Goal: Task Accomplishment & Management: Manage account settings

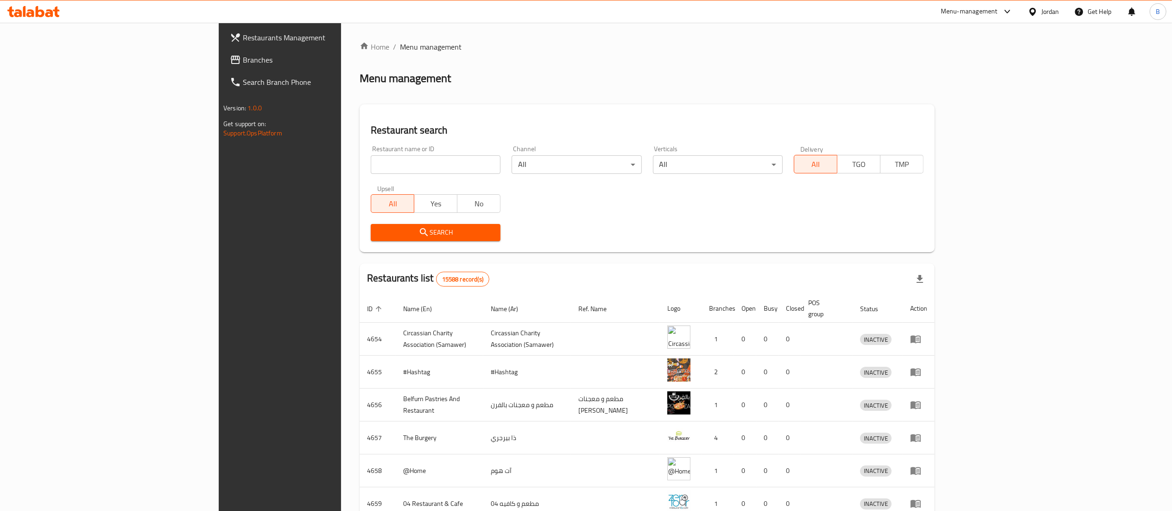
click at [388, 161] on input "search" at bounding box center [436, 164] width 130 height 19
paste input "762140"
type input "762140"
click button "Search" at bounding box center [436, 232] width 130 height 17
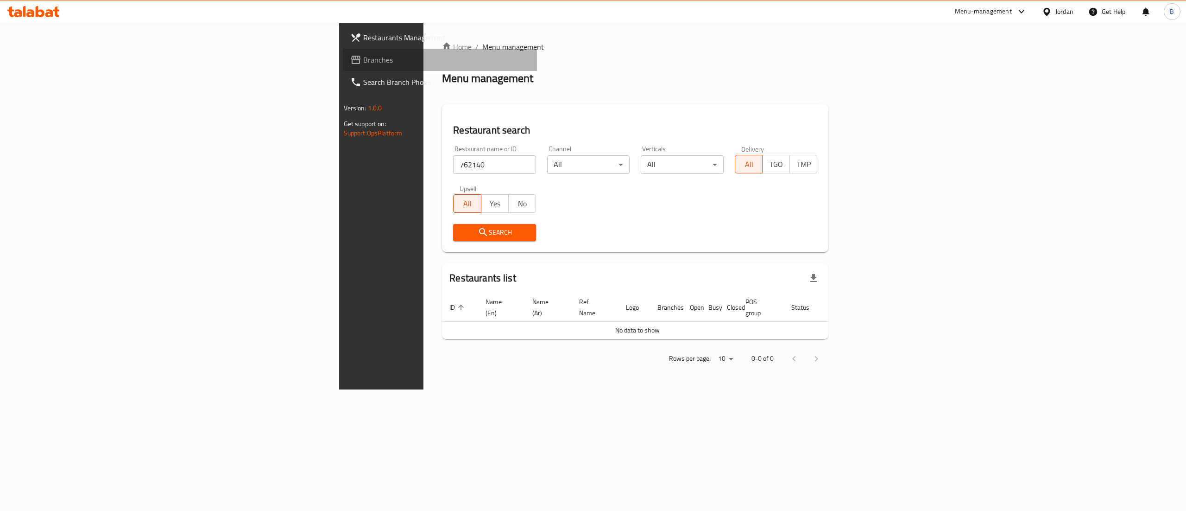
click at [363, 58] on span "Branches" at bounding box center [446, 59] width 167 height 11
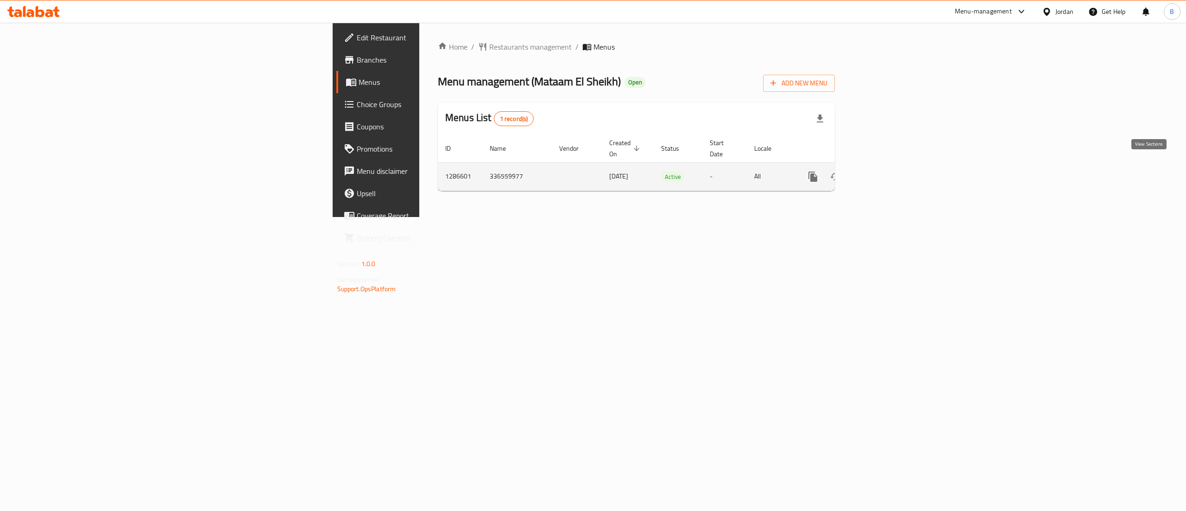
click at [886, 171] on icon "enhanced table" at bounding box center [879, 176] width 11 height 11
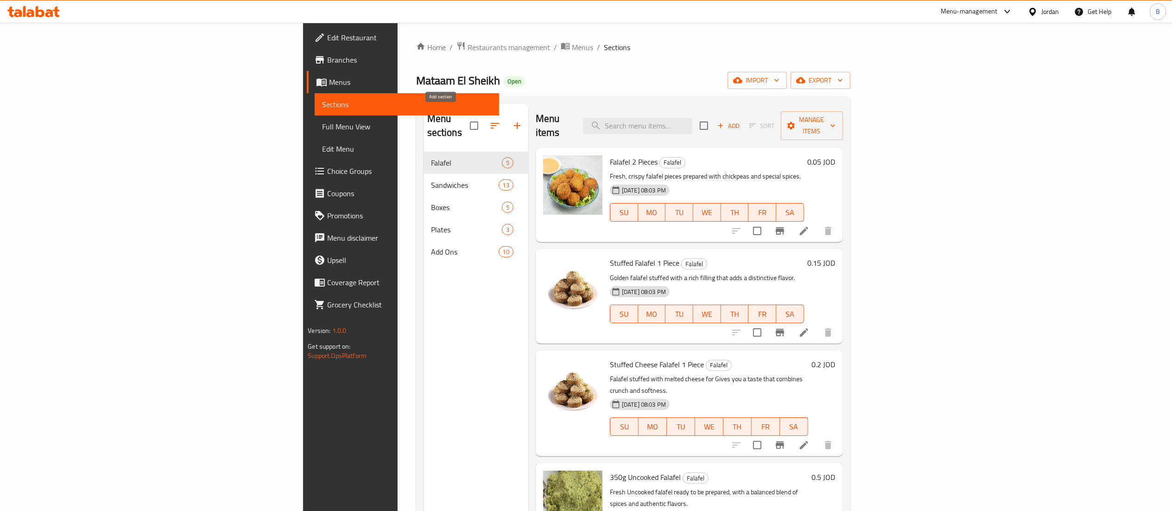
click at [512, 120] on icon "button" at bounding box center [517, 125] width 11 height 11
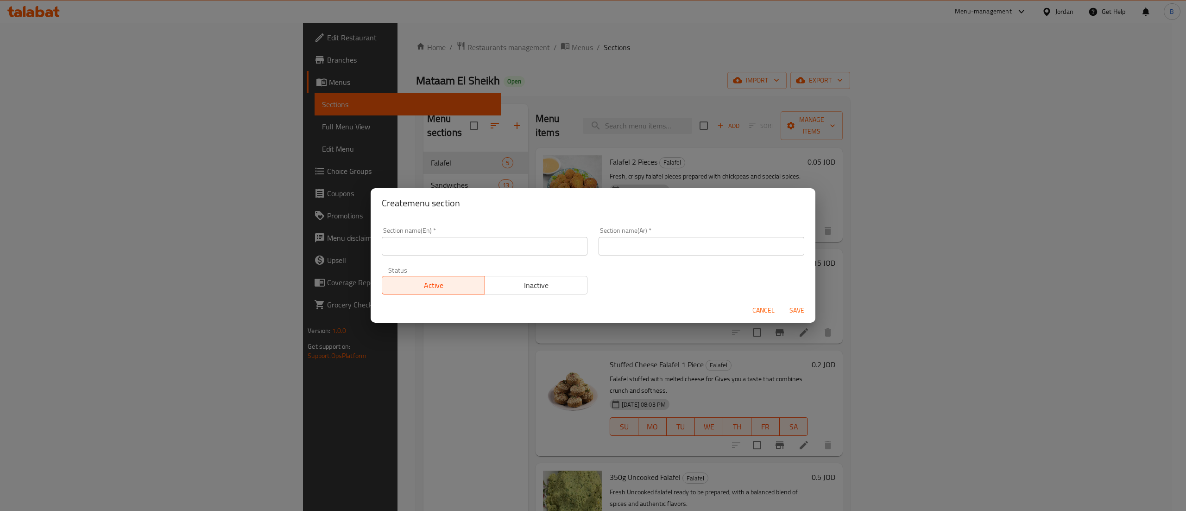
click at [465, 244] on input "text" at bounding box center [485, 246] width 206 height 19
type input "1 JOD"
click at [675, 244] on input "text" at bounding box center [702, 246] width 206 height 19
type input "]"
type input "دينار"
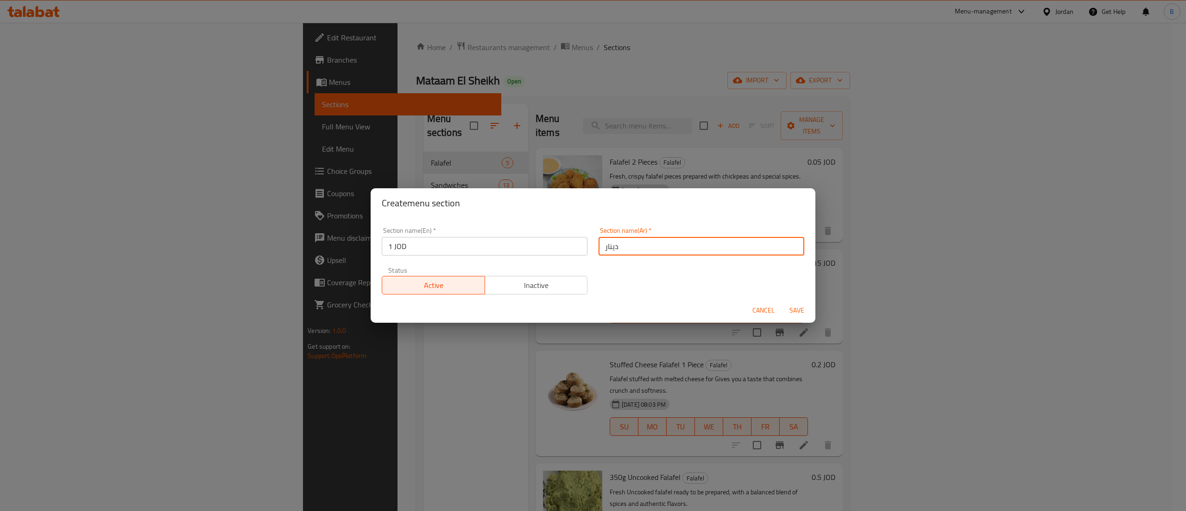
click at [796, 311] on span "Save" at bounding box center [797, 310] width 22 height 12
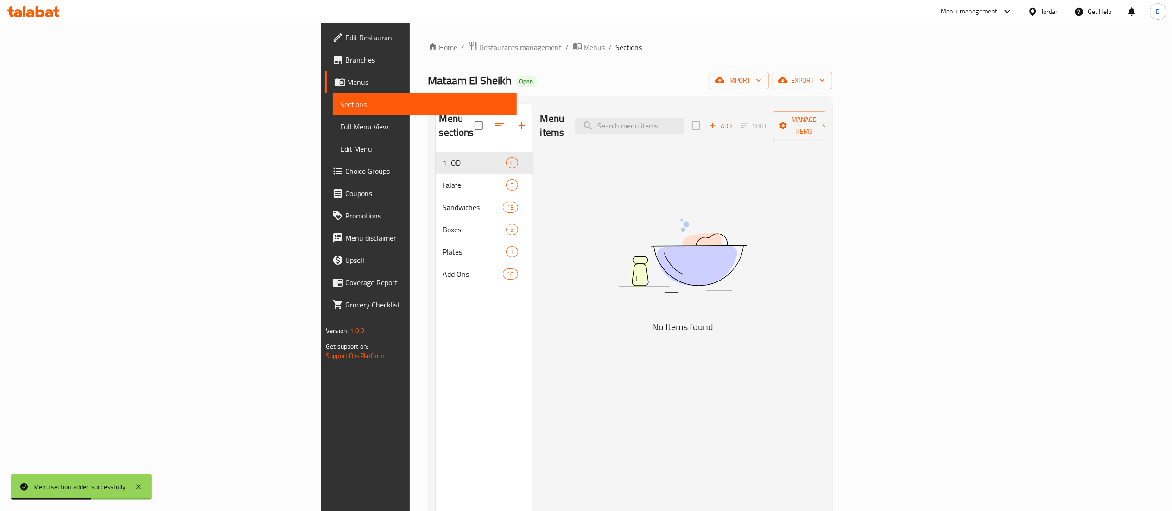
click at [733, 120] on span "Add" at bounding box center [720, 125] width 25 height 11
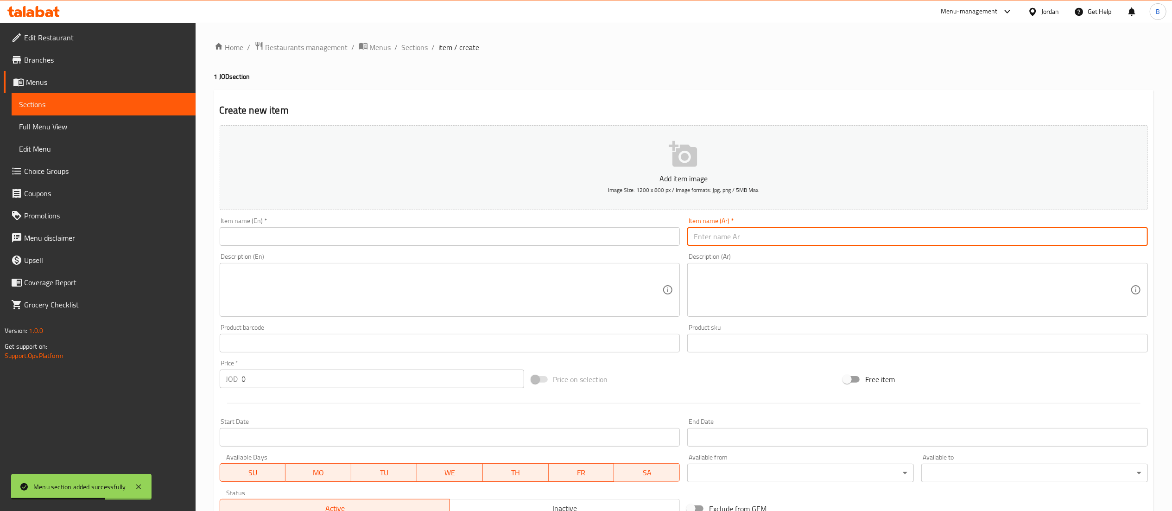
click at [848, 238] on input "text" at bounding box center [917, 236] width 461 height 19
paste input "ندويش فلافل عادي"
click at [734, 233] on input "ندويش فلافل عادي" at bounding box center [917, 236] width 461 height 19
click at [802, 244] on input "ندويش فلافل عادي" at bounding box center [917, 236] width 461 height 19
click at [694, 232] on input "ندويش فلافل عادي" at bounding box center [917, 236] width 461 height 19
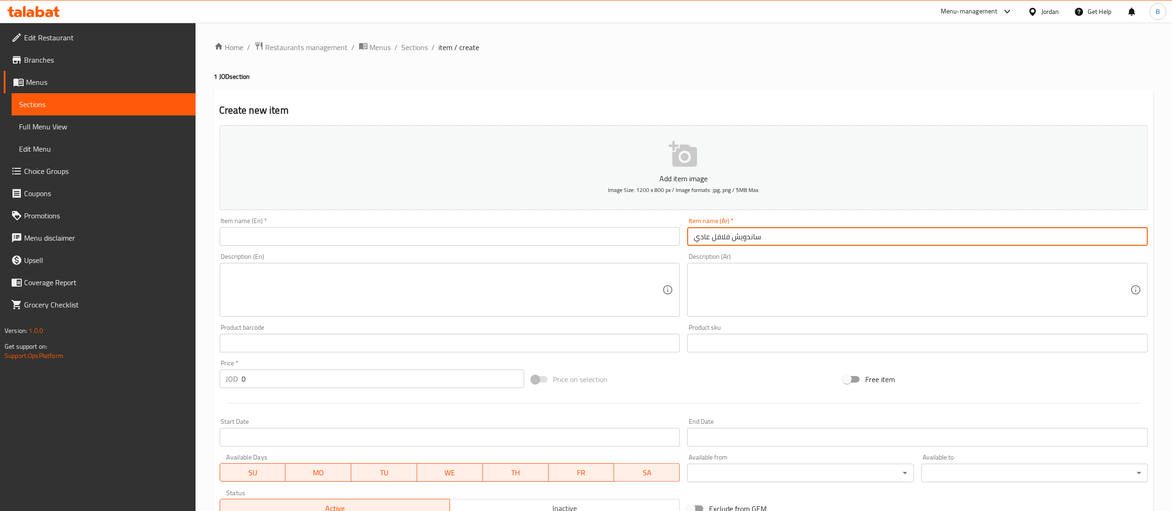
type input "ساندويش فلافل عادي"
drag, startPoint x: 791, startPoint y: 226, endPoint x: 758, endPoint y: 230, distance: 33.6
click at [758, 230] on div "Item name (Ar)   * ساندويش فلافل عادي Item name (Ar) *" at bounding box center [917, 231] width 461 height 28
drag, startPoint x: 721, startPoint y: 244, endPoint x: 620, endPoint y: 239, distance: 101.6
click at [620, 239] on div "Add item image Image Size: 1200 x 800 px / Image formats: jpg, png / 5MB Max. I…" at bounding box center [684, 320] width 936 height 399
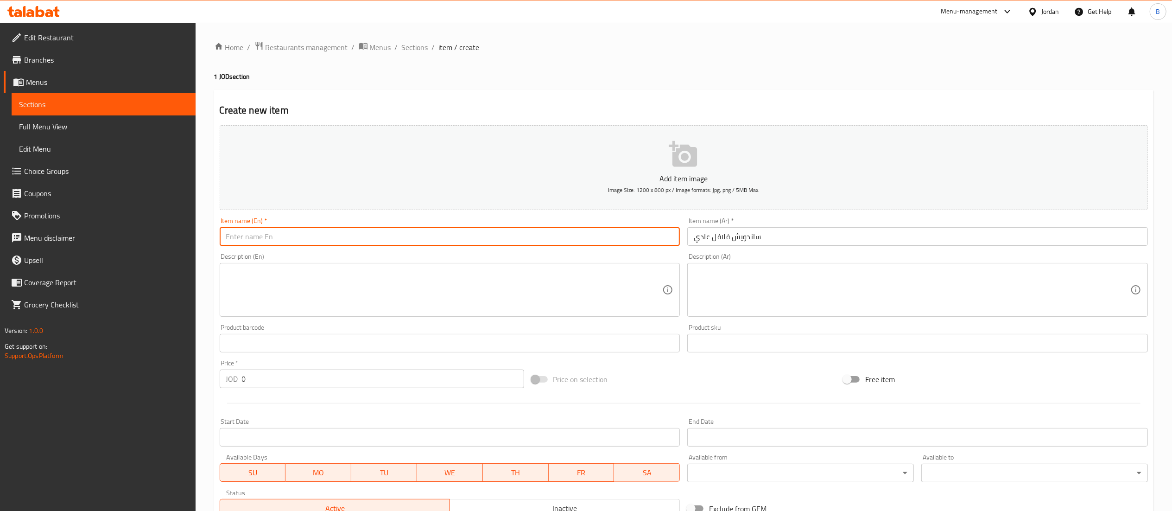
click at [560, 239] on input "text" at bounding box center [450, 236] width 461 height 19
type input "Regular falafel sandwich"
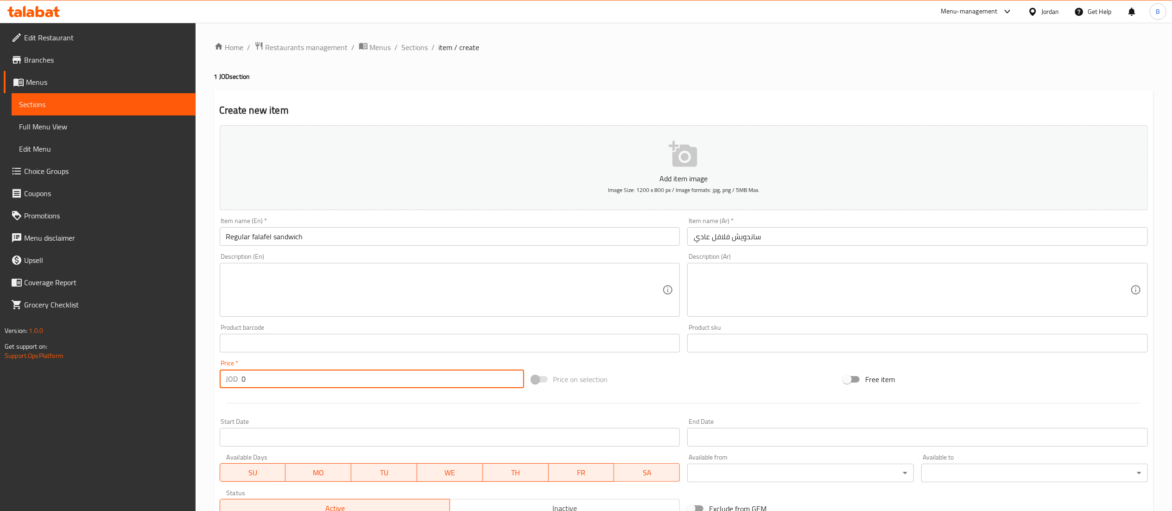
drag, startPoint x: 294, startPoint y: 381, endPoint x: 110, endPoint y: 364, distance: 184.3
click at [110, 364] on div "Edit Restaurant Branches Menus Sections Full Menu View Edit Menu Choice Groups …" at bounding box center [586, 339] width 1172 height 632
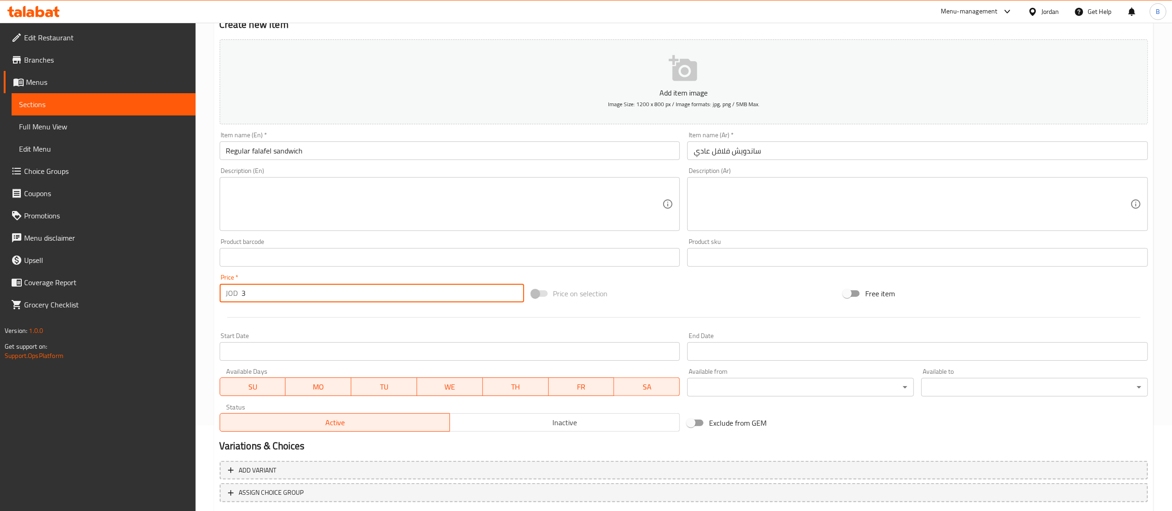
scroll to position [143, 0]
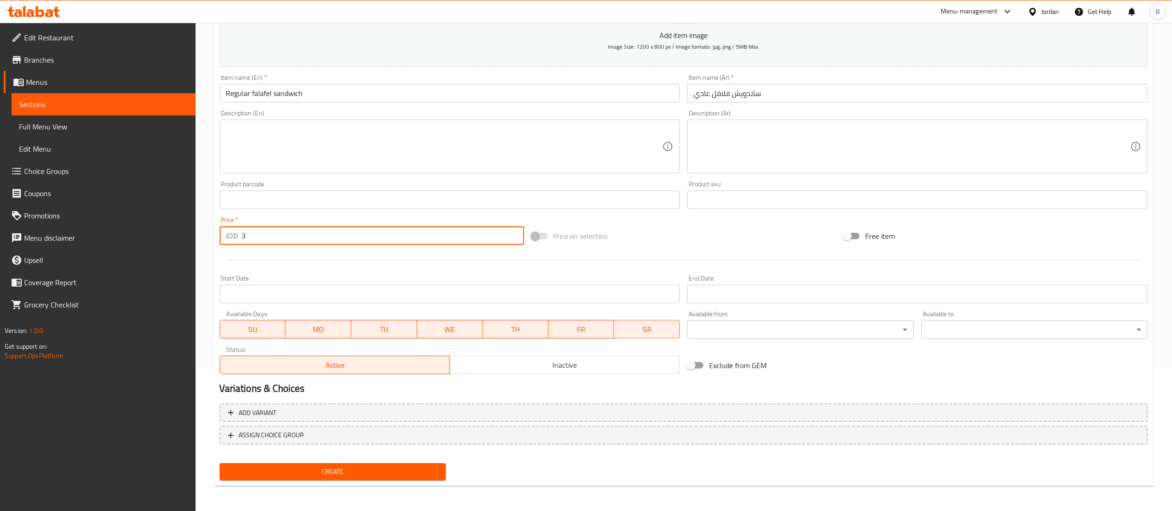
type input "3"
click at [397, 488] on div "Home / Restaurants management / Menus / Sections / item / create 1 JOD section …" at bounding box center [683, 195] width 939 height 595
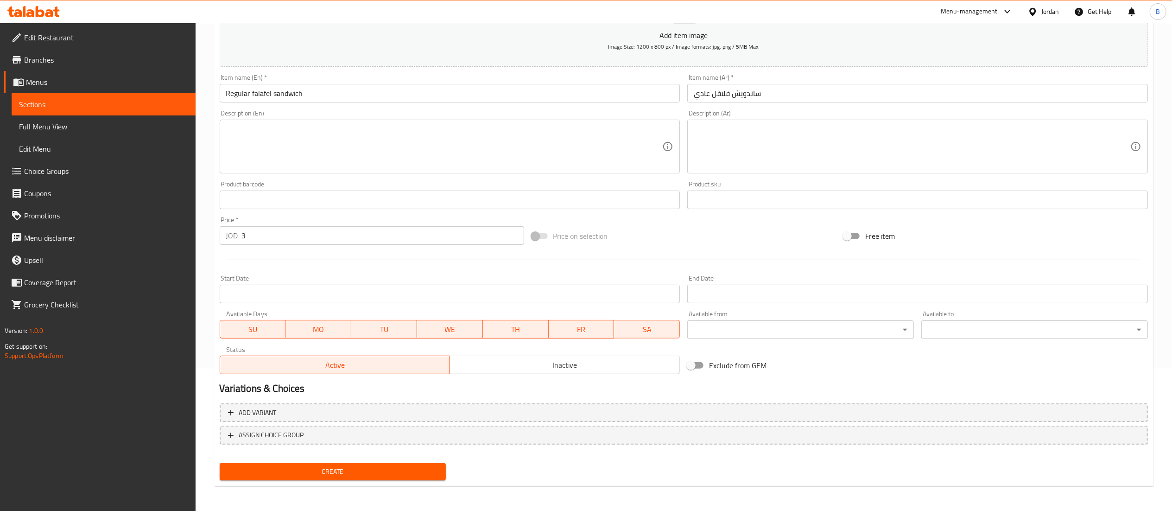
click at [402, 474] on span "Create" at bounding box center [333, 472] width 212 height 12
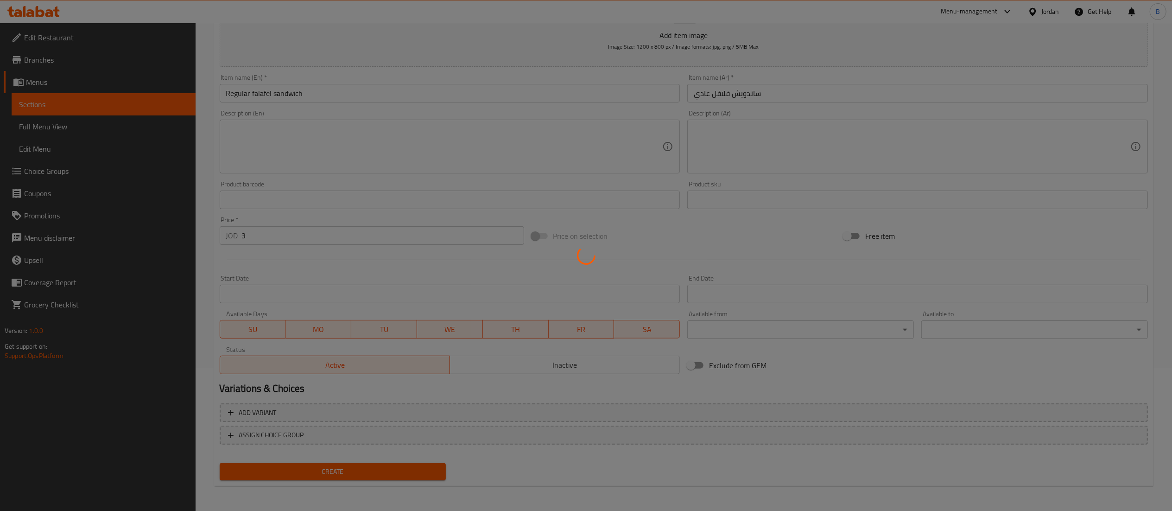
type input "0"
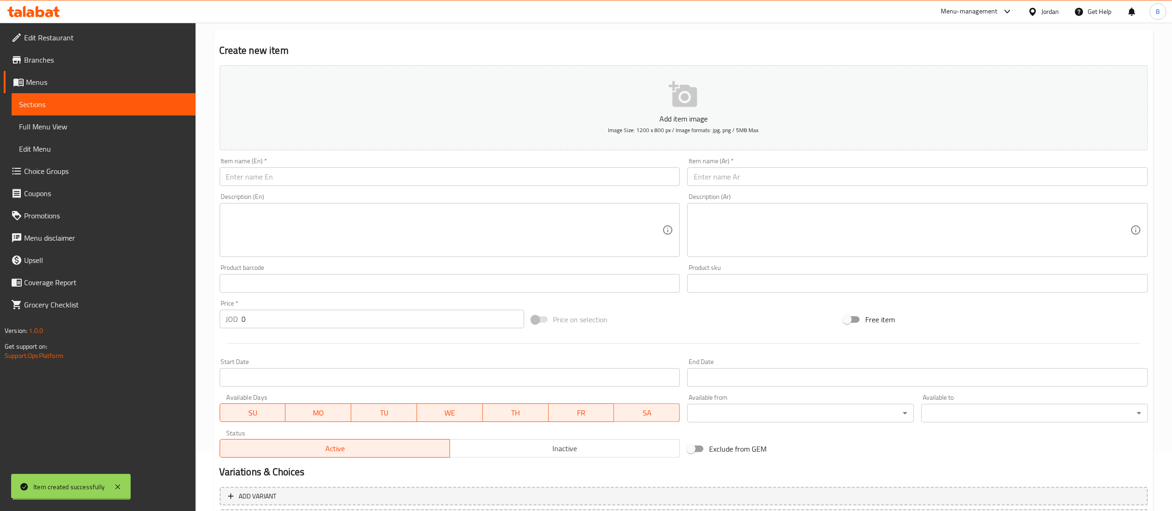
scroll to position [0, 0]
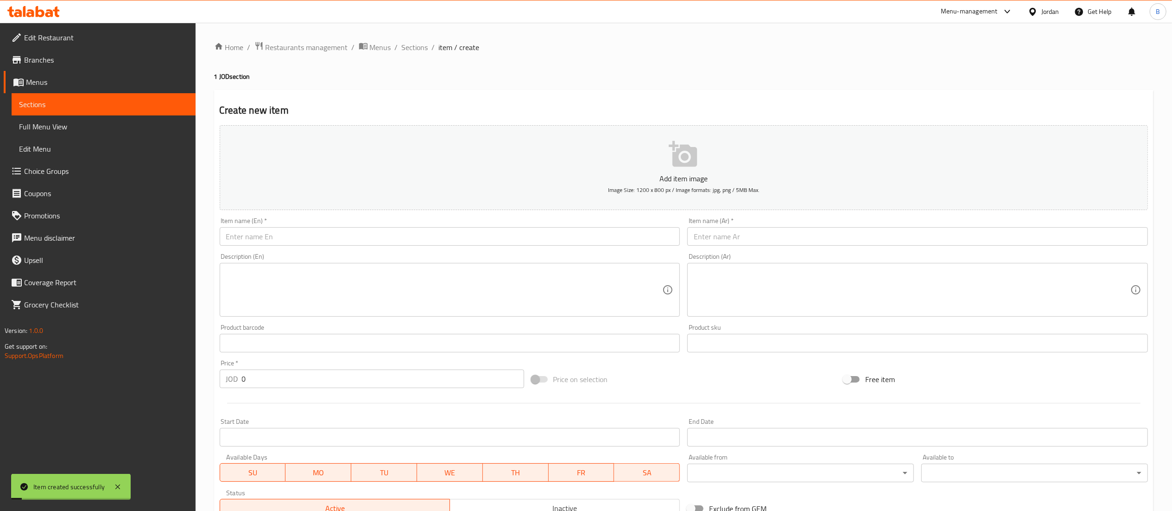
drag, startPoint x: 411, startPoint y: 40, endPoint x: 427, endPoint y: 40, distance: 16.7
click at [411, 42] on span "Sections" at bounding box center [415, 47] width 26 height 11
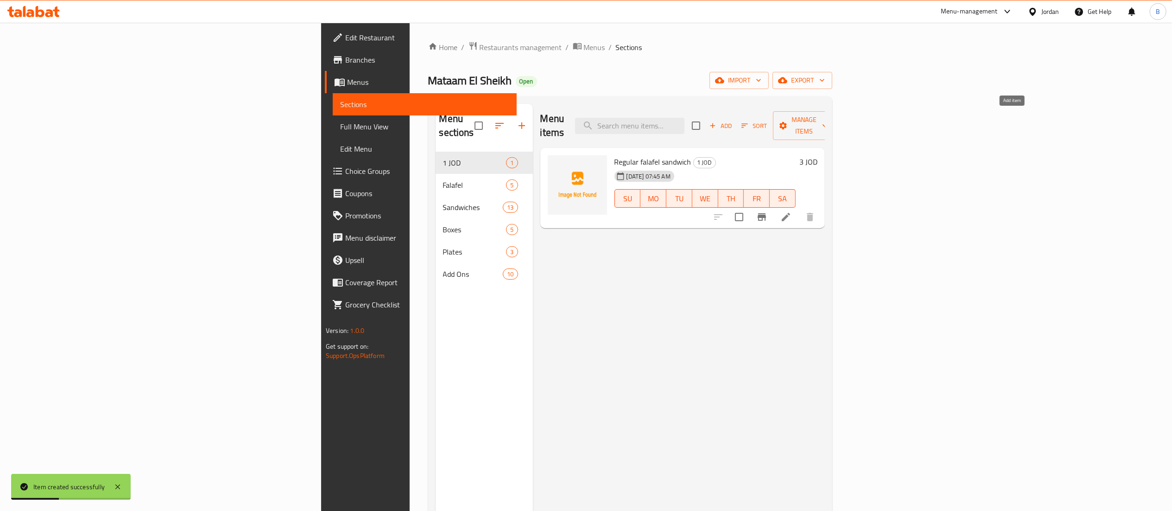
click at [733, 120] on span "Add" at bounding box center [720, 125] width 25 height 11
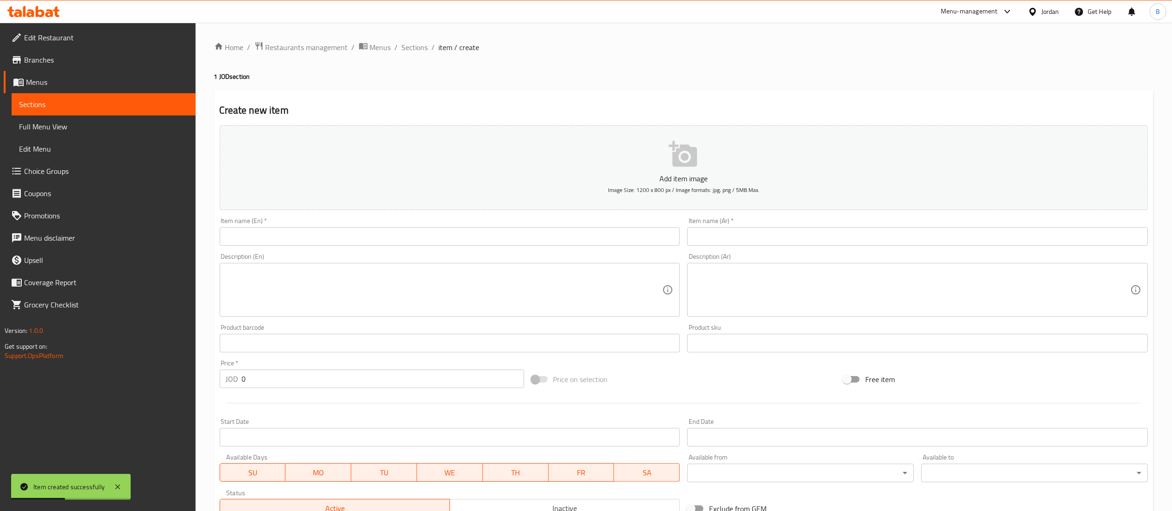
drag, startPoint x: 894, startPoint y: 239, endPoint x: 887, endPoint y: 238, distance: 7.4
click at [894, 239] on input "text" at bounding box center [917, 236] width 461 height 19
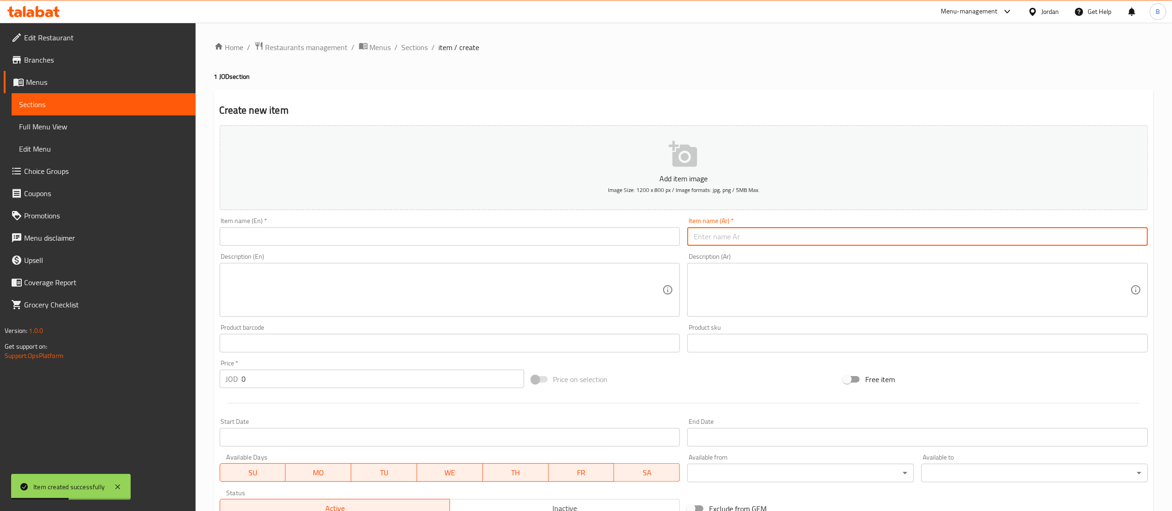
paste input "ساندويش فلافل كعك"
type input "ساندويش فلافل كعك"
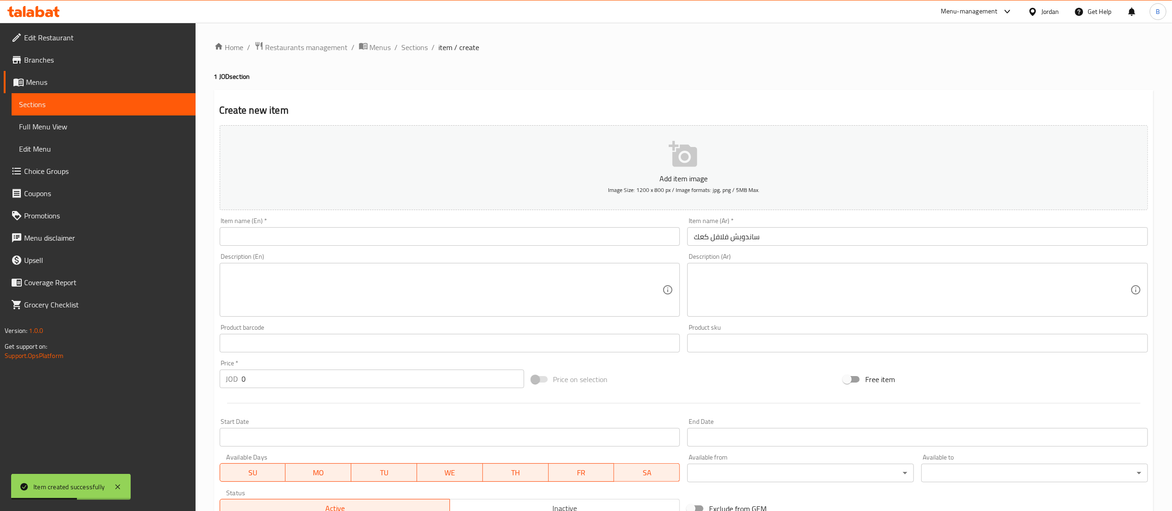
click at [597, 223] on div "Item name (En)   * Item name (En) *" at bounding box center [450, 231] width 461 height 28
drag, startPoint x: 597, startPoint y: 238, endPoint x: 605, endPoint y: 235, distance: 8.8
click at [597, 238] on input "text" at bounding box center [450, 236] width 461 height 19
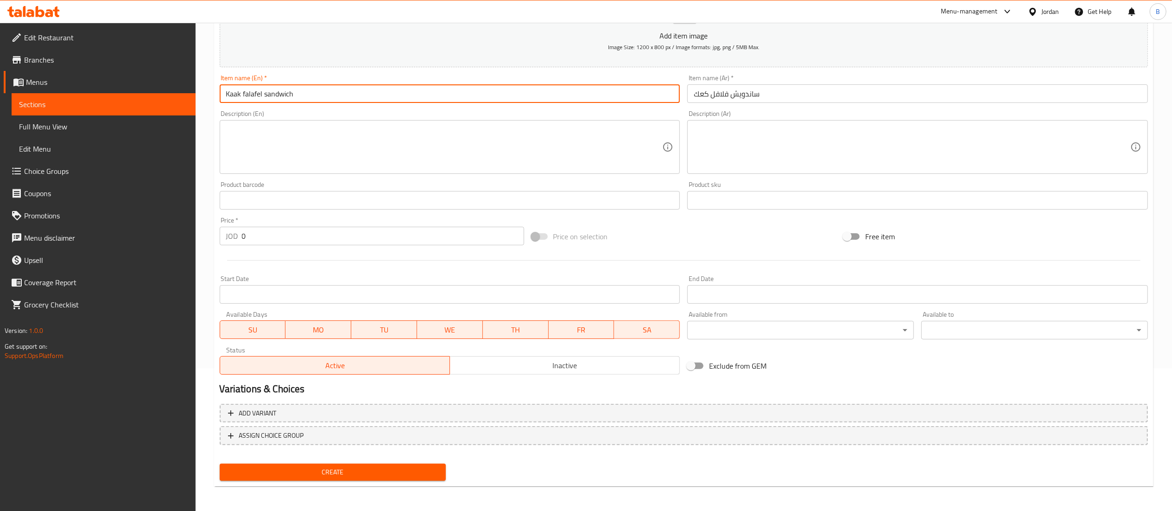
scroll to position [143, 0]
type input "Kaak falafel sandwich"
drag, startPoint x: 302, startPoint y: 241, endPoint x: 144, endPoint y: 231, distance: 158.8
click at [160, 231] on div "Edit Restaurant Branches Menus Sections Full Menu View Edit Menu Choice Groups …" at bounding box center [586, 196] width 1172 height 632
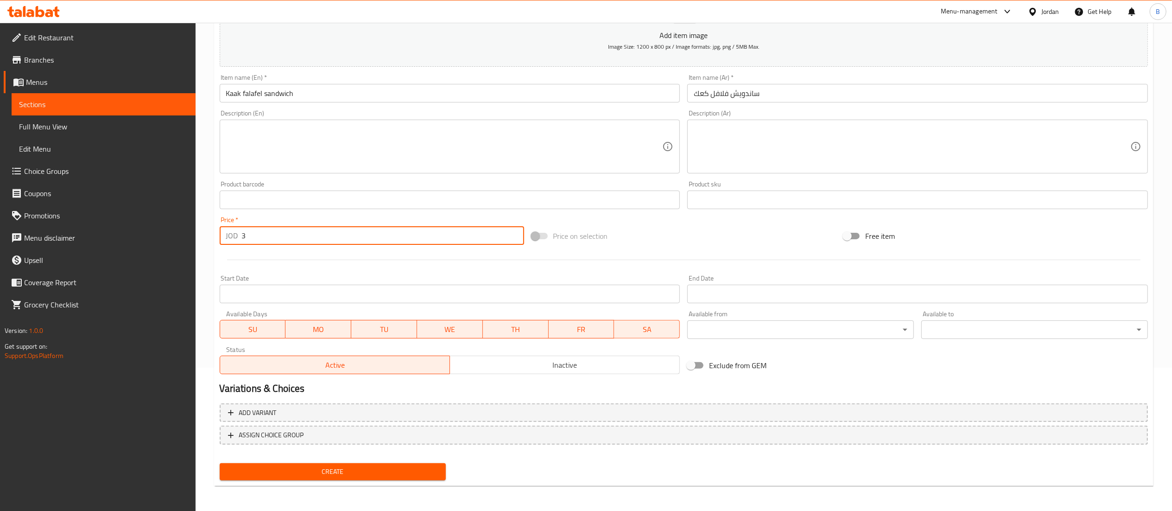
scroll to position [143, 0]
type input "3"
click at [366, 474] on span "Create" at bounding box center [333, 472] width 212 height 12
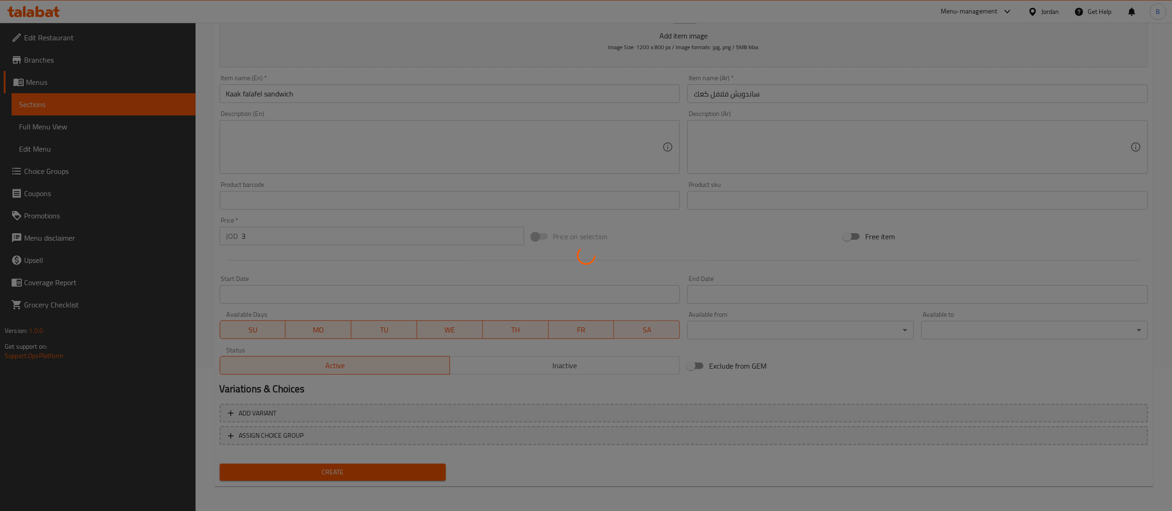
type input "0"
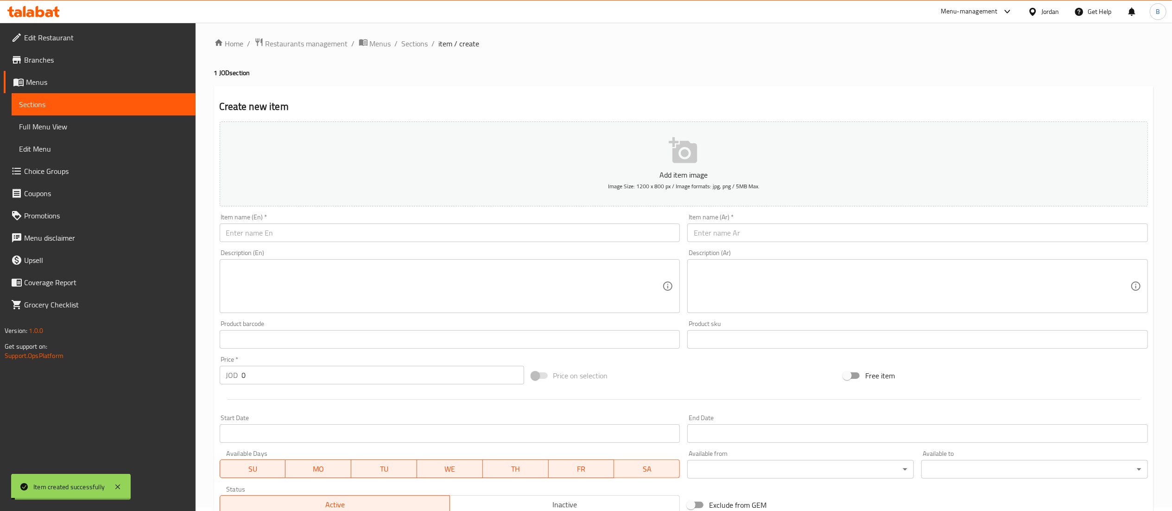
scroll to position [0, 0]
click at [407, 46] on span "Sections" at bounding box center [415, 47] width 26 height 11
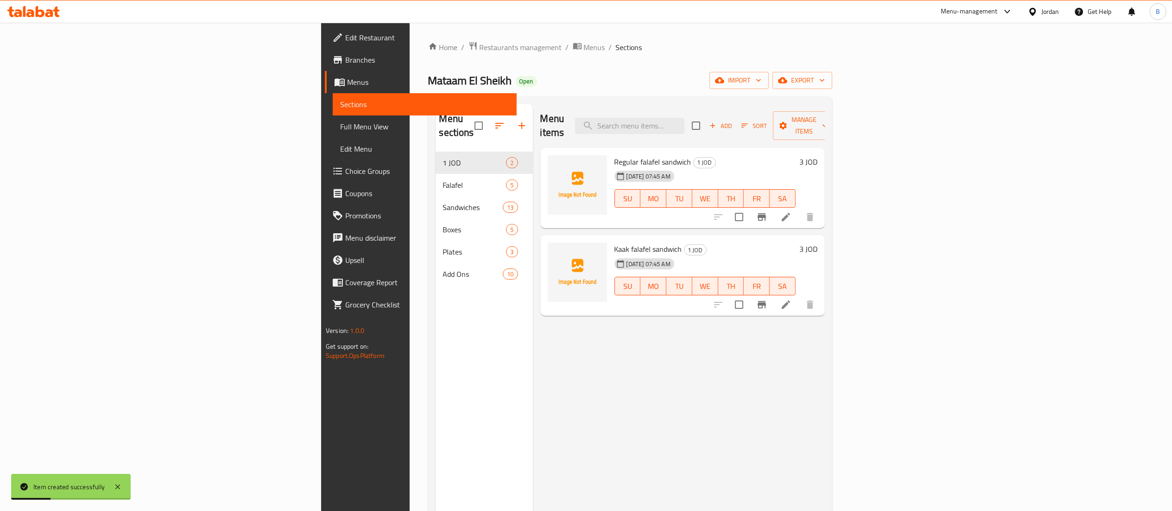
click at [835, 127] on div "Add Sort Manage items" at bounding box center [763, 125] width 143 height 29
click at [717, 123] on icon "button" at bounding box center [713, 125] width 8 height 8
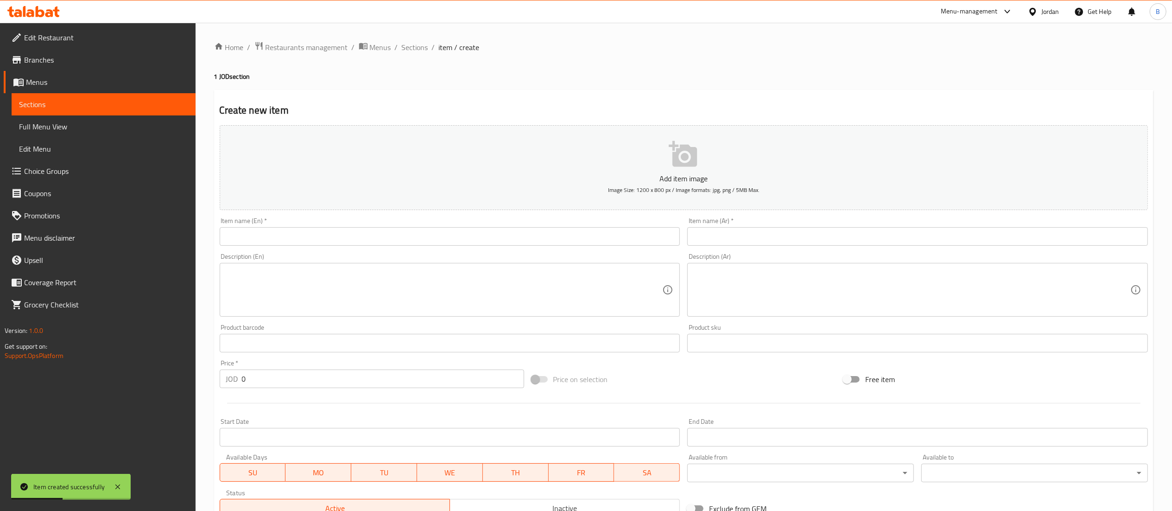
drag, startPoint x: 910, startPoint y: 233, endPoint x: 863, endPoint y: 234, distance: 47.3
click at [910, 233] on input "text" at bounding box center [917, 236] width 461 height 19
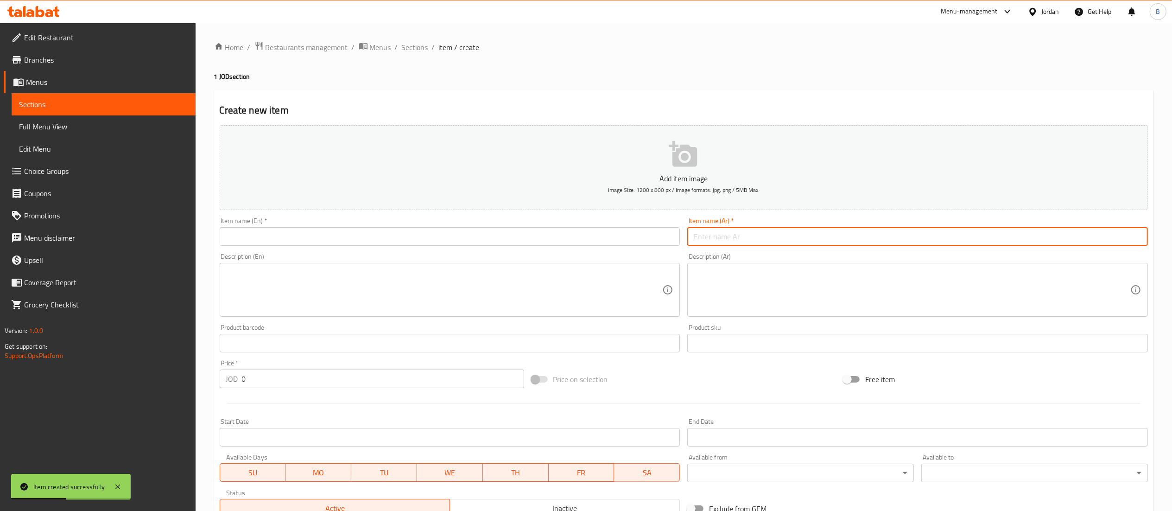
paste input "فلافل ٥٠ حبه"
type input "فلافل ٥٠ حبه"
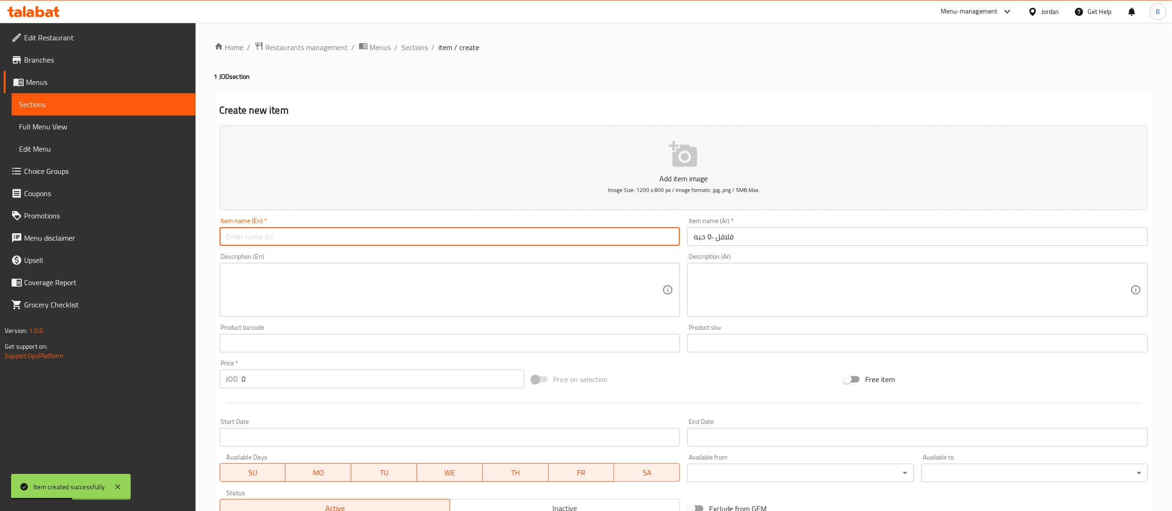
click at [629, 233] on input "text" at bounding box center [450, 236] width 461 height 19
type input "3"
type input "50 pcs falafel"
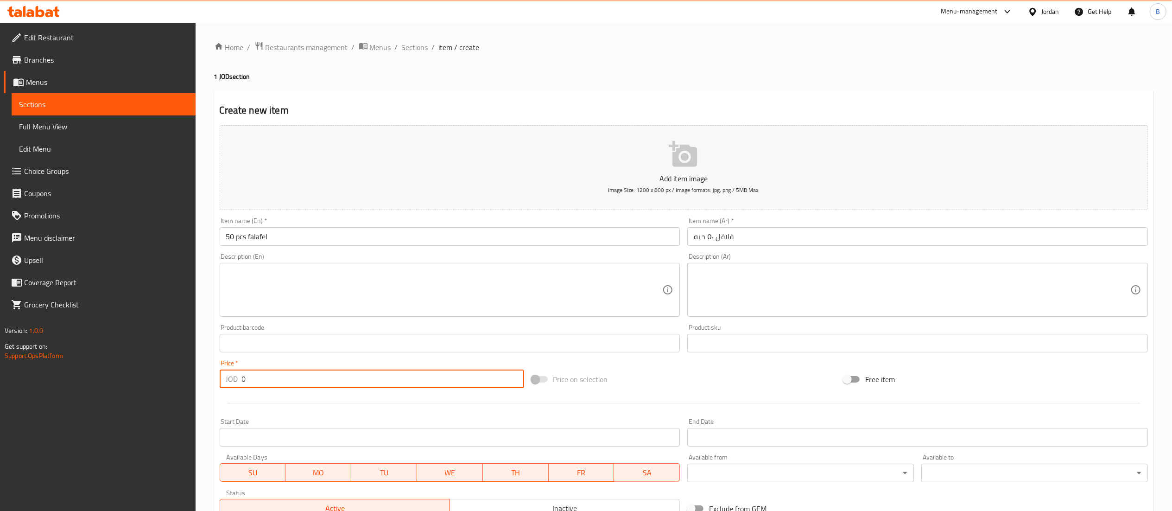
drag, startPoint x: 253, startPoint y: 378, endPoint x: 187, endPoint y: 385, distance: 65.7
click at [189, 384] on div "Edit Restaurant Branches Menus Sections Full Menu View Edit Menu Choice Groups …" at bounding box center [586, 339] width 1172 height 632
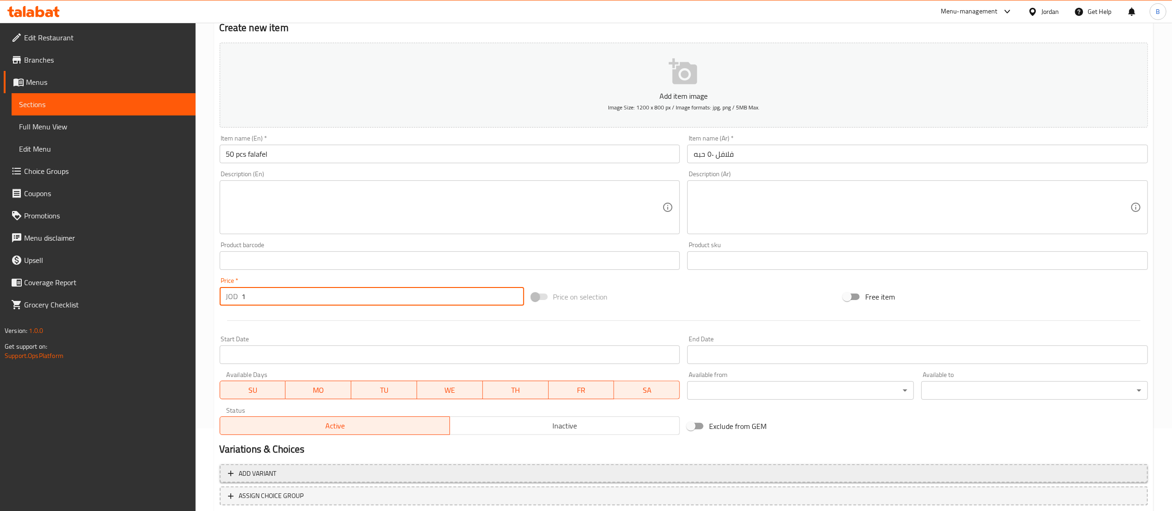
scroll to position [143, 0]
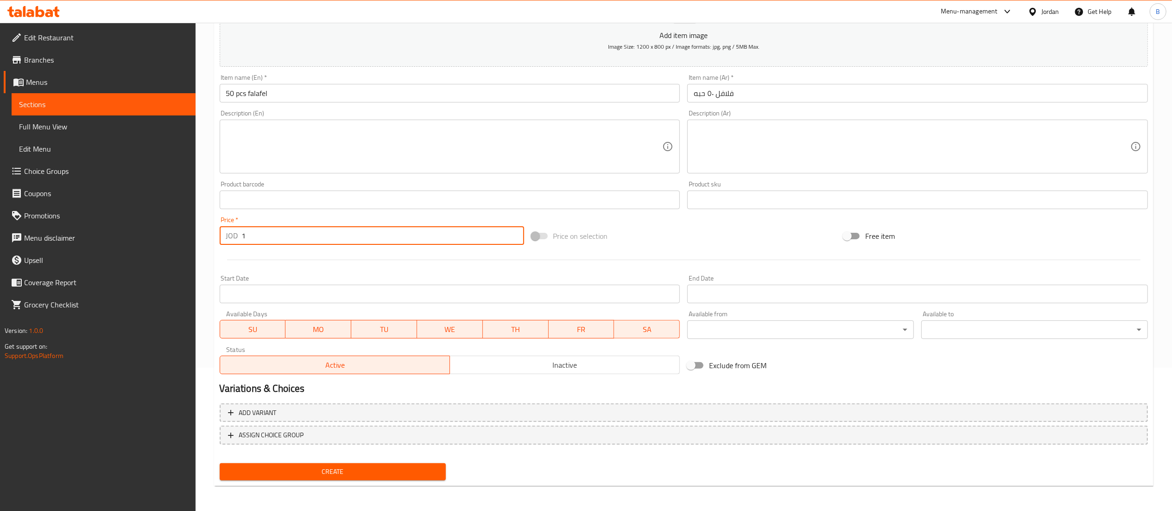
type input "1"
click at [343, 468] on span "Create" at bounding box center [333, 472] width 212 height 12
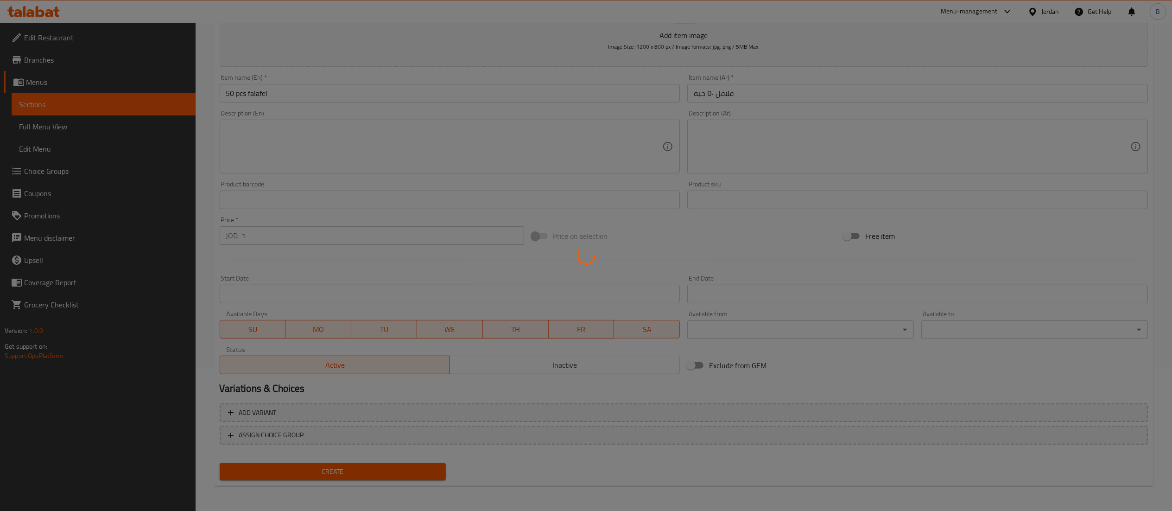
type input "0"
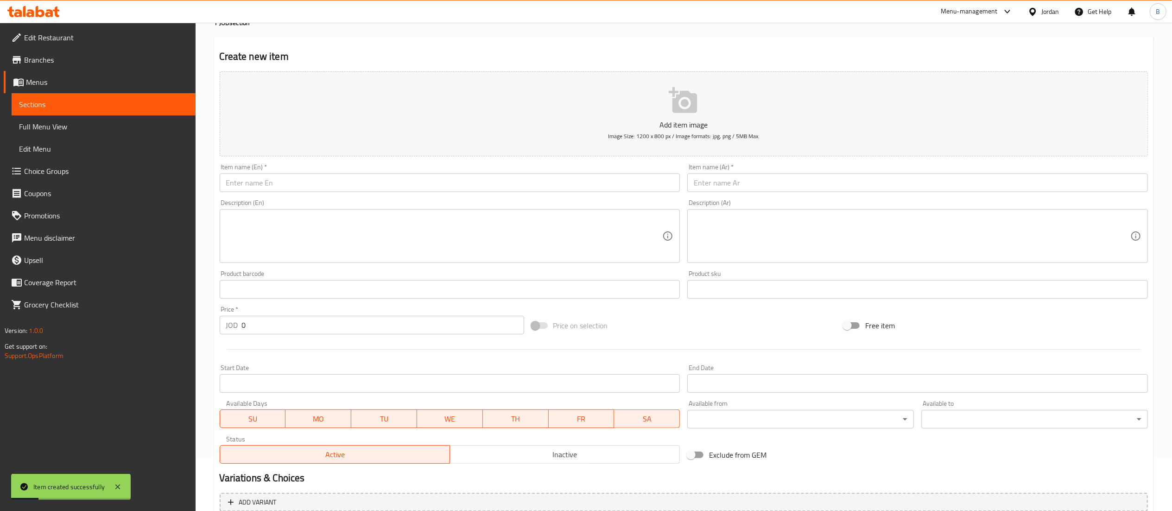
scroll to position [0, 0]
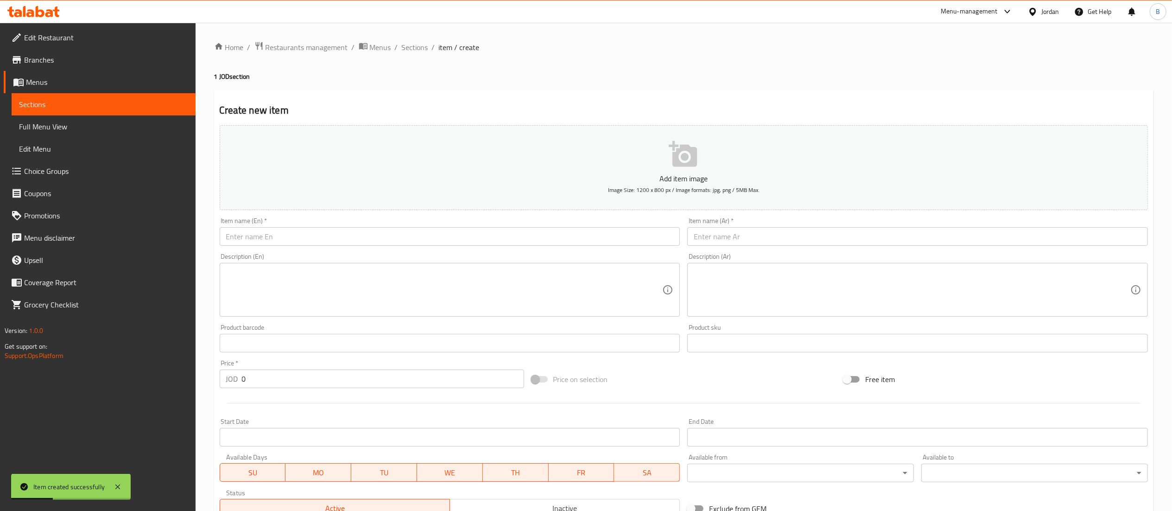
drag, startPoint x: 408, startPoint y: 47, endPoint x: 416, endPoint y: 57, distance: 12.2
click at [408, 48] on span "Sections" at bounding box center [415, 47] width 26 height 11
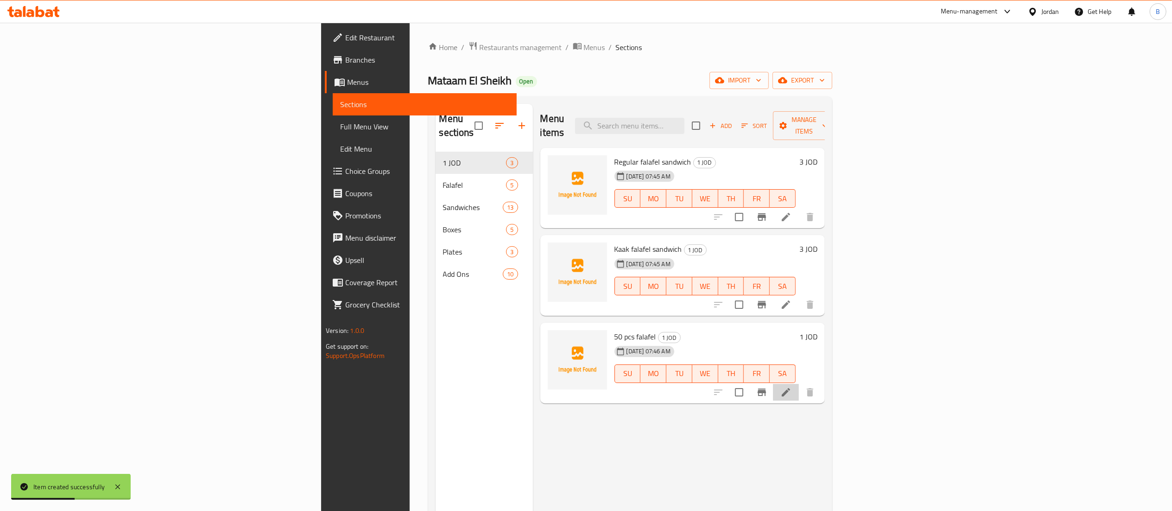
click at [799, 384] on li at bounding box center [786, 392] width 26 height 17
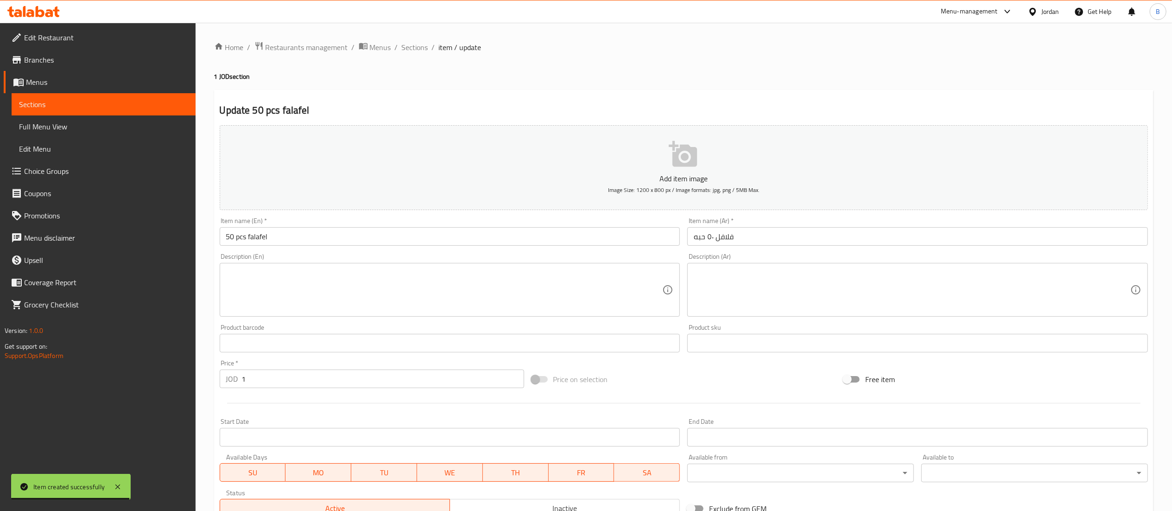
drag, startPoint x: 406, startPoint y: 42, endPoint x: 451, endPoint y: 63, distance: 49.4
click at [406, 42] on span "Sections" at bounding box center [415, 47] width 26 height 11
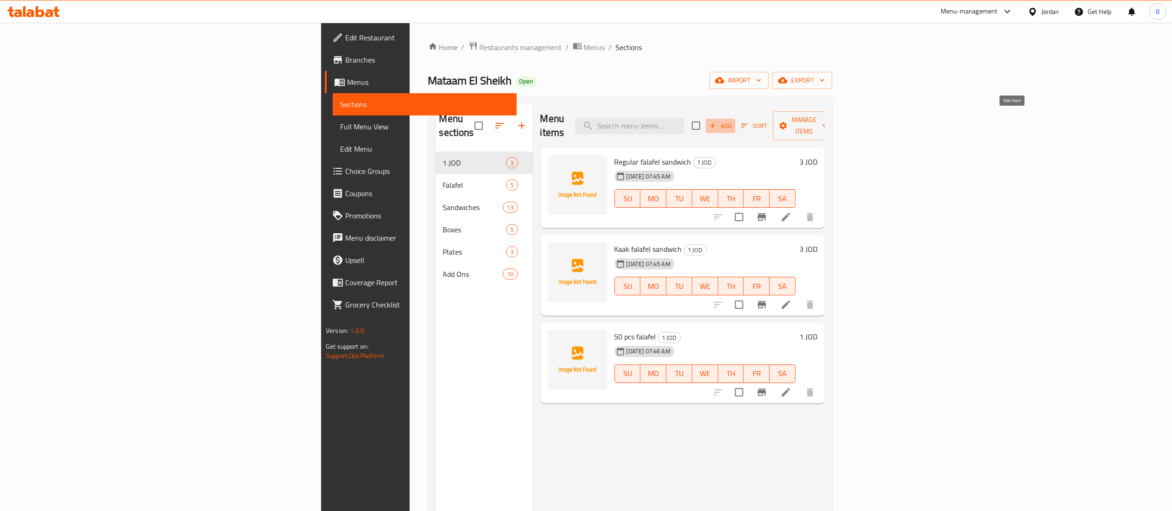
click at [733, 120] on span "Add" at bounding box center [720, 125] width 25 height 11
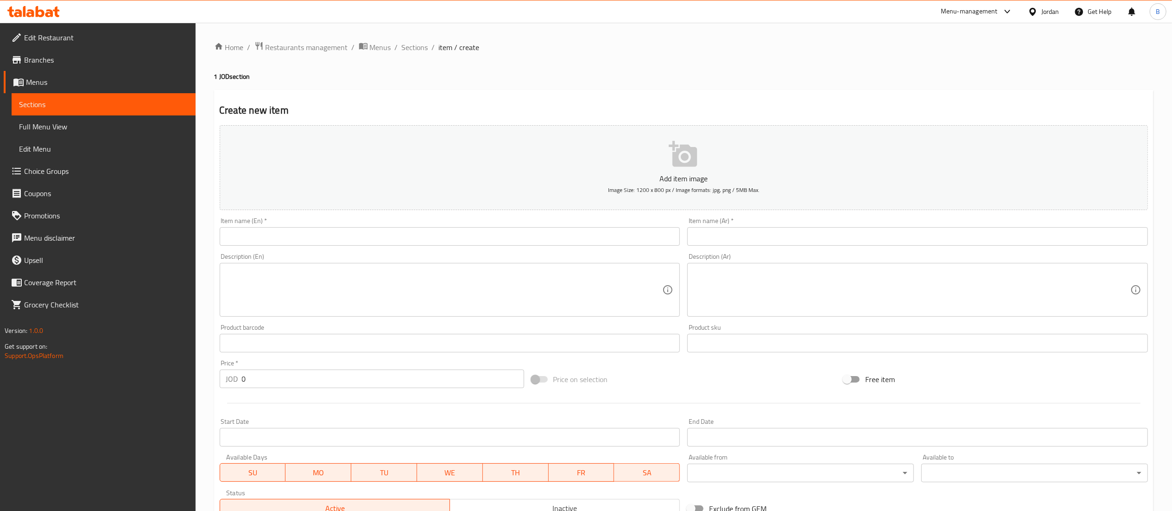
click at [875, 228] on input "text" at bounding box center [917, 236] width 461 height 19
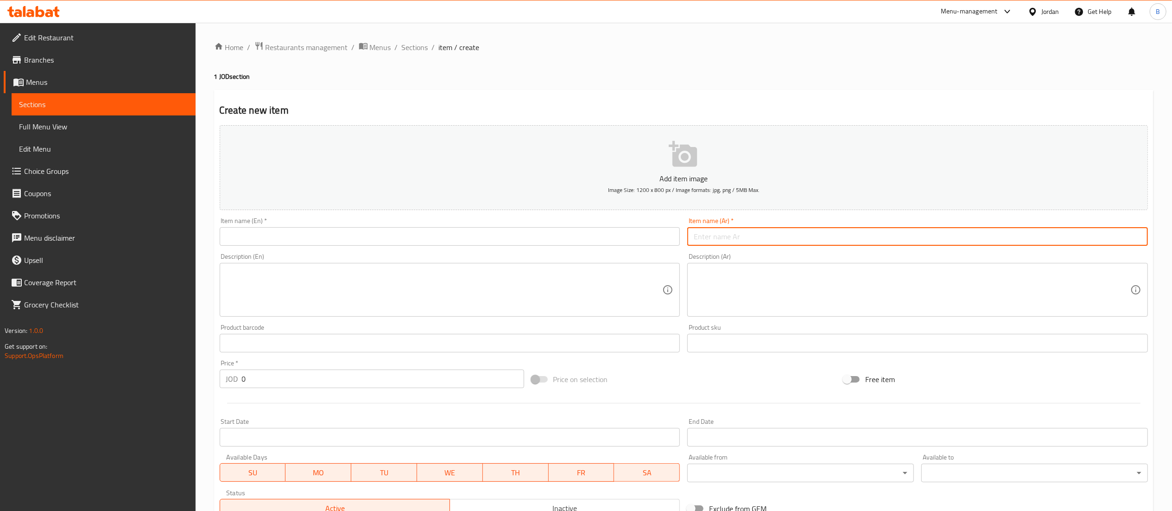
paste input "فلافل محشي ١٠ حبه"
type input "فلافل محشي ١٠ حبه"
click at [651, 226] on div "Item name (En)   * Item name (En) *" at bounding box center [450, 231] width 461 height 28
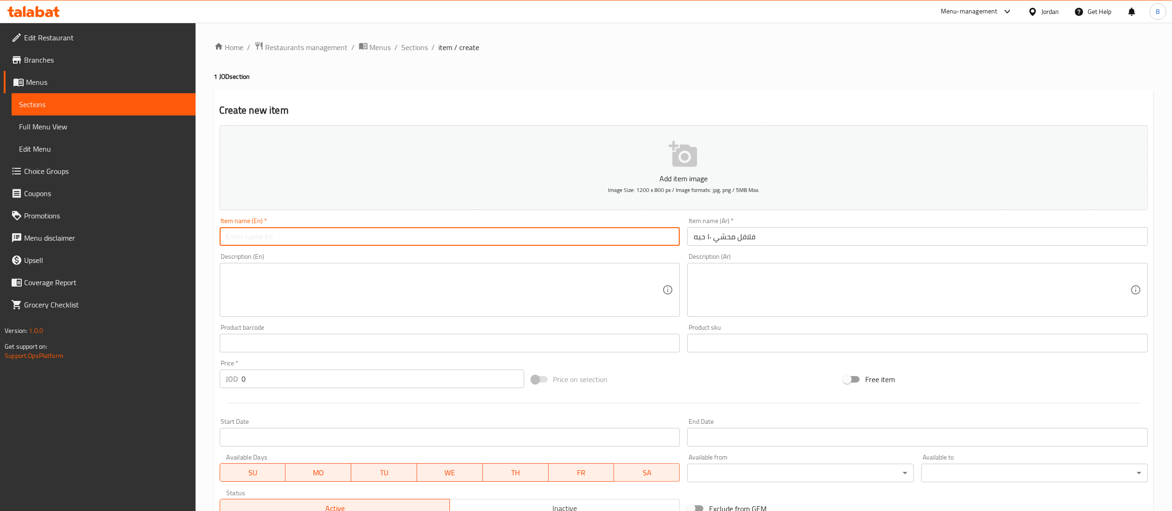
click at [651, 231] on input "text" at bounding box center [450, 236] width 461 height 19
click at [260, 237] on input "stuffed faalfel 10 pcs" at bounding box center [450, 236] width 461 height 19
type input "stuffed falafel 10 pcs"
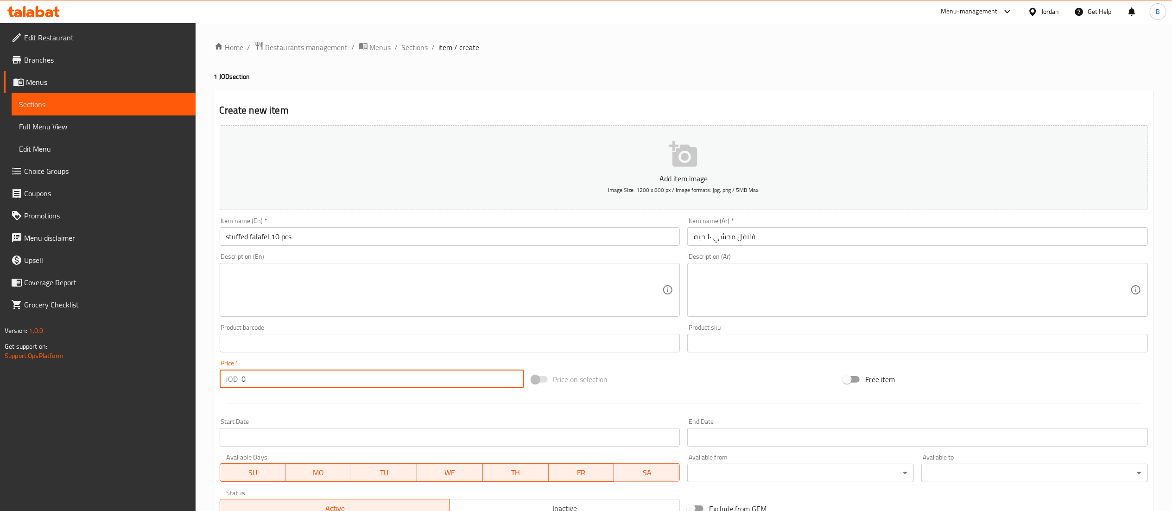
drag, startPoint x: 273, startPoint y: 387, endPoint x: 139, endPoint y: 378, distance: 134.2
click at [139, 378] on div "Edit Restaurant Branches Menus Sections Full Menu View Edit Menu Choice Groups …" at bounding box center [586, 339] width 1172 height 632
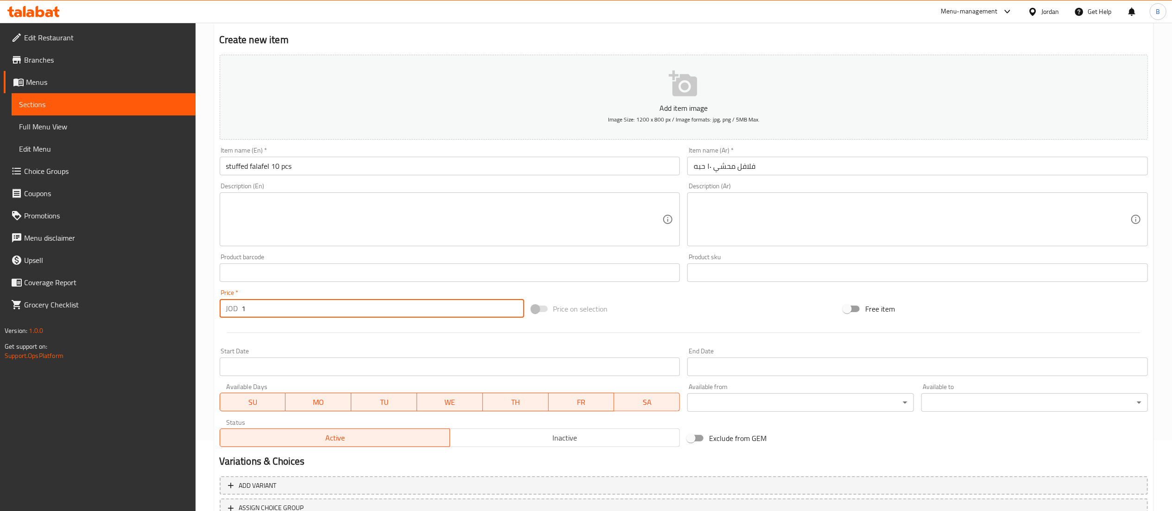
scroll to position [143, 0]
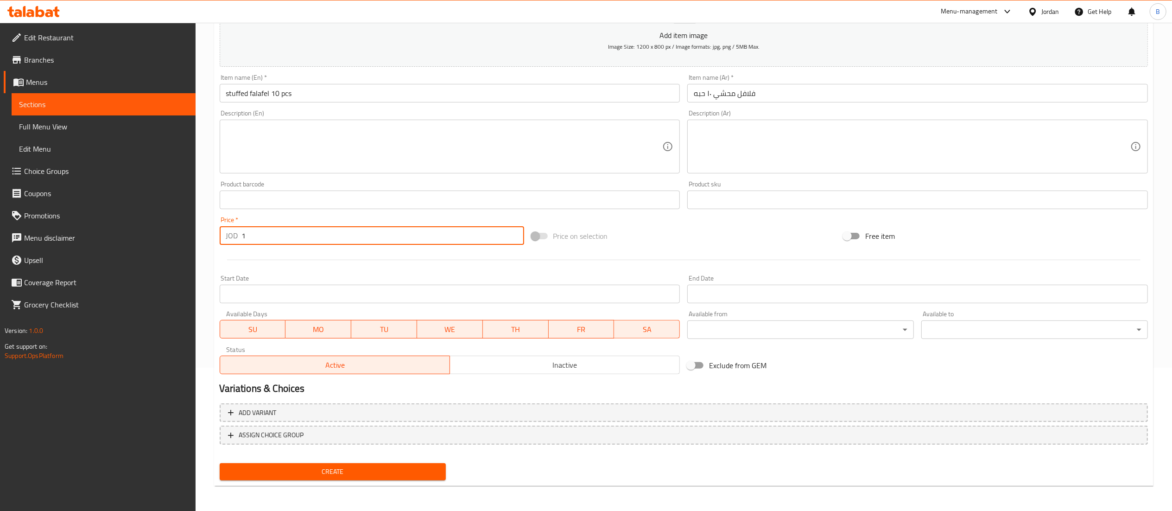
type input "1"
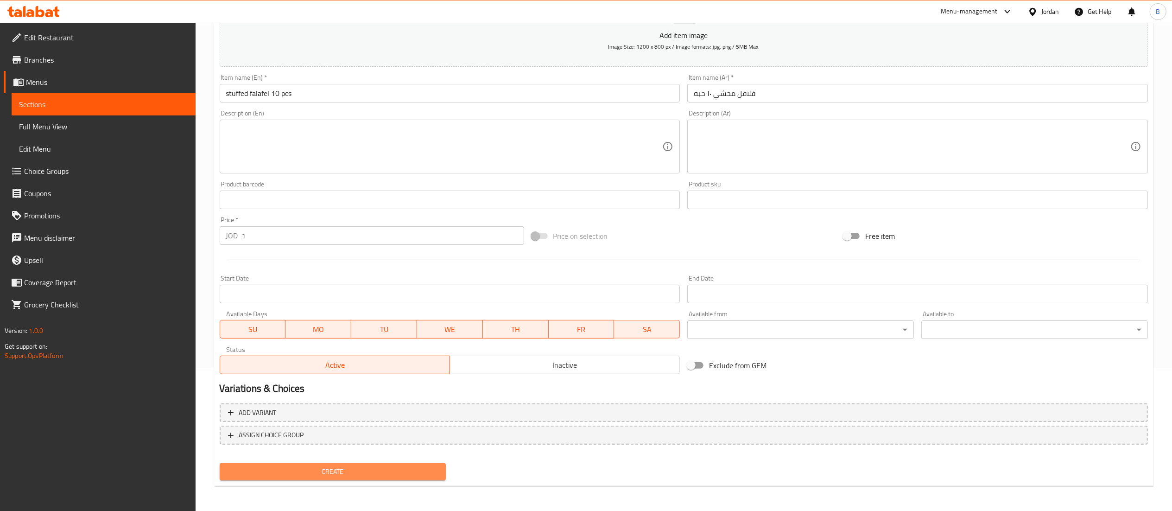
click at [353, 467] on span "Create" at bounding box center [333, 472] width 212 height 12
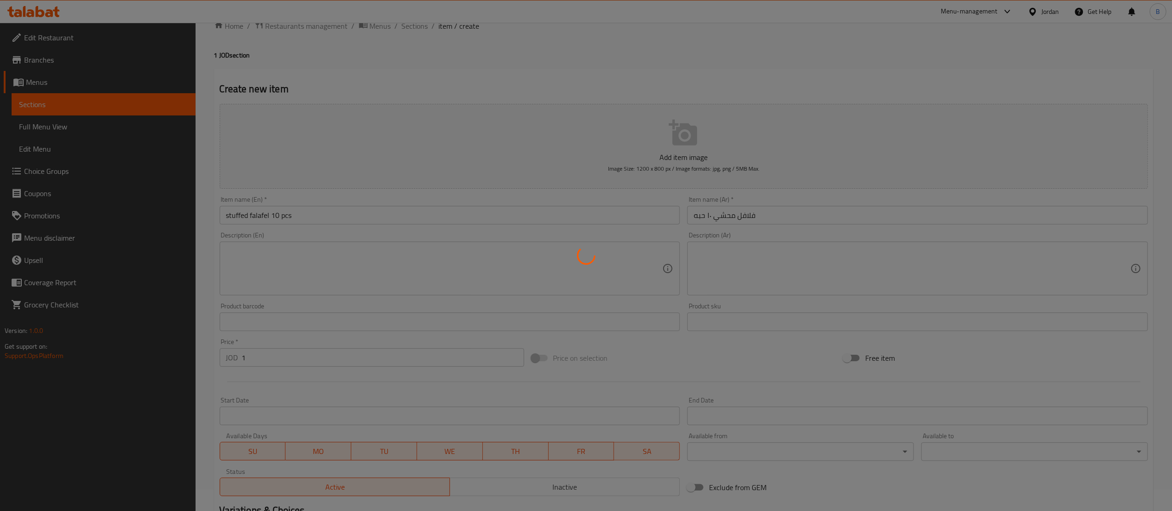
scroll to position [0, 0]
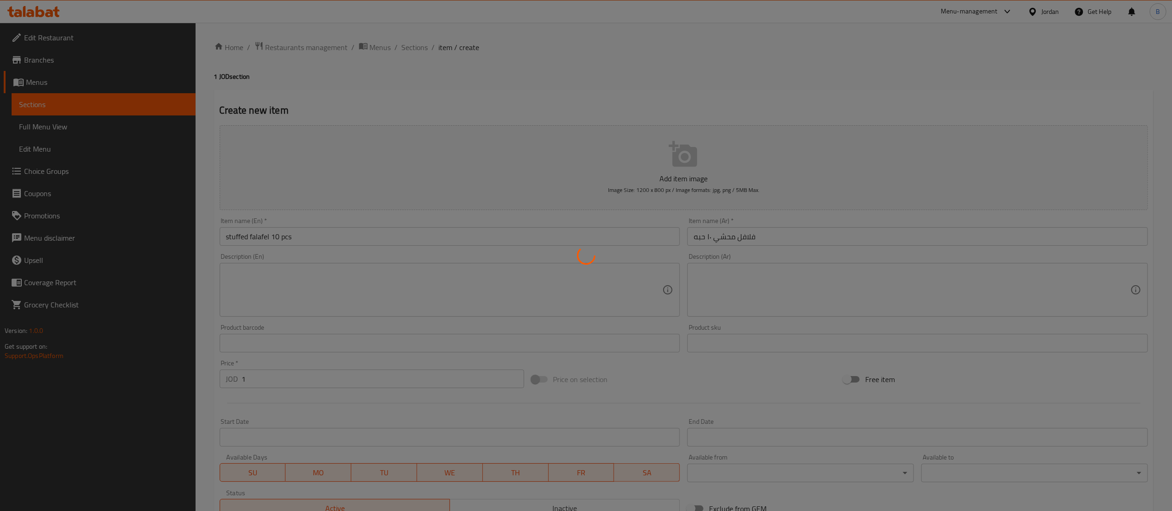
type input "0"
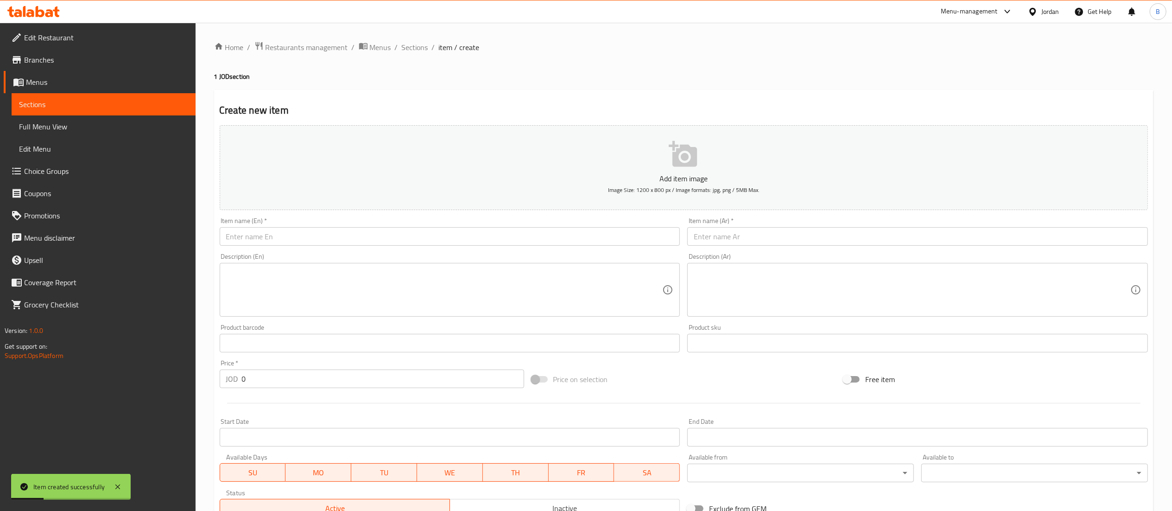
click at [799, 226] on div "Item name (Ar)   * Item name (Ar) *" at bounding box center [917, 231] width 461 height 28
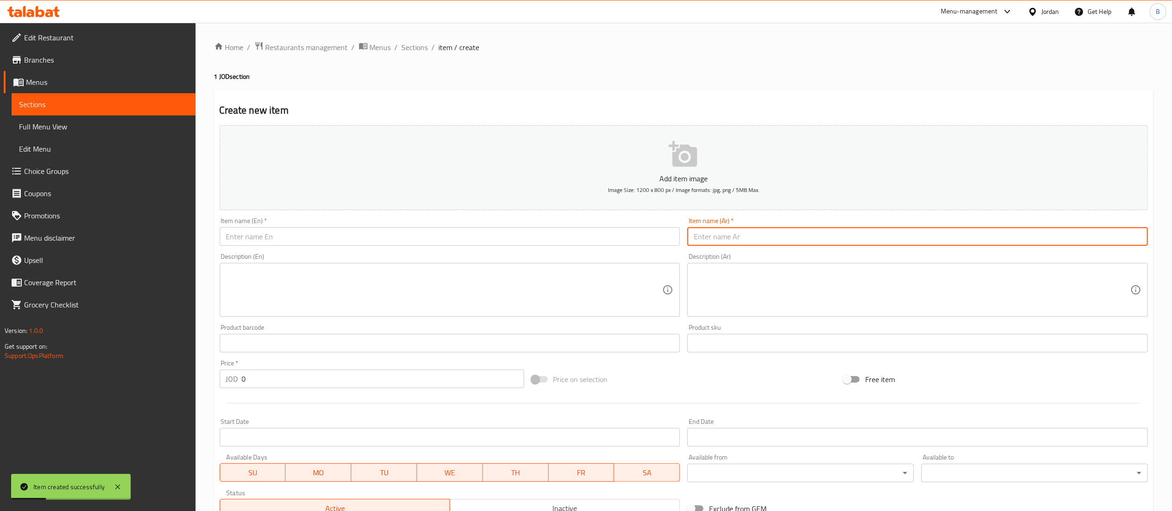
drag, startPoint x: 798, startPoint y: 231, endPoint x: 792, endPoint y: 229, distance: 5.7
click at [798, 231] on input "text" at bounding box center [917, 236] width 461 height 19
paste input "حمص صغير ٢ علبه"
type input "حمص صغير ٢ علبه"
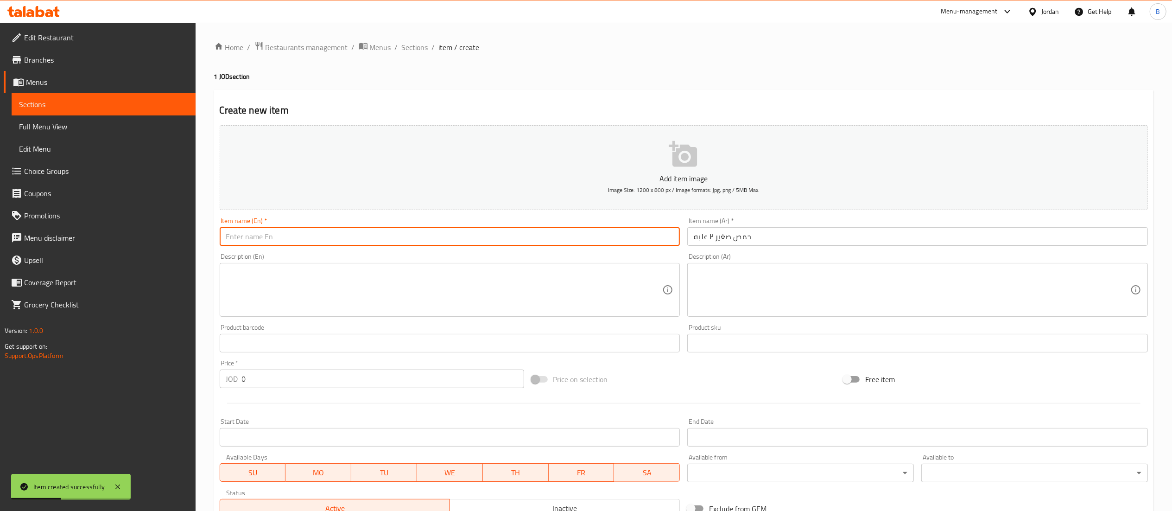
click at [602, 236] on input "text" at bounding box center [450, 236] width 461 height 19
type input "s"
type input "2 small box hummus"
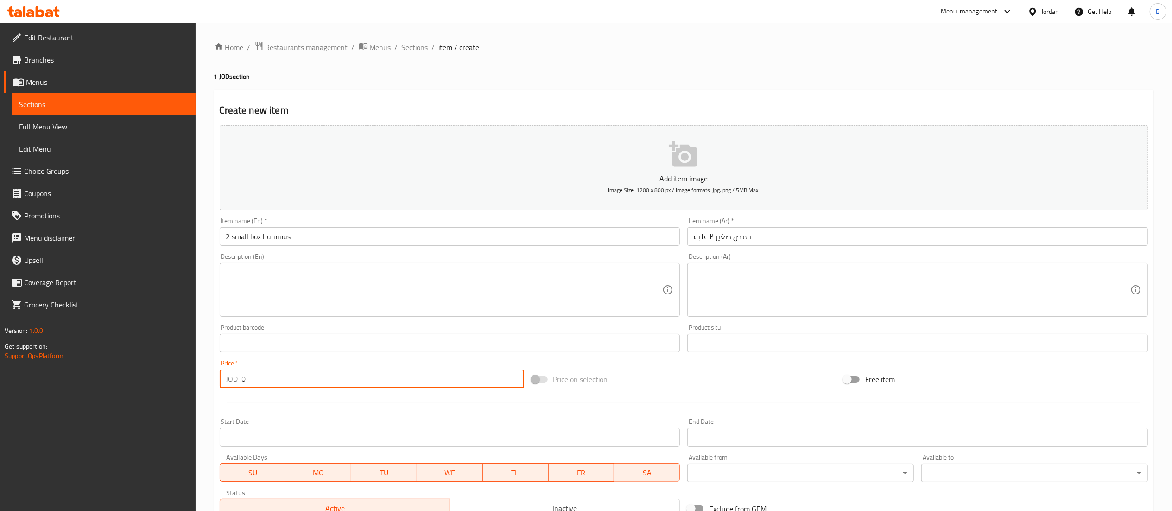
drag, startPoint x: 198, startPoint y: 383, endPoint x: 158, endPoint y: 383, distance: 40.3
click at [162, 383] on div "Edit Restaurant Branches Menus Sections Full Menu View Edit Menu Choice Groups …" at bounding box center [586, 339] width 1172 height 632
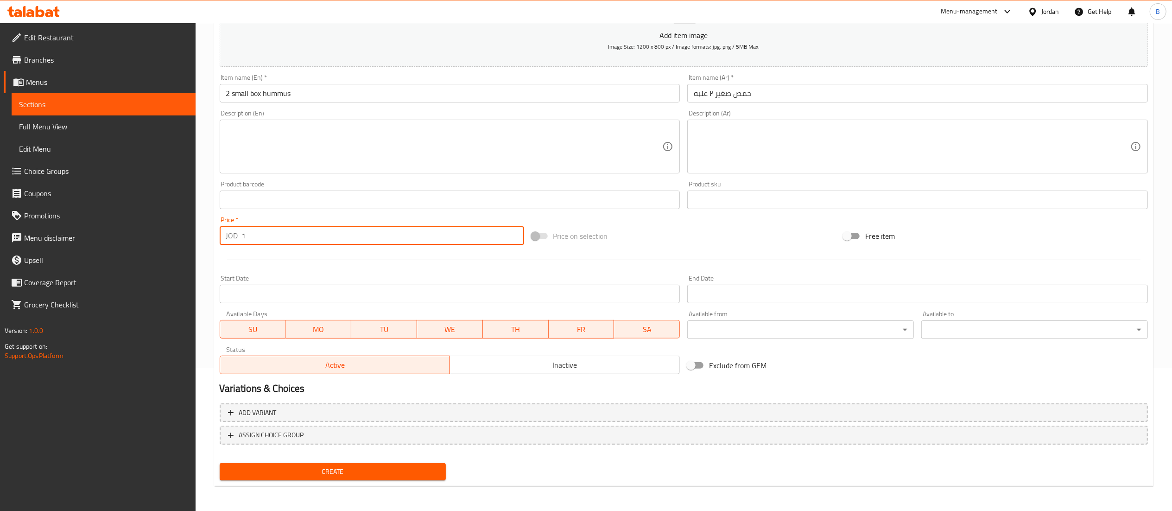
type input "1"
click at [345, 468] on span "Create" at bounding box center [333, 472] width 212 height 12
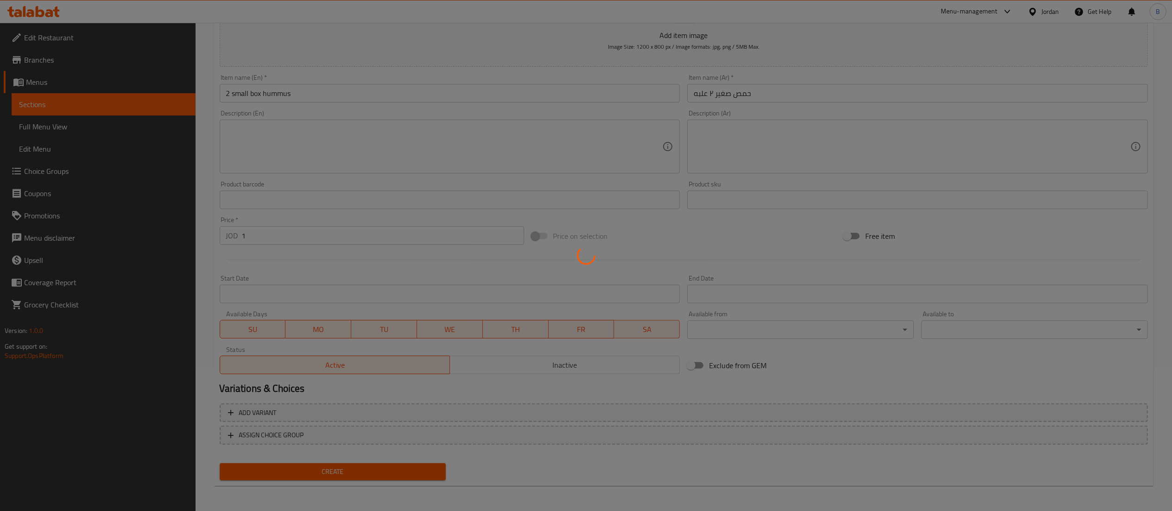
type input "0"
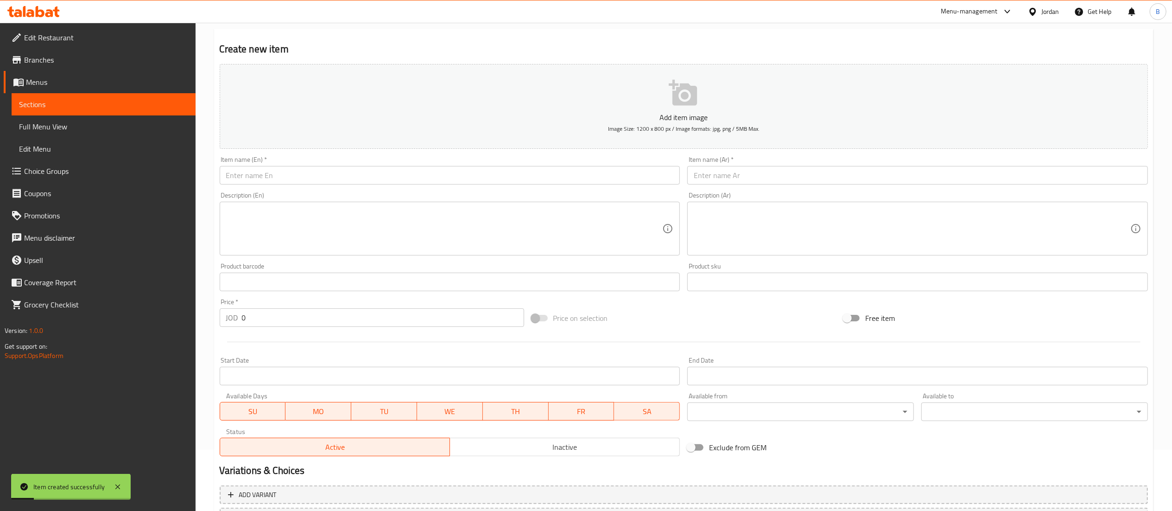
scroll to position [0, 0]
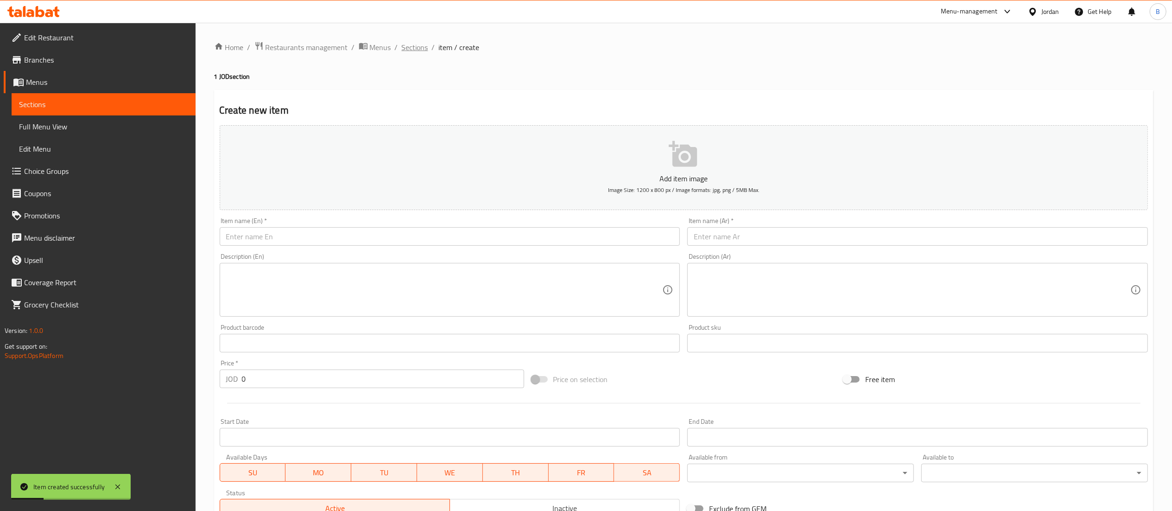
click at [416, 44] on span "Sections" at bounding box center [415, 47] width 26 height 11
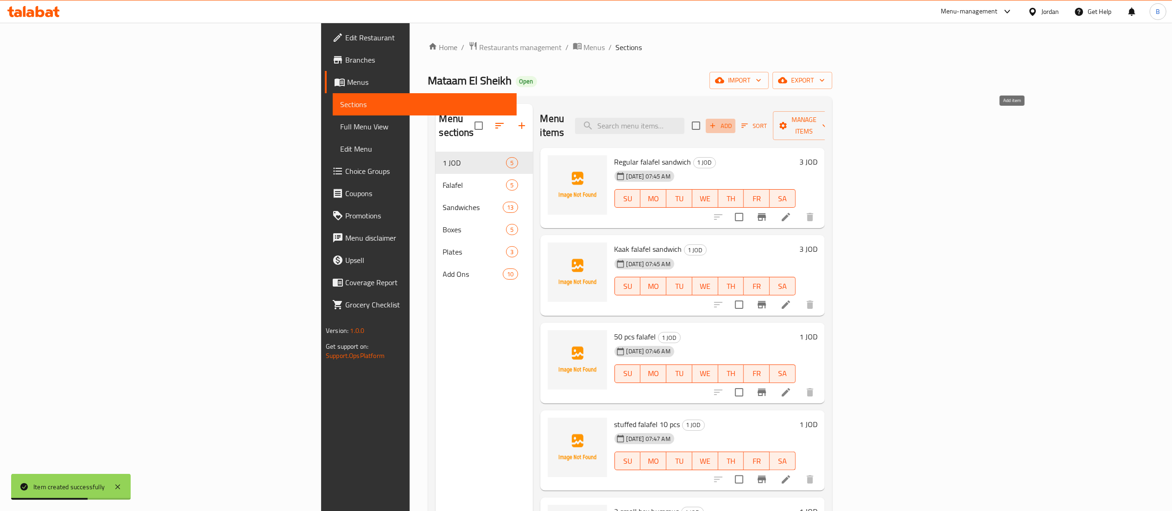
click at [717, 121] on icon "button" at bounding box center [713, 125] width 8 height 8
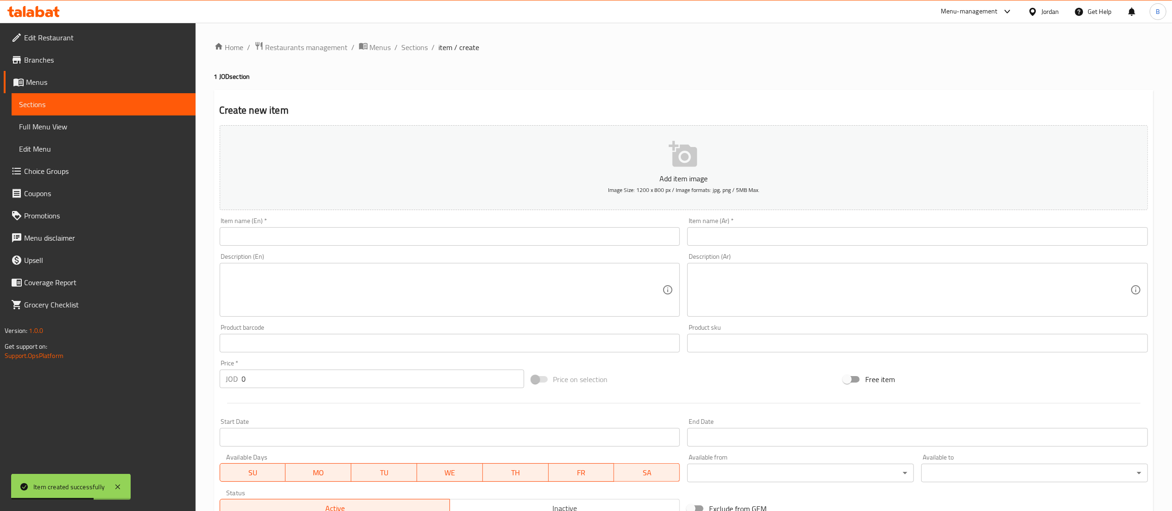
click at [862, 235] on input "text" at bounding box center [917, 236] width 461 height 19
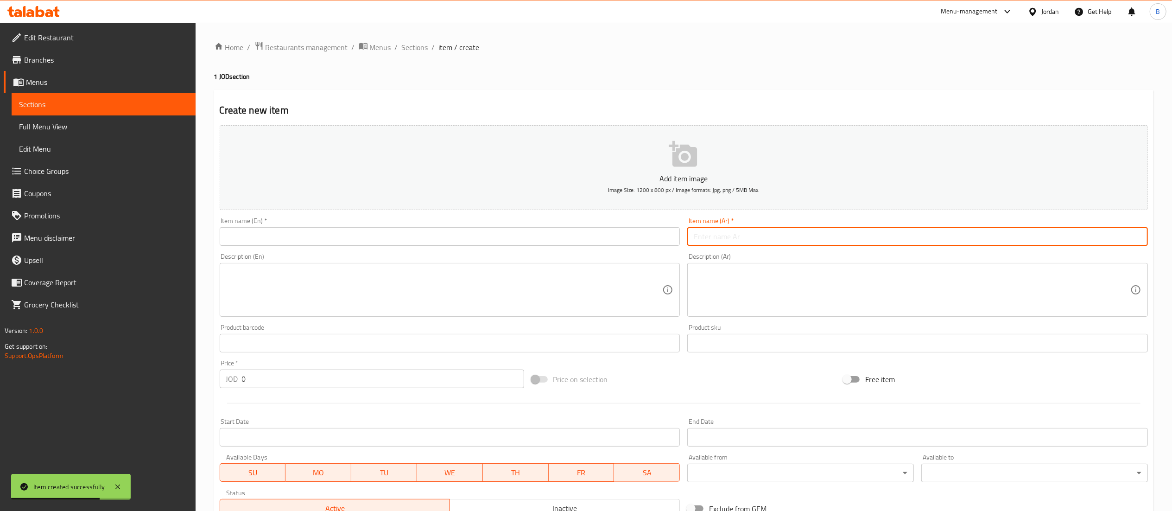
paste input "مسبحه صغيره ٢ علبه"
type input "مسبحه صغيره ٢ علبه"
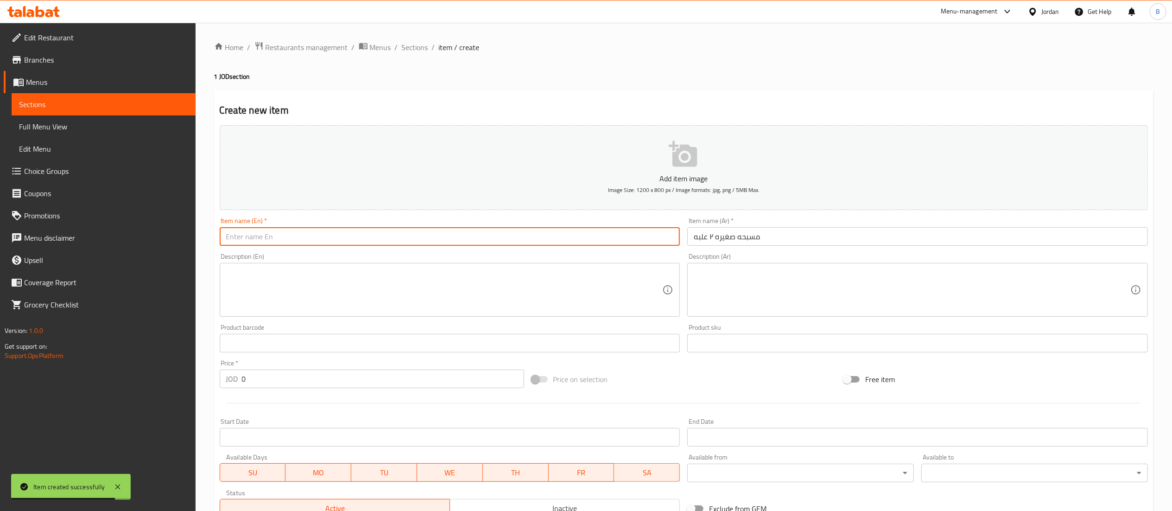
click at [614, 230] on input "text" at bounding box center [450, 236] width 461 height 19
type input "2 small box musabaha"
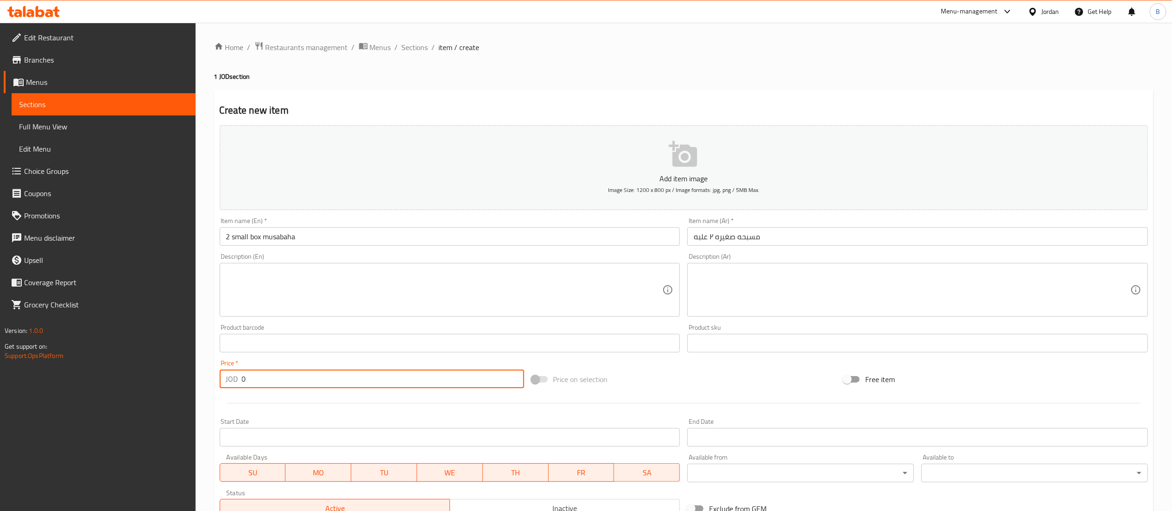
drag, startPoint x: 280, startPoint y: 378, endPoint x: 136, endPoint y: 375, distance: 143.7
click at [140, 375] on div "Edit Restaurant Branches Menus Sections Full Menu View Edit Menu Choice Groups …" at bounding box center [586, 339] width 1172 height 632
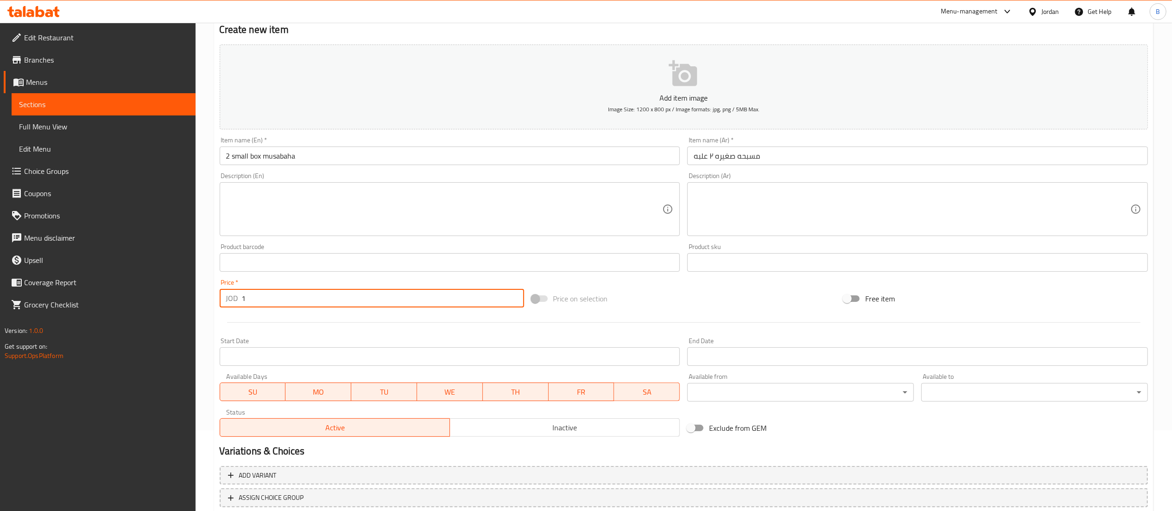
scroll to position [143, 0]
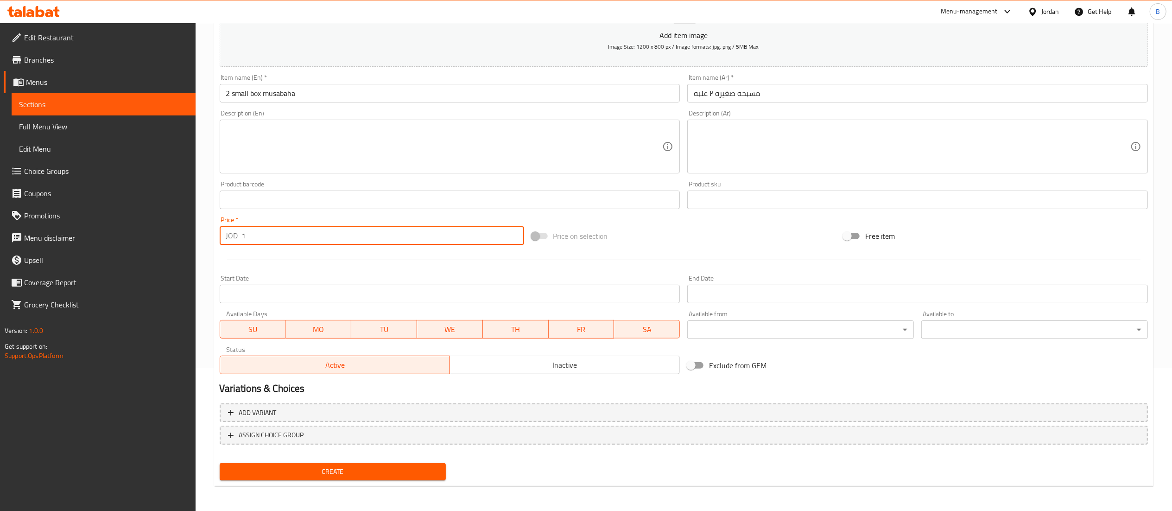
type input "1"
click at [396, 474] on span "Create" at bounding box center [333, 472] width 212 height 12
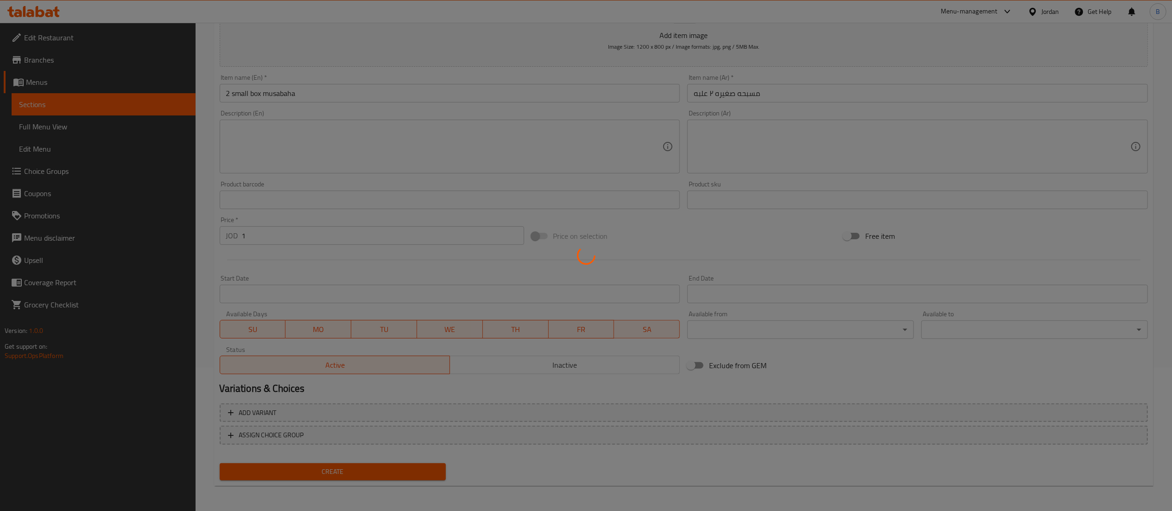
type input "0"
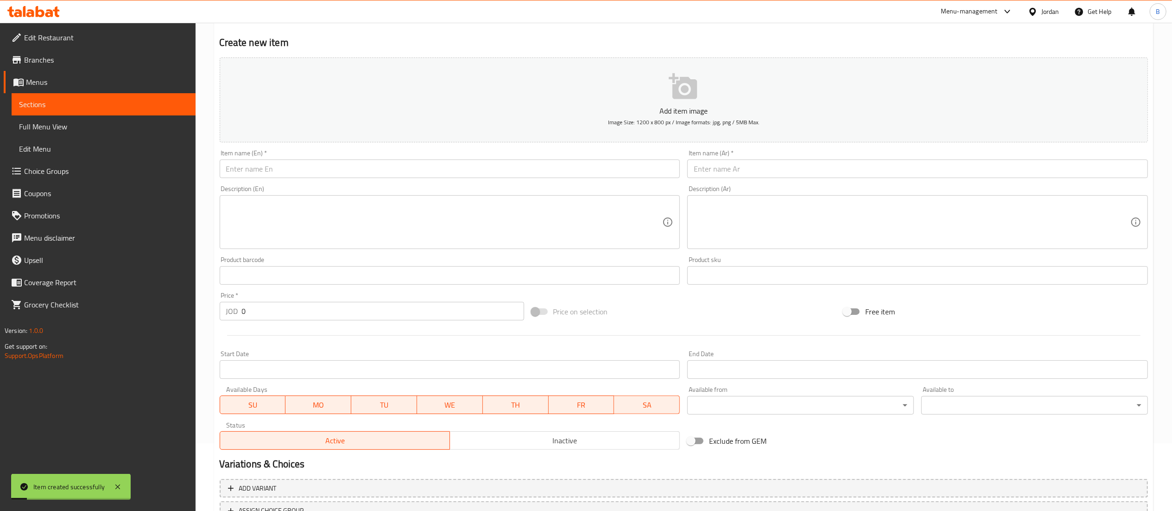
scroll to position [51, 0]
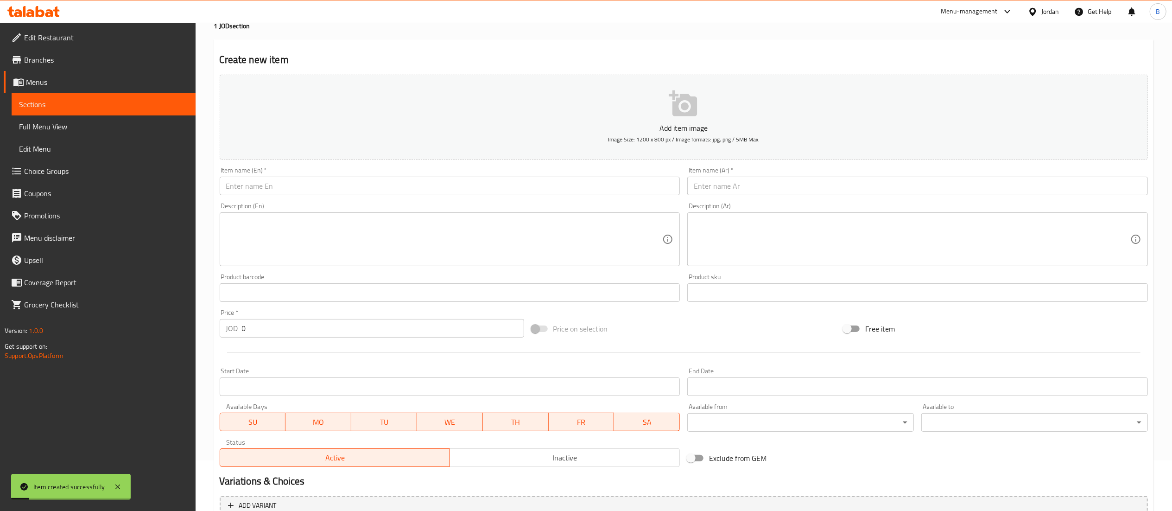
click at [807, 189] on input "text" at bounding box center [917, 186] width 461 height 19
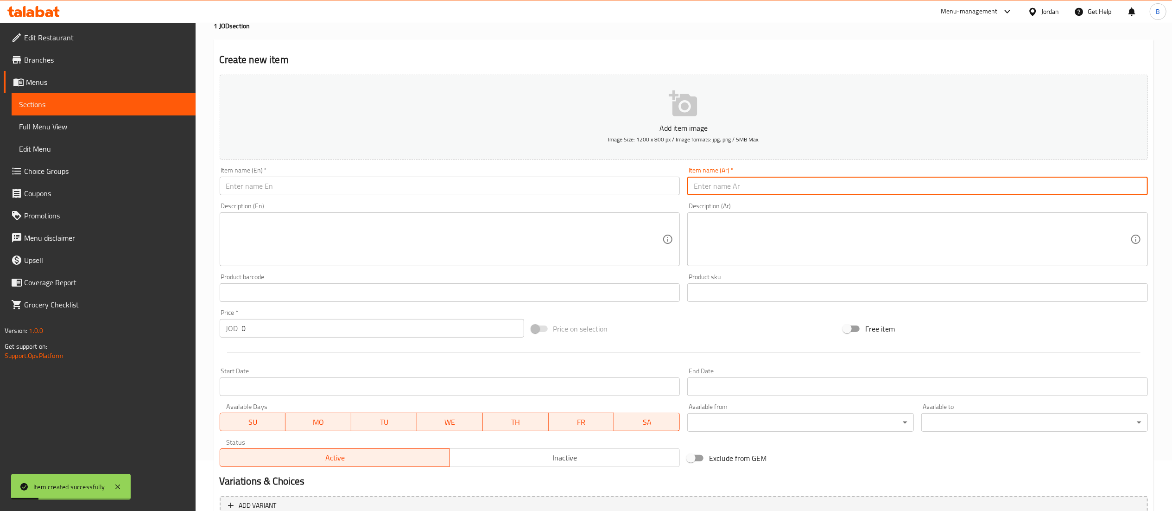
paste input "فول صغيره ٢ علبه"
type input "فول صغيره ٢ علبه"
click at [601, 185] on input "text" at bounding box center [450, 186] width 461 height 19
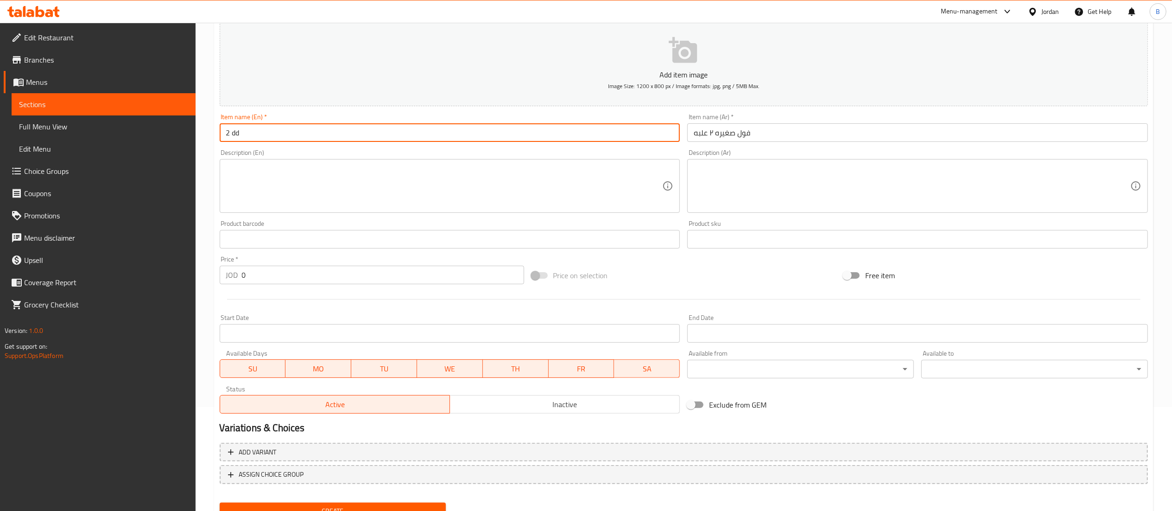
scroll to position [143, 0]
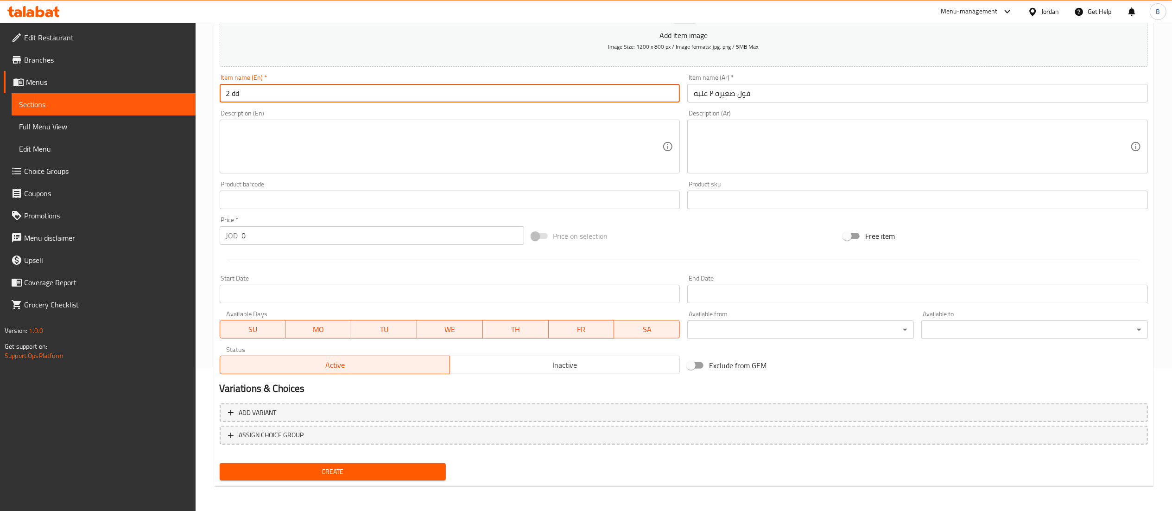
type input "2 dd"
drag, startPoint x: 389, startPoint y: 460, endPoint x: 386, endPoint y: 464, distance: 5.4
click at [388, 461] on div "Create" at bounding box center [333, 471] width 234 height 25
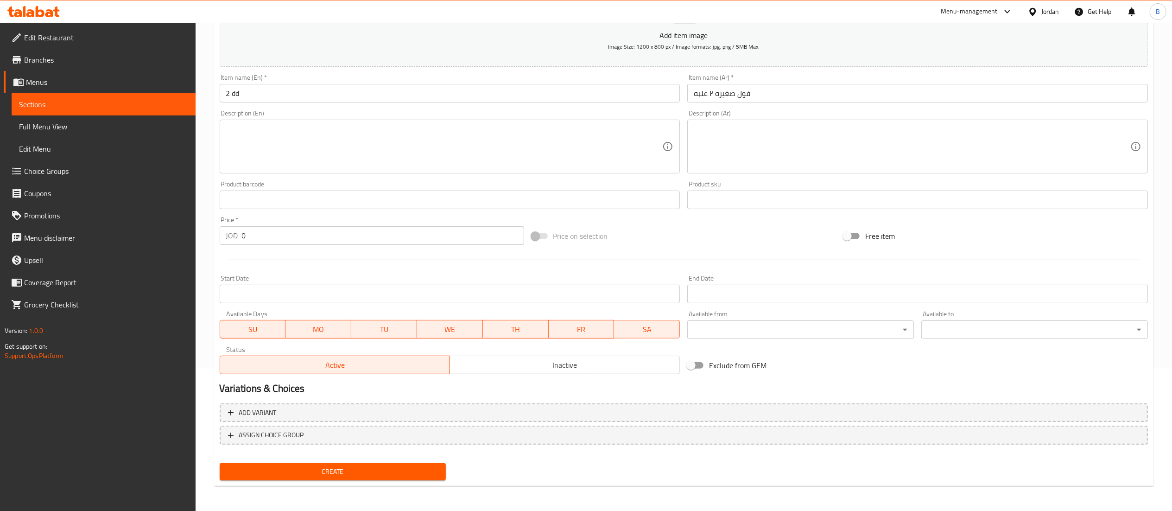
click at [386, 466] on span "Create" at bounding box center [333, 472] width 212 height 12
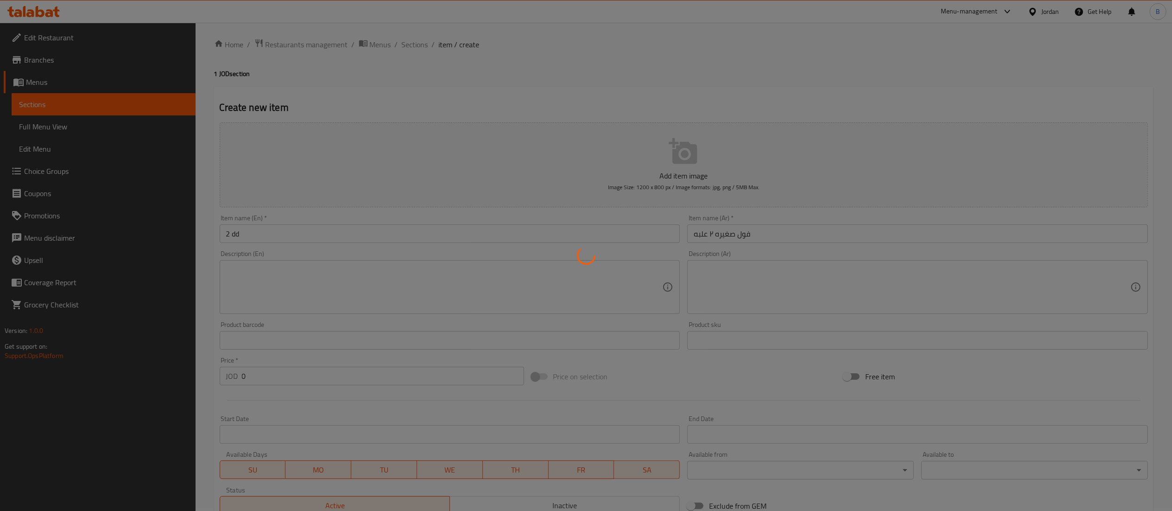
scroll to position [0, 0]
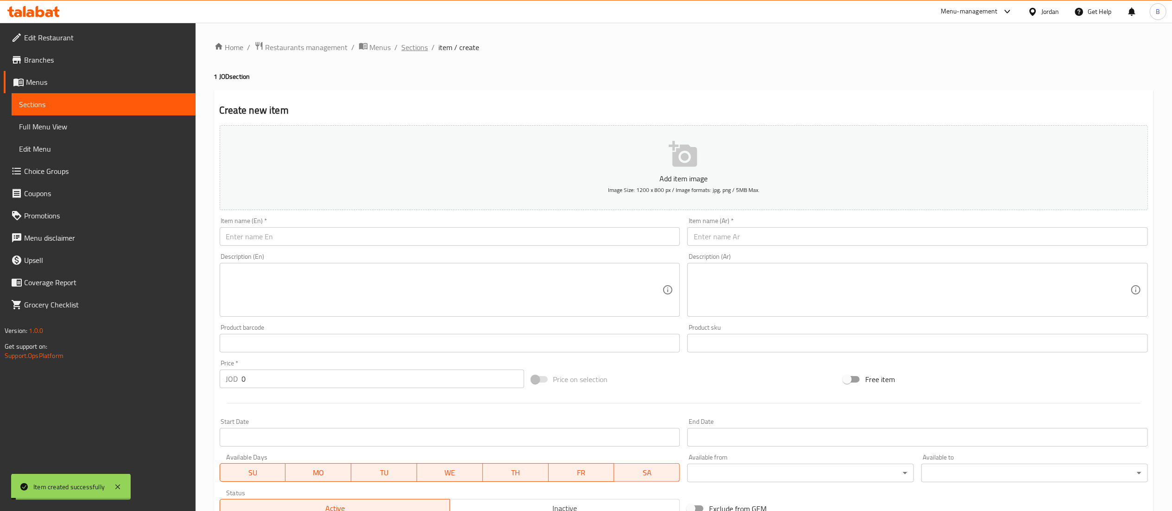
click at [412, 46] on span "Sections" at bounding box center [415, 47] width 26 height 11
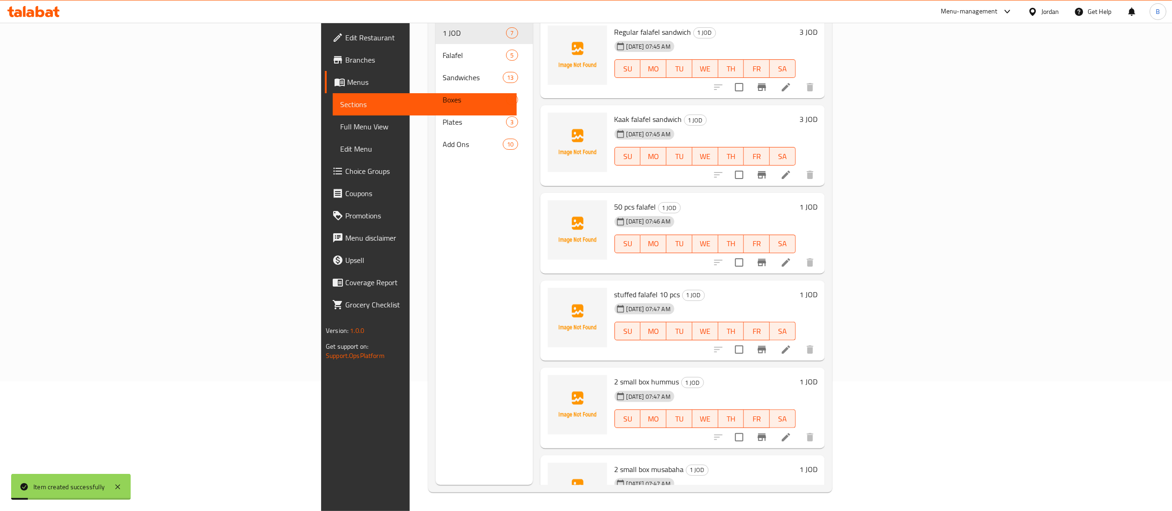
scroll to position [123, 0]
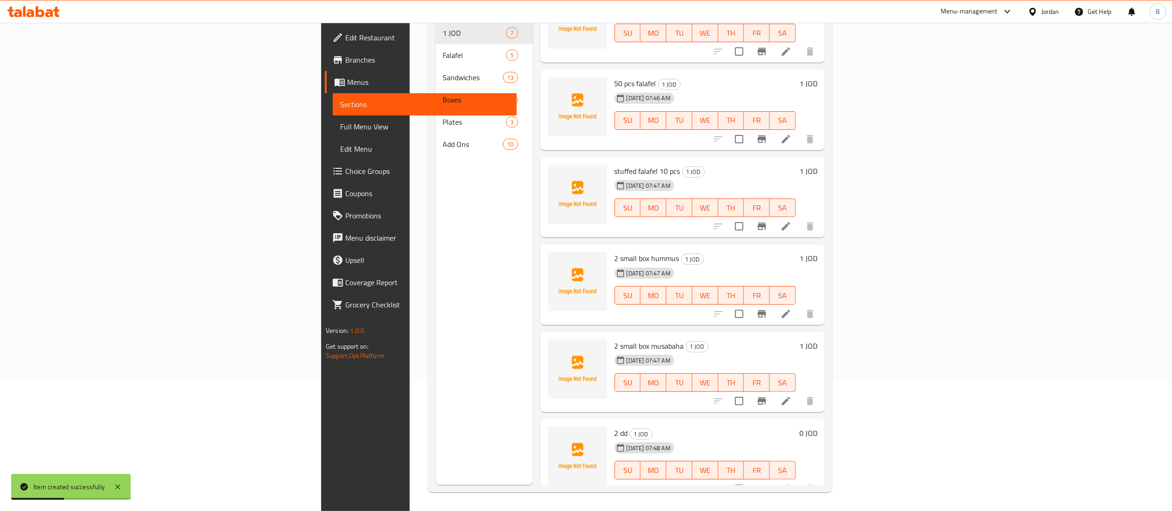
click at [791, 483] on icon at bounding box center [785, 488] width 11 height 11
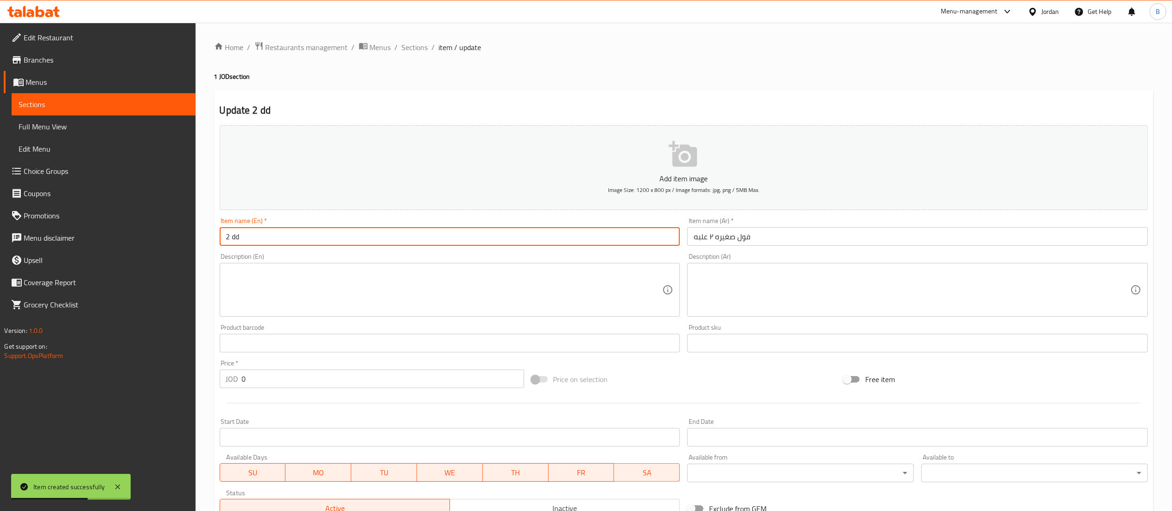
drag, startPoint x: 269, startPoint y: 239, endPoint x: 233, endPoint y: 237, distance: 36.6
click at [233, 237] on input "2 dd" at bounding box center [450, 236] width 461 height 19
type input "2 small box foul"
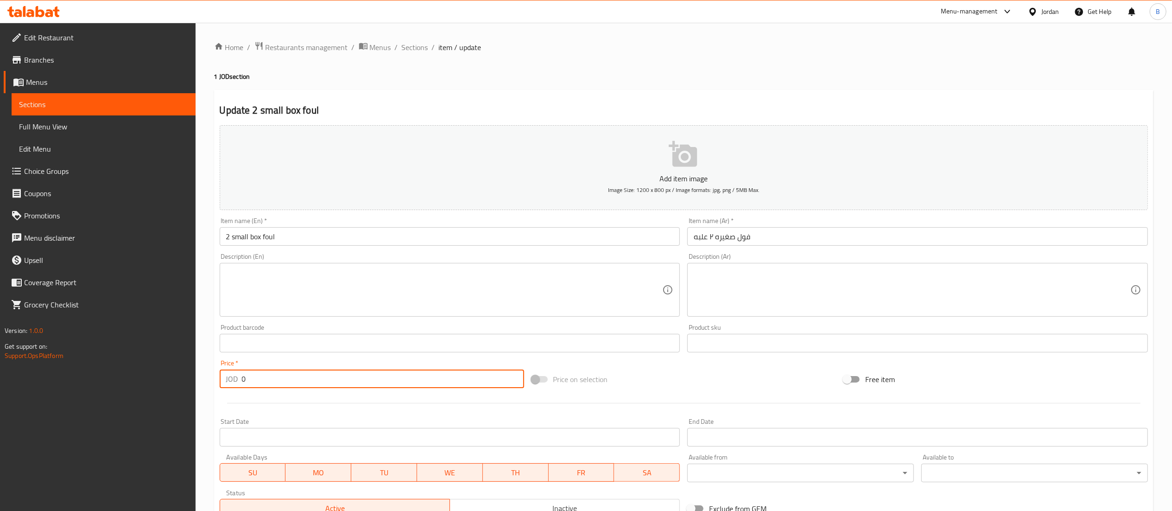
drag, startPoint x: 277, startPoint y: 380, endPoint x: 136, endPoint y: 377, distance: 141.4
click at [138, 377] on div "Edit Restaurant Branches Menus Sections Full Menu View Edit Menu Choice Groups …" at bounding box center [586, 339] width 1172 height 632
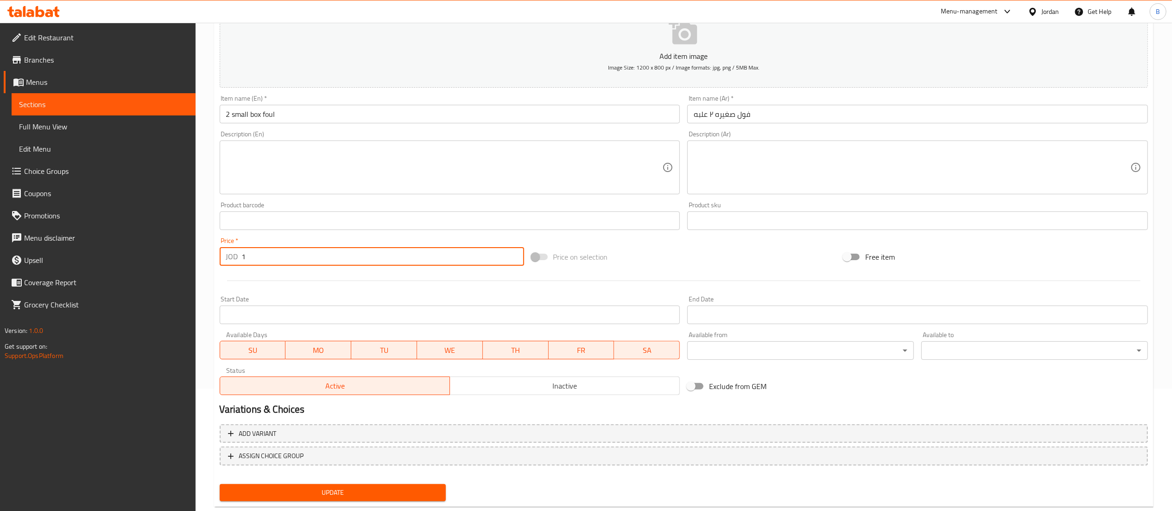
scroll to position [143, 0]
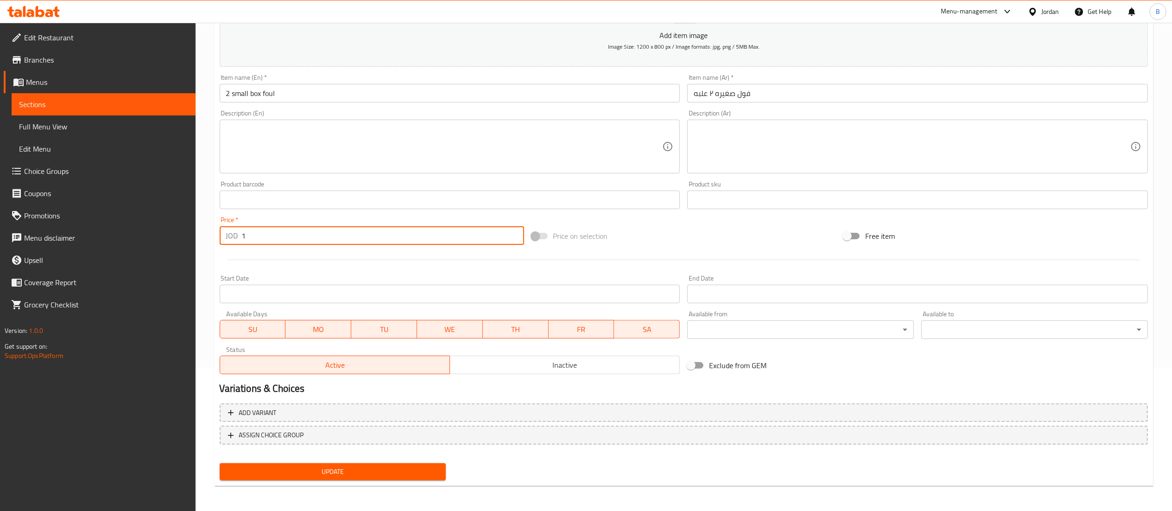
type input "1"
click at [351, 470] on span "Update" at bounding box center [333, 472] width 212 height 12
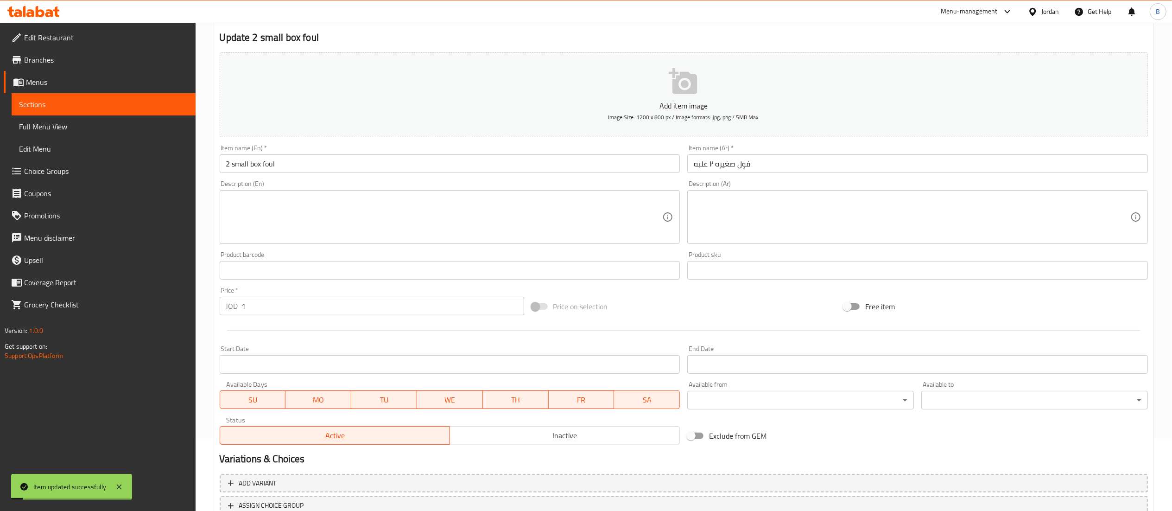
scroll to position [0, 0]
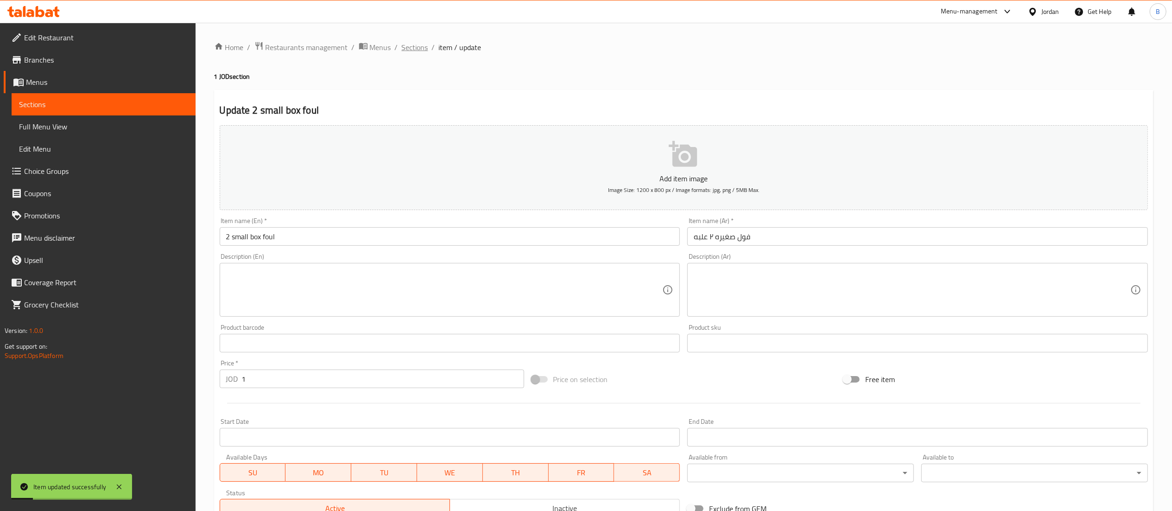
click at [414, 48] on span "Sections" at bounding box center [415, 47] width 26 height 11
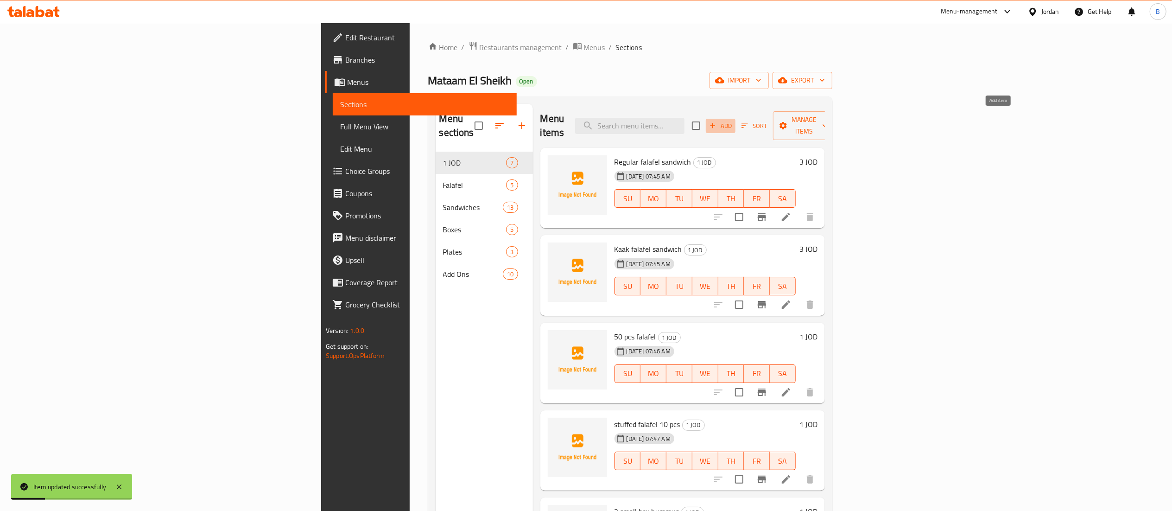
click at [733, 120] on span "Add" at bounding box center [720, 125] width 25 height 11
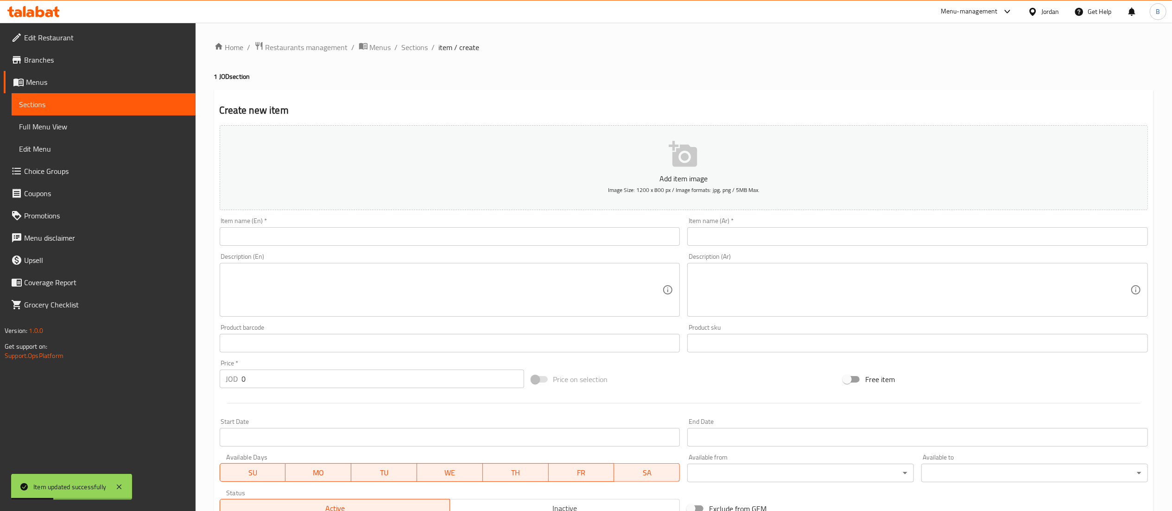
drag, startPoint x: 808, startPoint y: 226, endPoint x: 771, endPoint y: 243, distance: 40.7
click at [808, 228] on div "Item name (Ar)   * Item name (Ar) *" at bounding box center [917, 231] width 461 height 28
click at [769, 244] on input "text" at bounding box center [917, 236] width 461 height 19
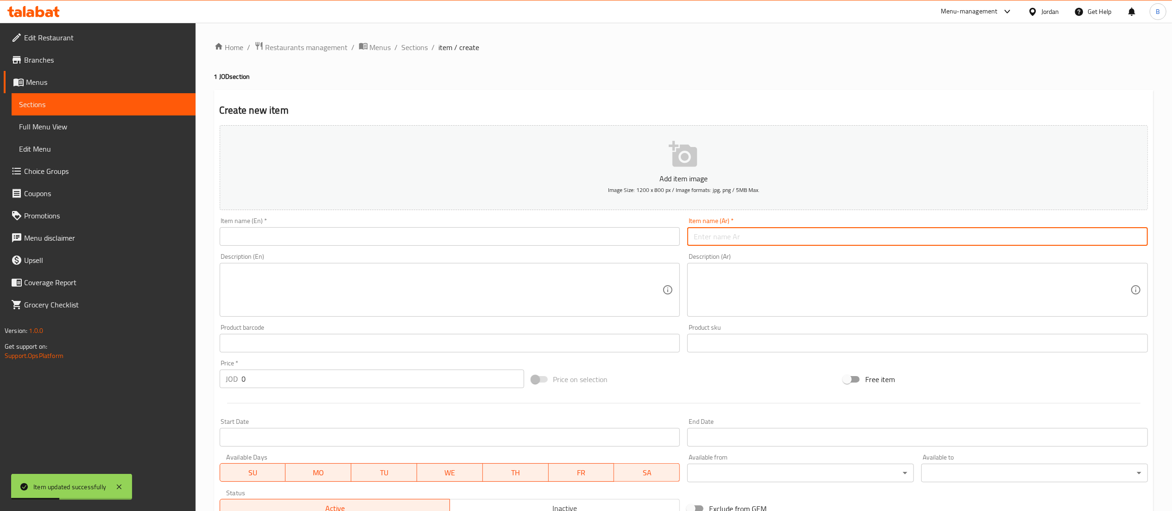
paste input "صحن سلطه عادي"
type input "صحن سلطه عادي"
click at [653, 237] on input "text" at bounding box center [450, 236] width 461 height 19
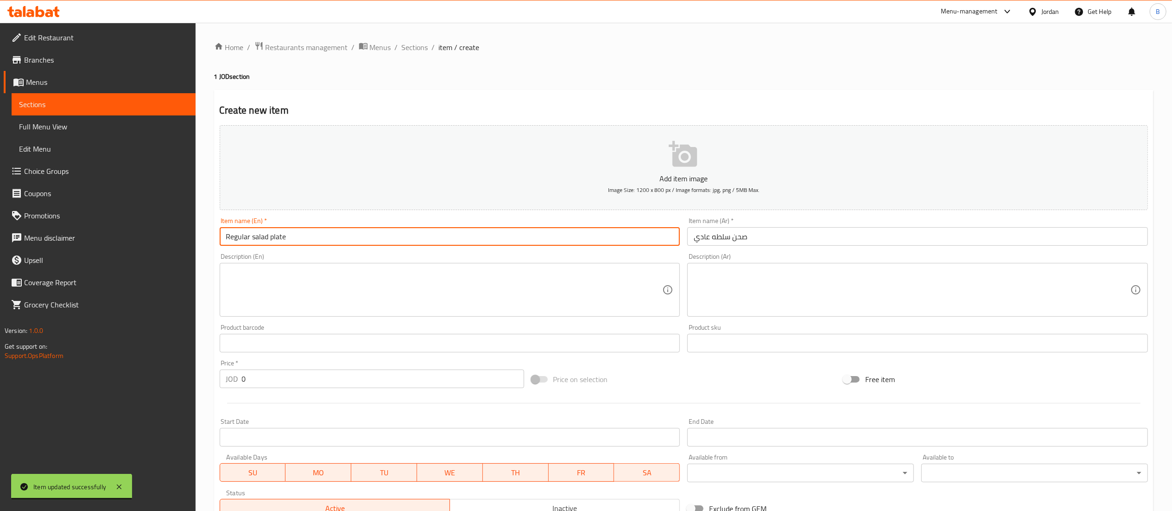
type input "Regular salad plate"
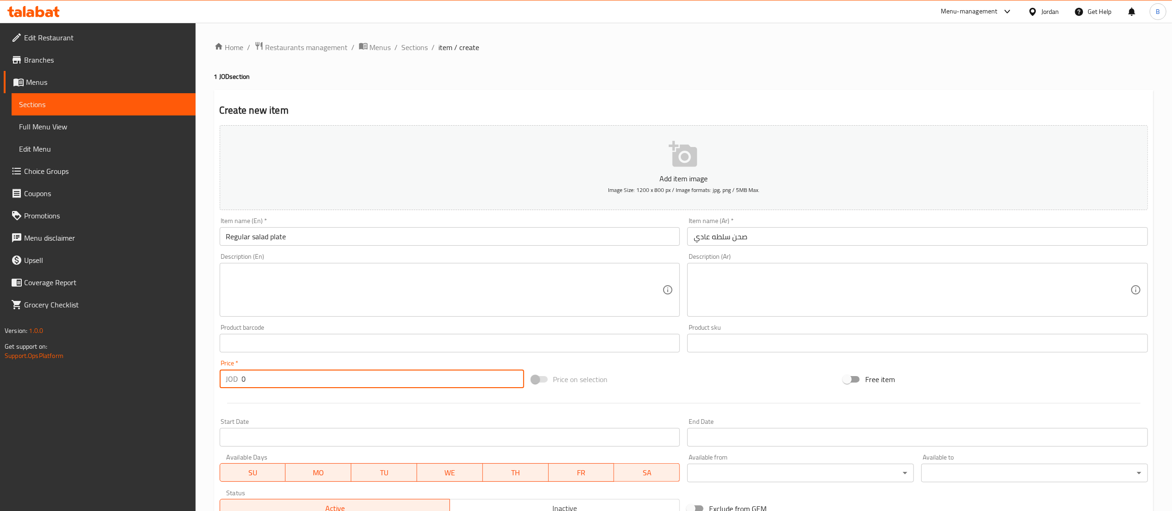
drag, startPoint x: 305, startPoint y: 375, endPoint x: 162, endPoint y: 380, distance: 143.3
click at [162, 379] on div "Edit Restaurant Branches Menus Sections Full Menu View Edit Menu Choice Groups …" at bounding box center [586, 339] width 1172 height 632
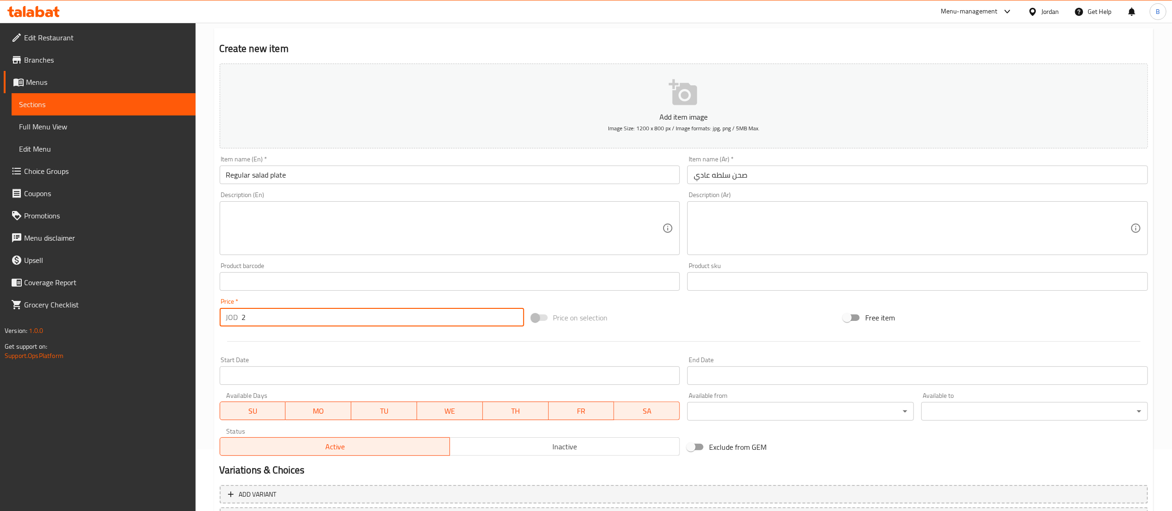
scroll to position [143, 0]
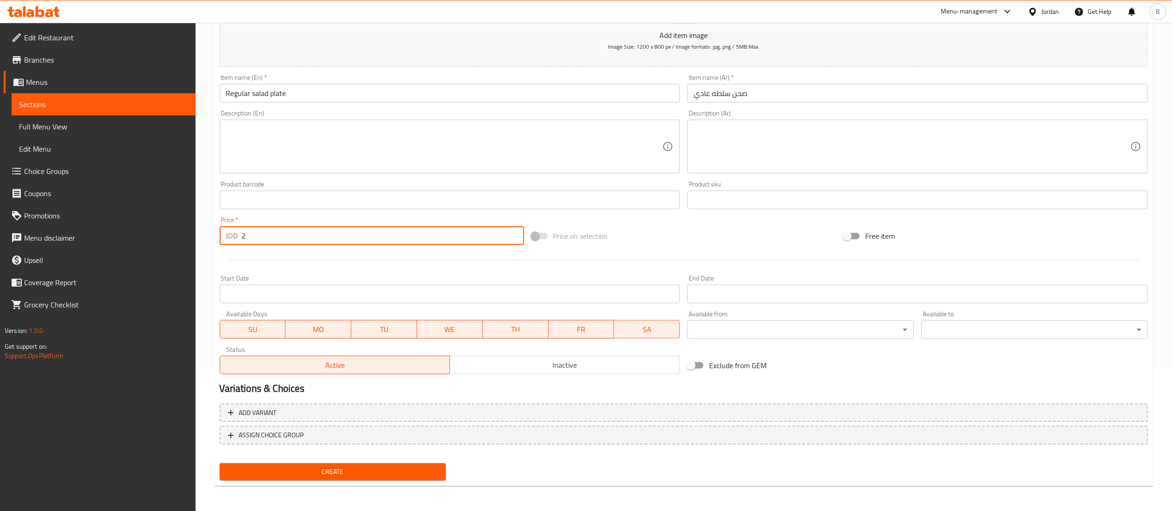
type input "2"
click at [340, 478] on button "Create" at bounding box center [333, 471] width 227 height 17
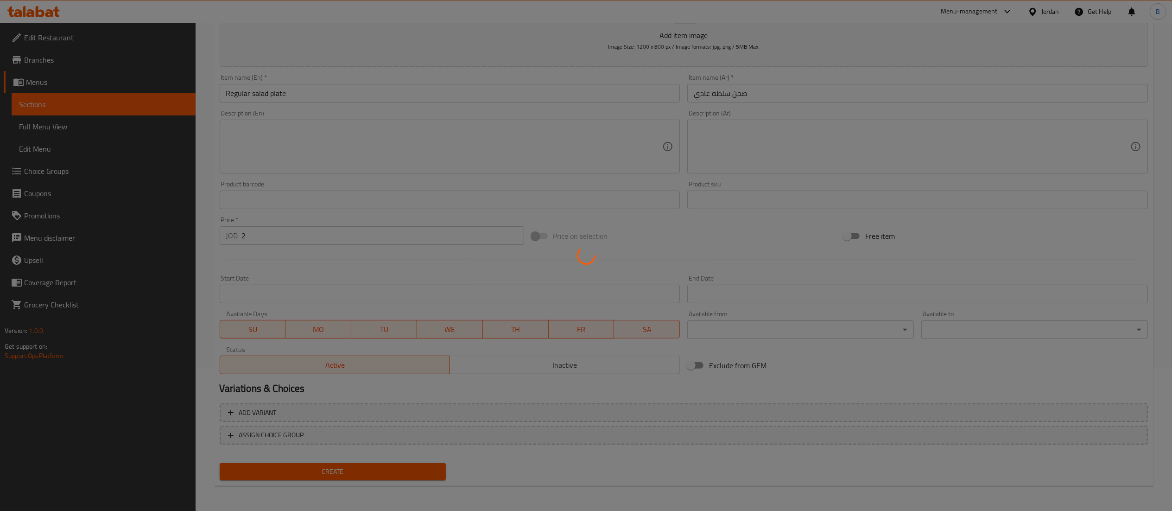
type input "0"
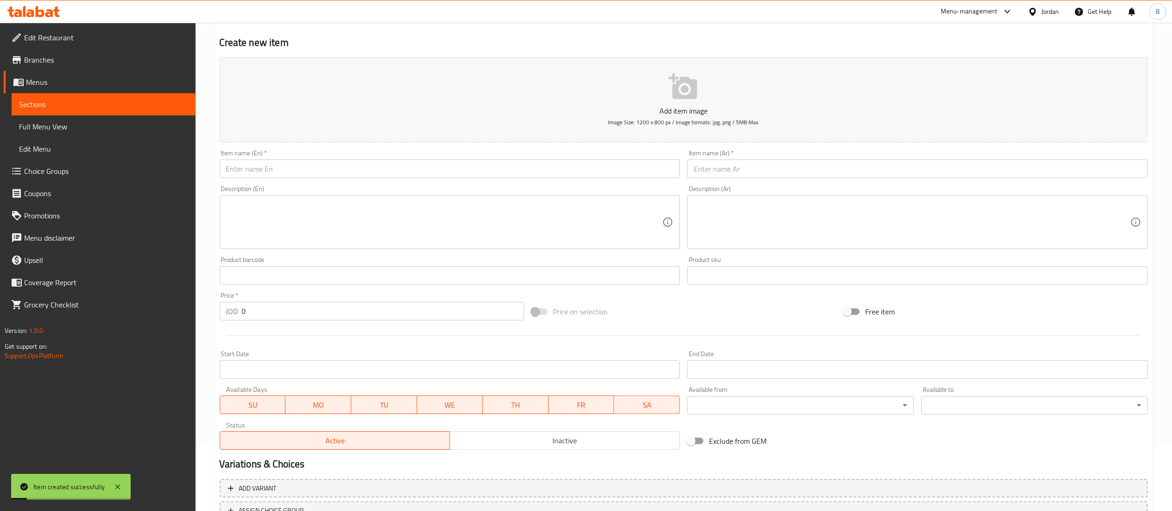
scroll to position [51, 0]
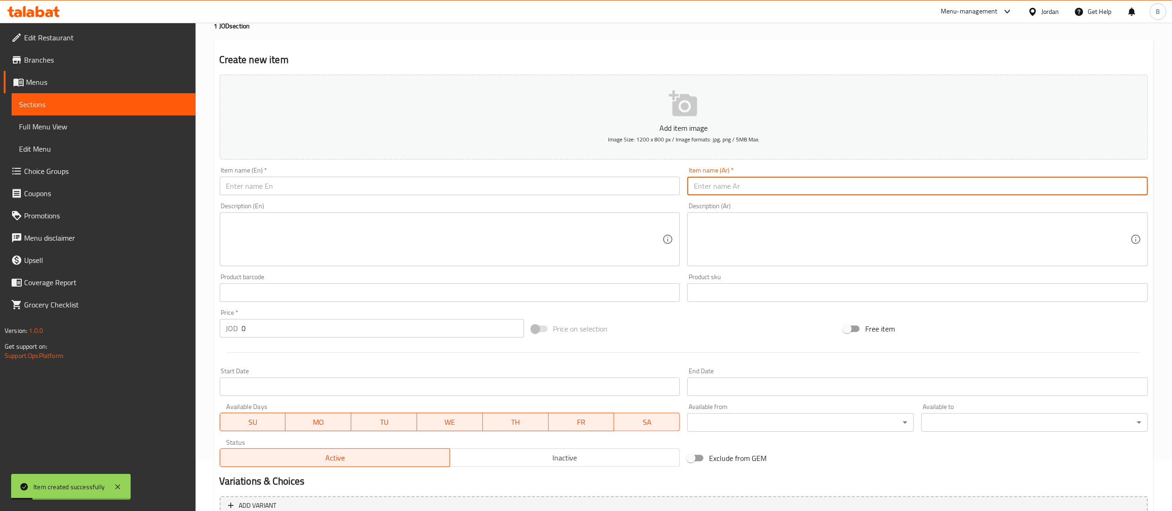
click at [751, 185] on input "text" at bounding box center [917, 186] width 461 height 19
paste input "صحن سلطه طحينيه"
type input "صحن سلطه طحينيه"
click at [612, 180] on input "text" at bounding box center [450, 186] width 461 height 19
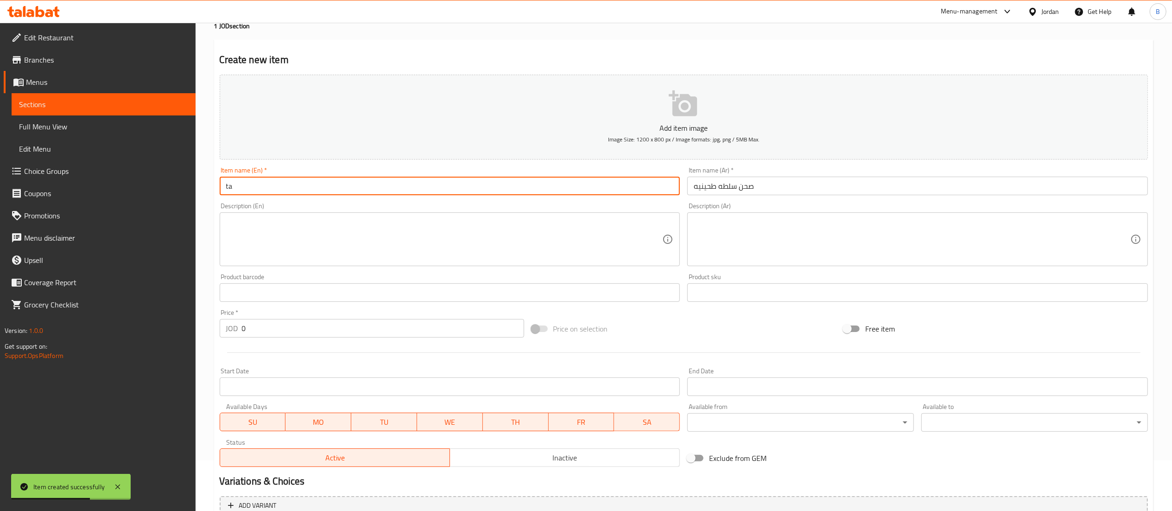
type input "t"
type input "Tahini salad plate"
drag, startPoint x: 293, startPoint y: 336, endPoint x: 107, endPoint y: 320, distance: 187.5
click at [141, 320] on div "Edit Restaurant Branches Menus Sections Full Menu View Edit Menu Choice Groups …" at bounding box center [586, 288] width 1172 height 632
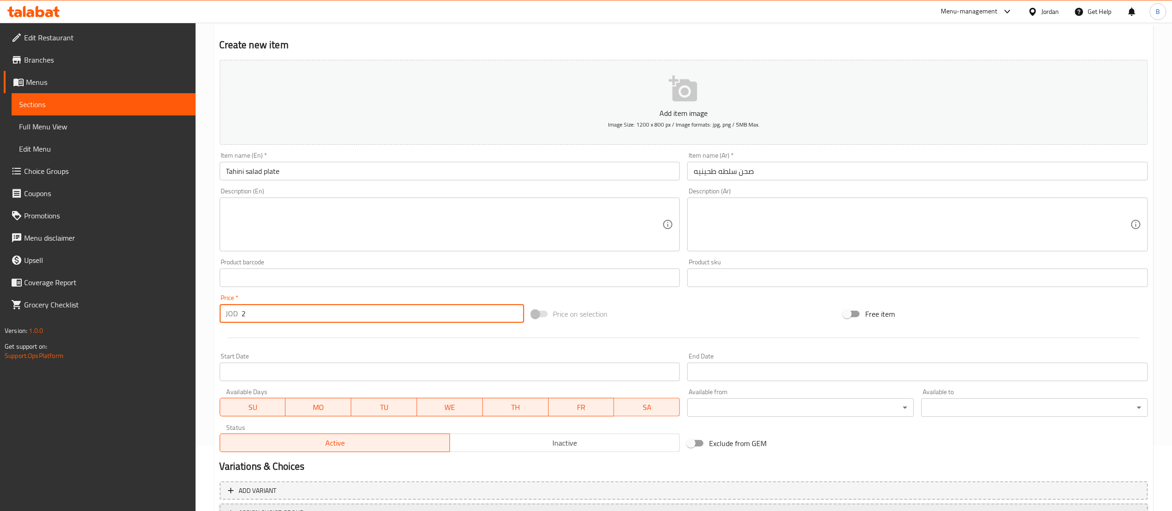
scroll to position [143, 0]
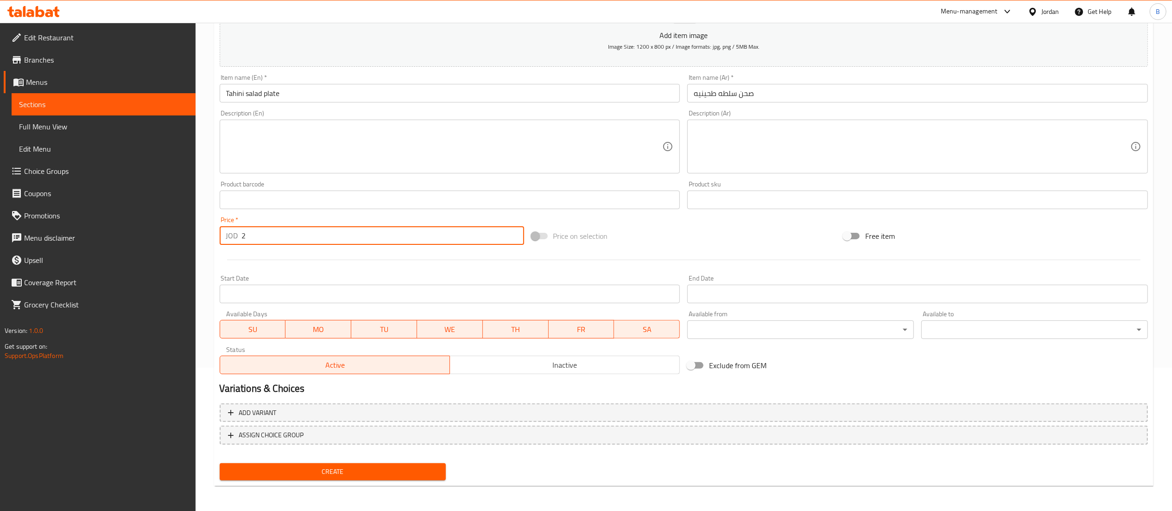
type input "2"
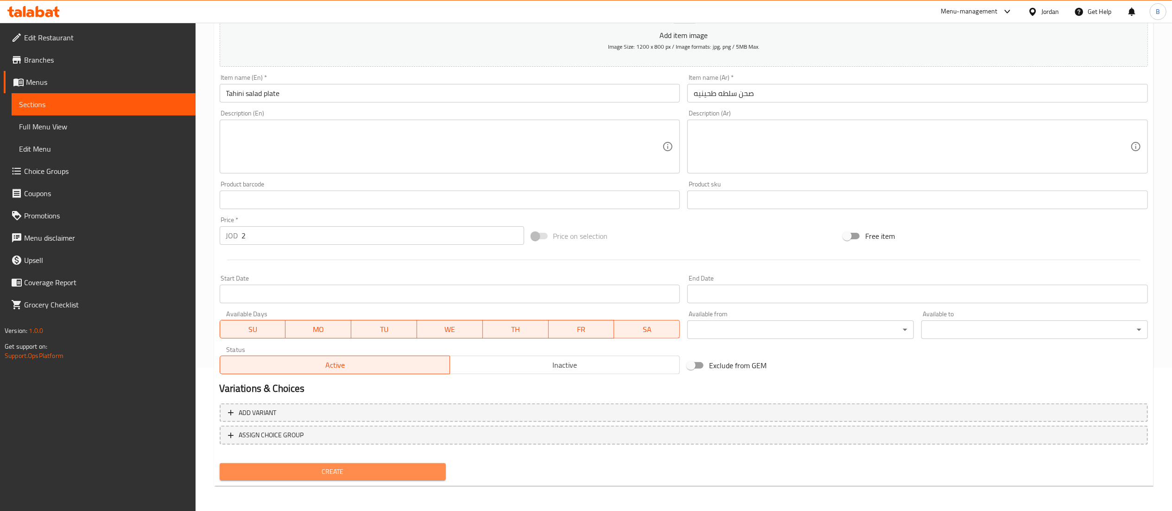
click at [298, 472] on span "Create" at bounding box center [333, 472] width 212 height 12
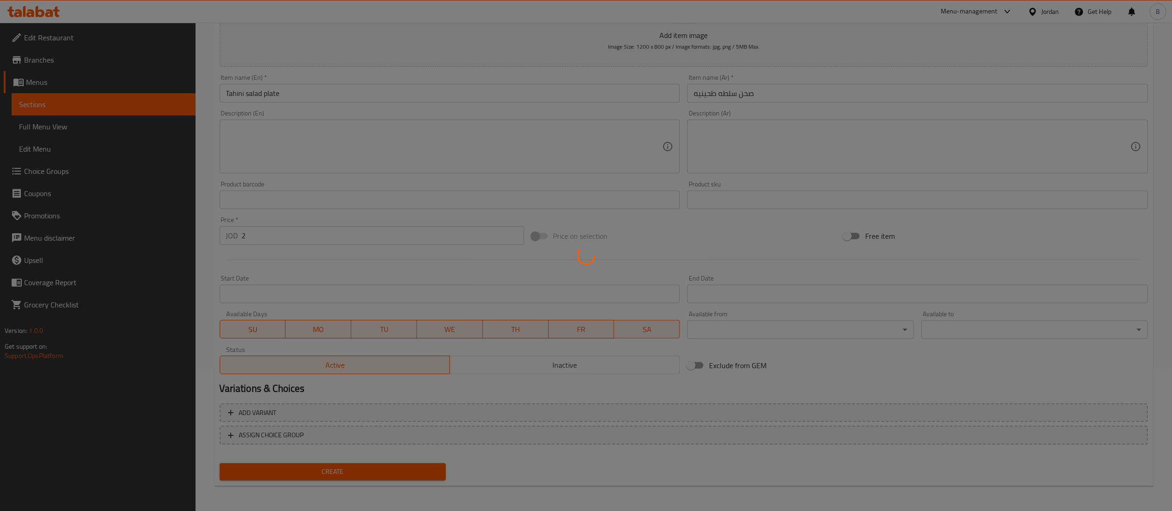
type input "0"
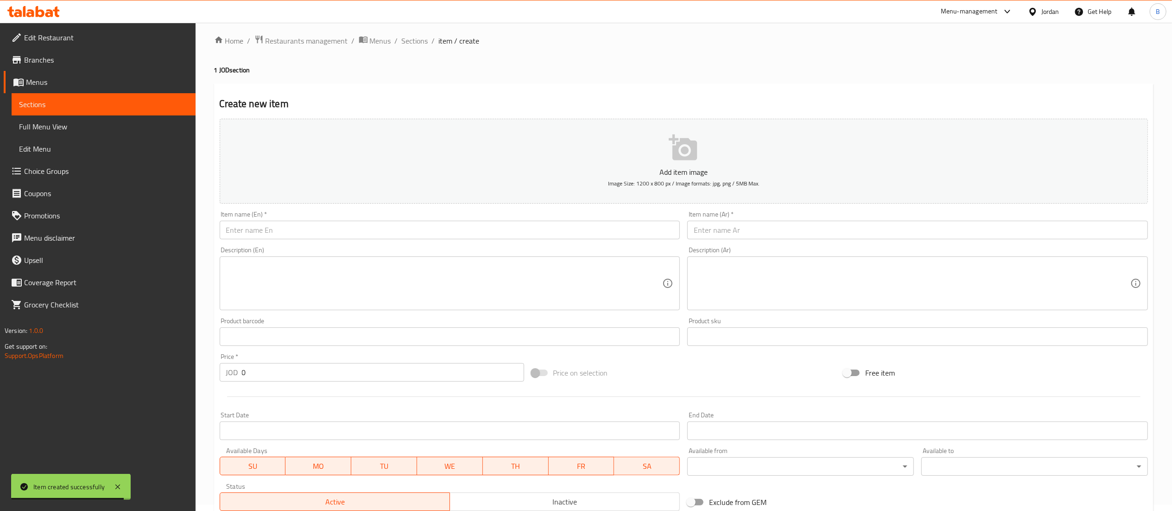
scroll to position [0, 0]
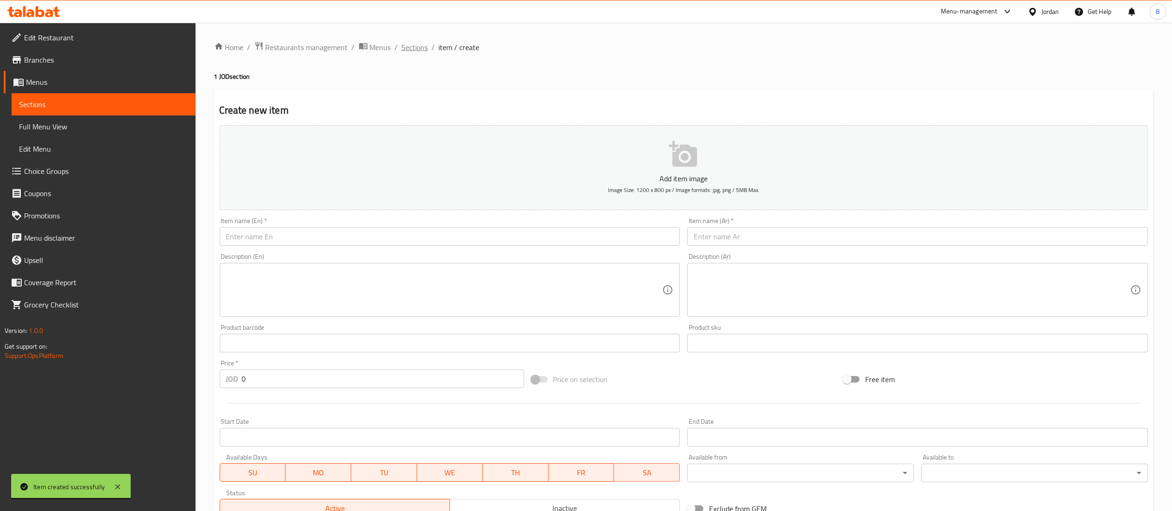
click at [412, 46] on span "Sections" at bounding box center [415, 47] width 26 height 11
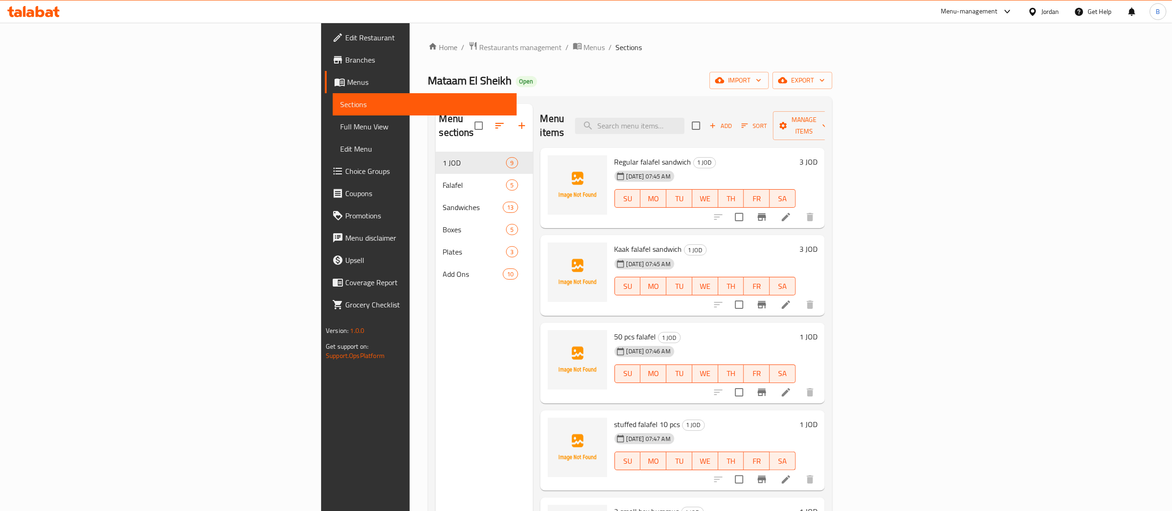
click at [38, 14] on icon at bounding box center [33, 11] width 52 height 11
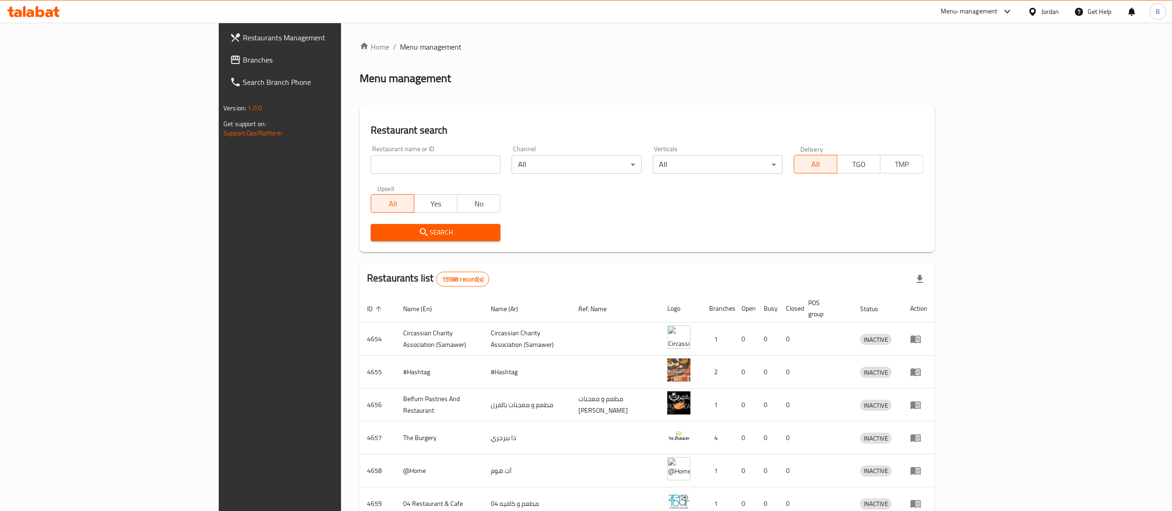
click at [243, 63] on span "Branches" at bounding box center [325, 59] width 164 height 11
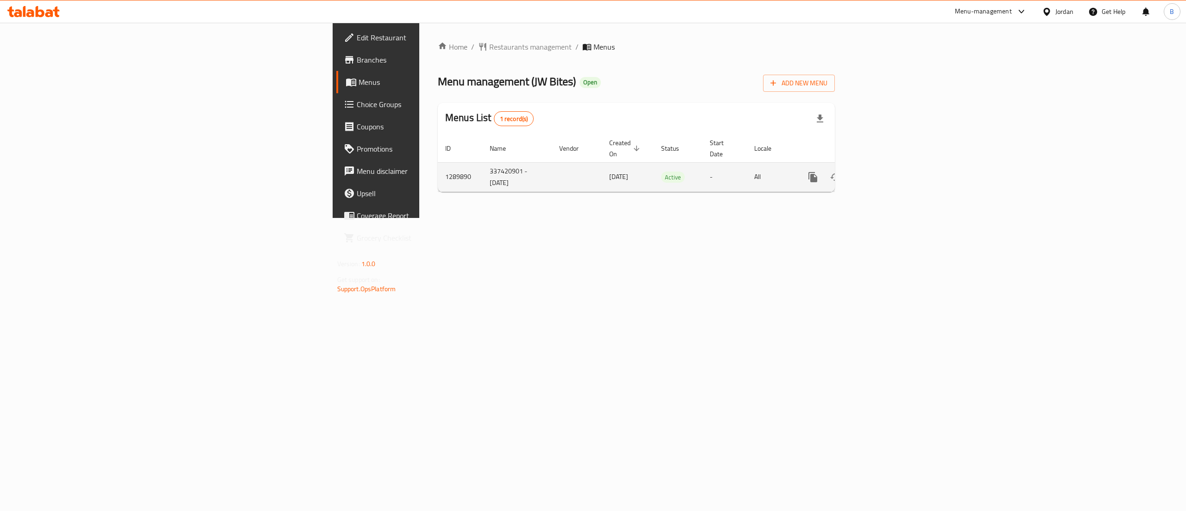
click at [891, 170] on link "enhanced table" at bounding box center [880, 177] width 22 height 22
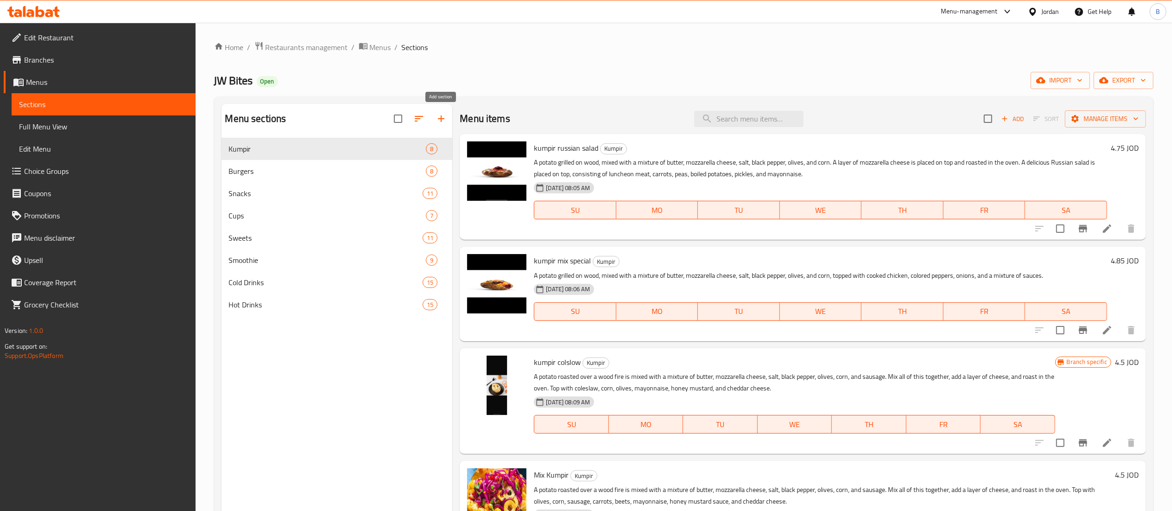
click at [450, 119] on button "button" at bounding box center [441, 119] width 22 height 22
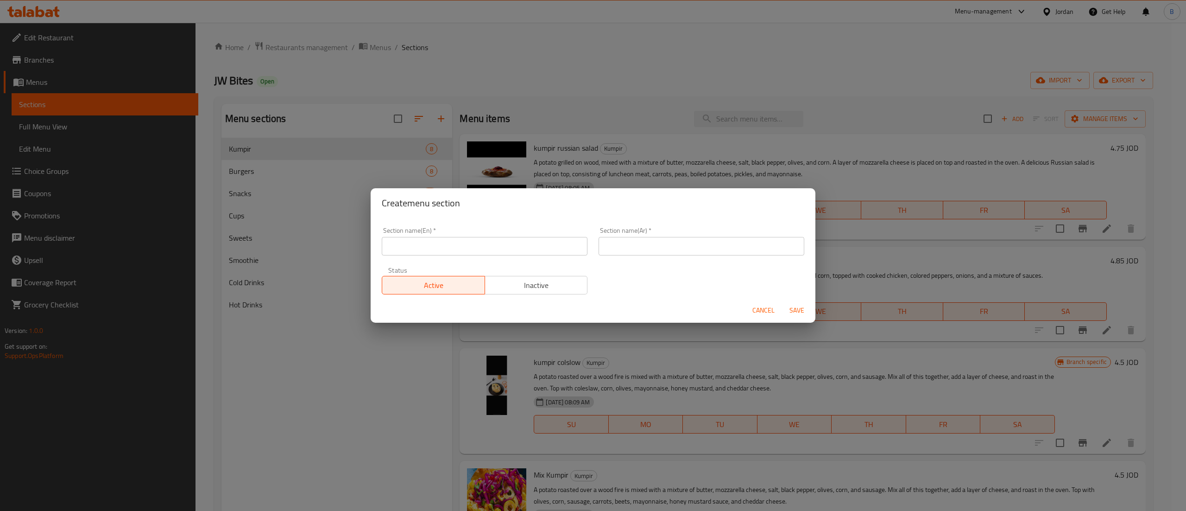
click at [547, 255] on div "Section name(En)   * Section name(En) *" at bounding box center [484, 241] width 217 height 39
click at [546, 248] on input "text" at bounding box center [485, 246] width 206 height 19
type input "meals"
click at [636, 248] on input "text" at bounding box center [702, 246] width 206 height 19
type input "وجبات"
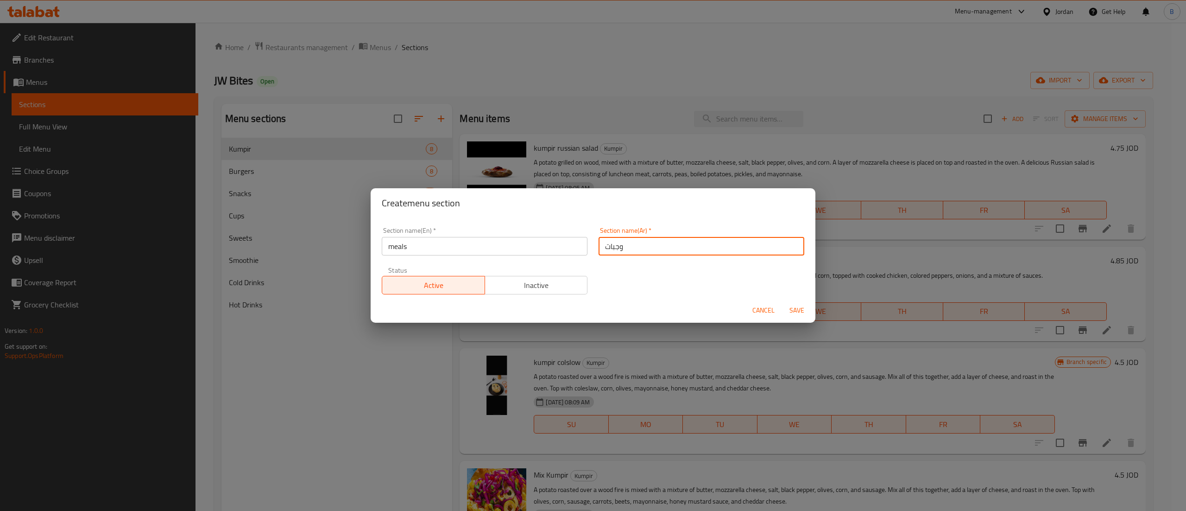
click at [632, 276] on div "Section name(En)   * meals Section name(En) * Section name(Ar)   * وجبات Sectio…" at bounding box center [593, 261] width 434 height 78
click at [790, 312] on span "Save" at bounding box center [797, 310] width 22 height 12
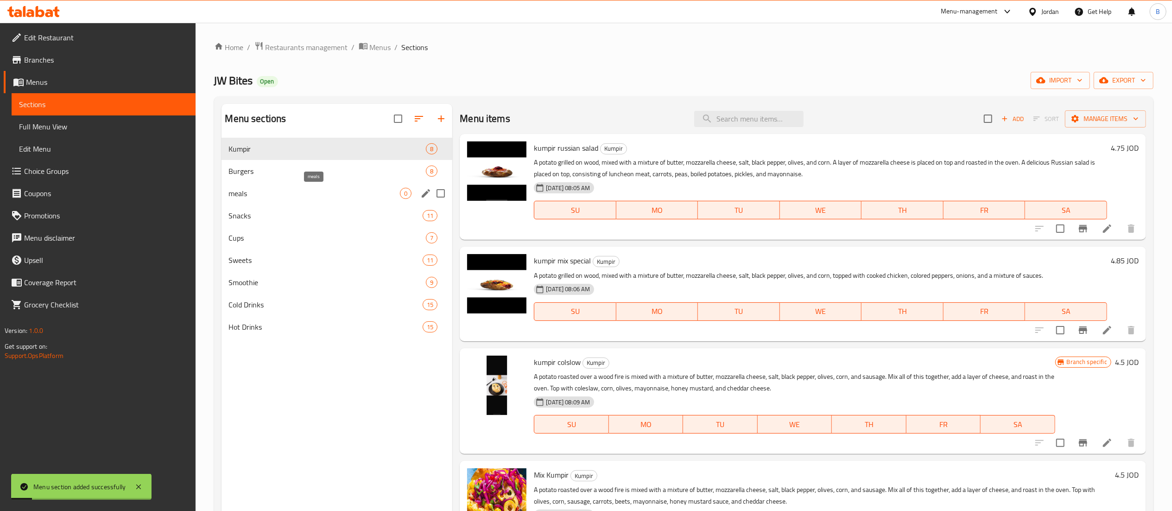
drag, startPoint x: 287, startPoint y: 195, endPoint x: 299, endPoint y: 215, distance: 23.7
click at [287, 195] on span "meals" at bounding box center [314, 193] width 171 height 11
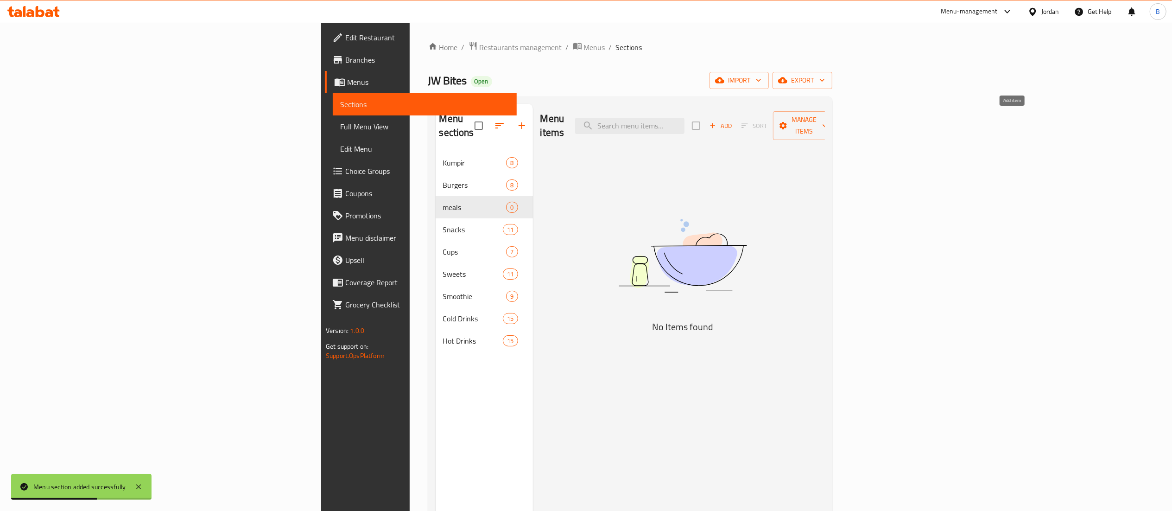
click at [733, 120] on span "Add" at bounding box center [720, 125] width 25 height 11
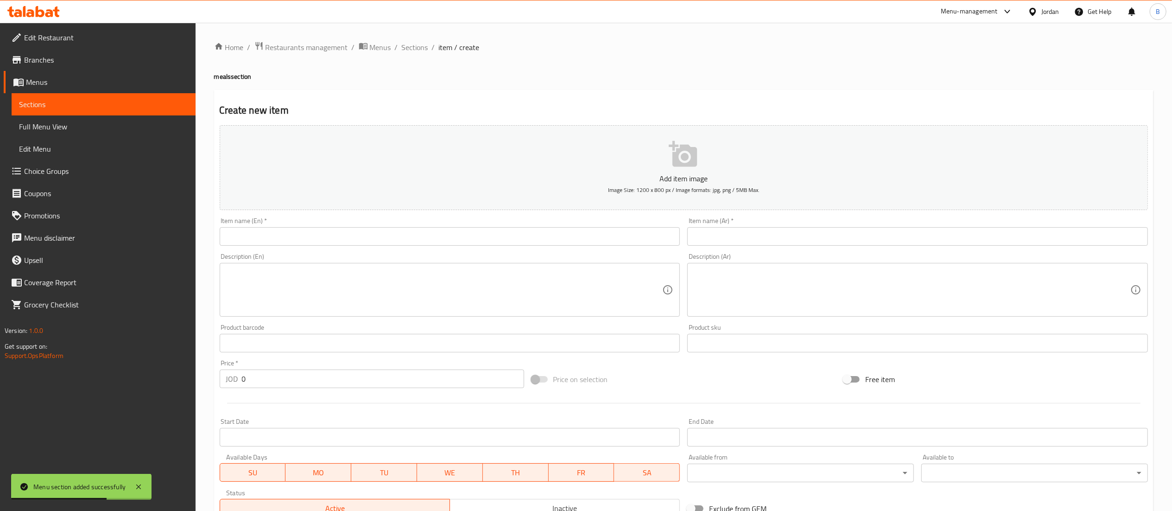
click at [833, 229] on input "text" at bounding box center [917, 236] width 461 height 19
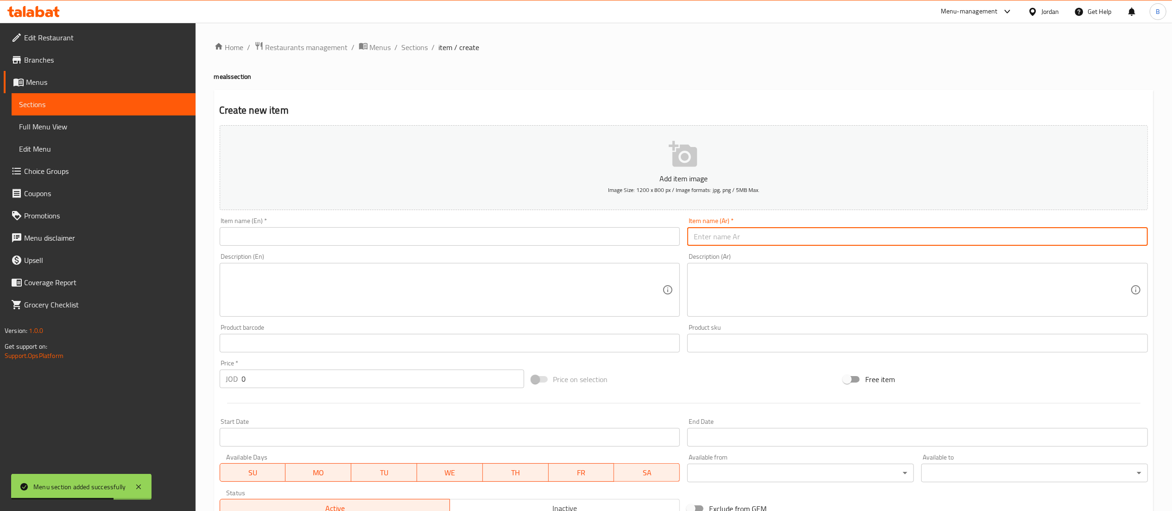
paste input "ҾҷӖ ֯ҝҘӯѾ ԂԛԛԛԛԛԛԛԛԛԛԛԛԛԛԛԛԛԛԛѵҊԅ"
drag, startPoint x: 851, startPoint y: 241, endPoint x: 510, endPoint y: 209, distance: 342.1
click at [510, 209] on div "Add item image Image Size: 1200 x 800 px / Image formats: jpg, png / 5MB Max. I…" at bounding box center [684, 320] width 936 height 399
type input "وجبة تندر 5 قطع"
click at [535, 229] on input "text" at bounding box center [450, 236] width 461 height 19
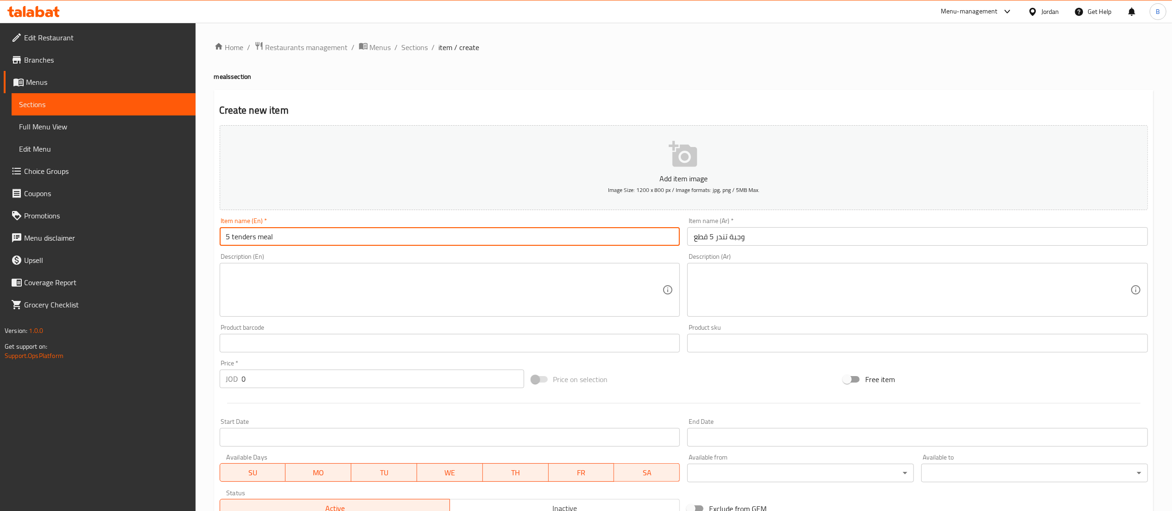
click at [234, 238] on input "5 tenders meal" at bounding box center [450, 236] width 461 height 19
type input "5 chicken tenders meal"
click at [497, 305] on textarea at bounding box center [444, 290] width 437 height 44
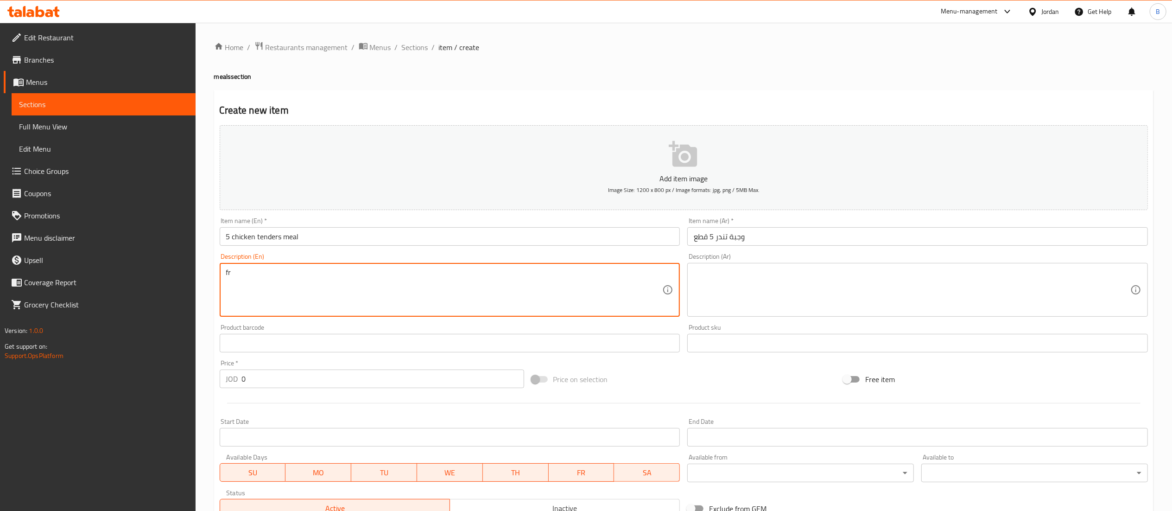
type textarea "f"
type textarea "french fries + soft drink + 2 sauces"
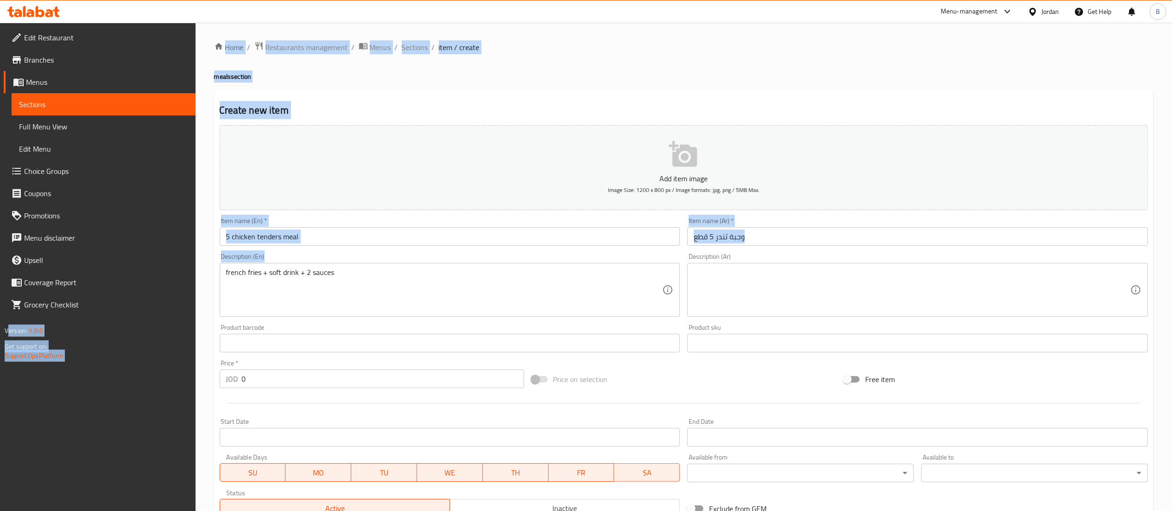
drag, startPoint x: 442, startPoint y: 266, endPoint x: 171, endPoint y: 265, distance: 270.6
click at [171, 265] on div "Edit Restaurant Branches Menus Sections Full Menu View Edit Menu Choice Groups …" at bounding box center [586, 339] width 1172 height 632
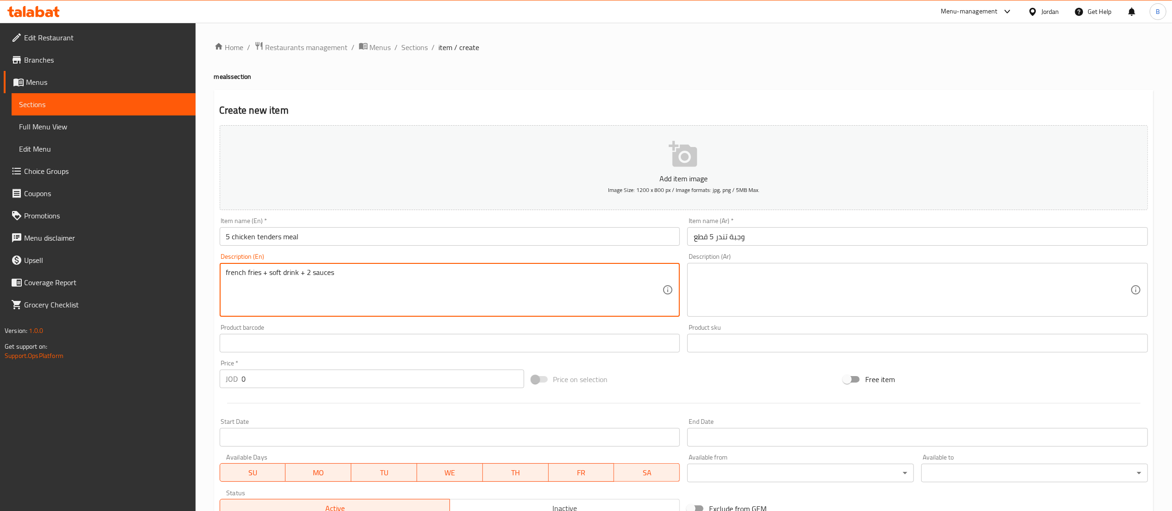
click at [285, 276] on textarea "french fries + soft drink + 2 sauces" at bounding box center [444, 290] width 437 height 44
click at [740, 302] on textarea at bounding box center [912, 290] width 437 height 44
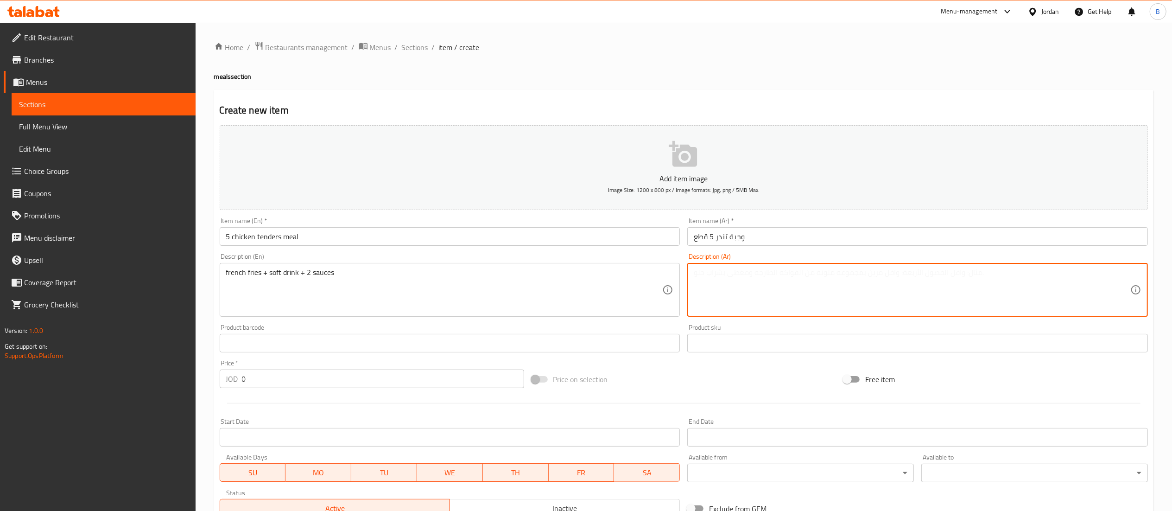
paste textarea "بطاطس مقلية + مشروب غازي + 2 صلصة"
type textarea "بطاطس مقلية + مشروب غازي + 2 صلصة"
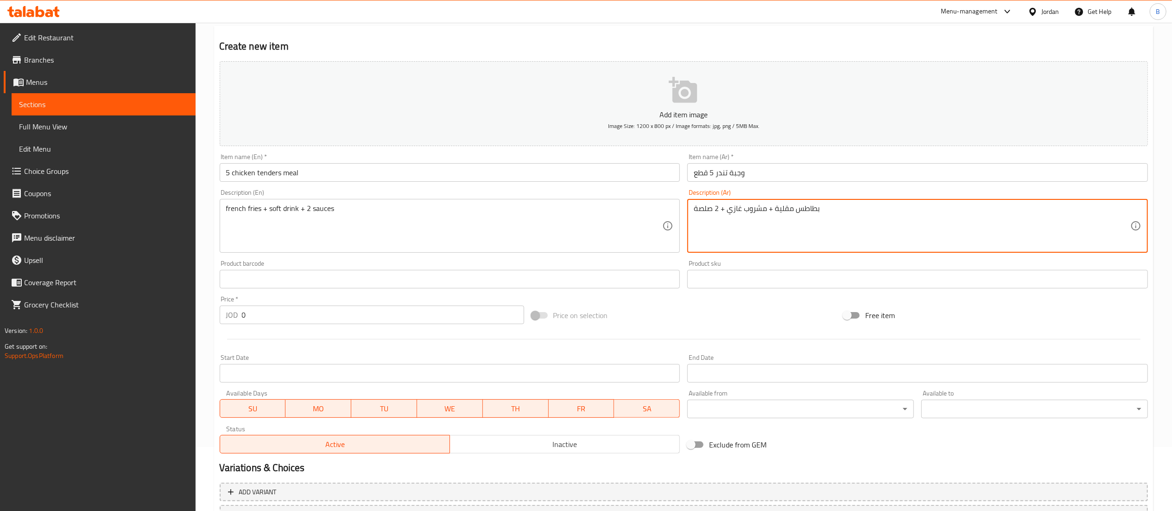
scroll to position [93, 0]
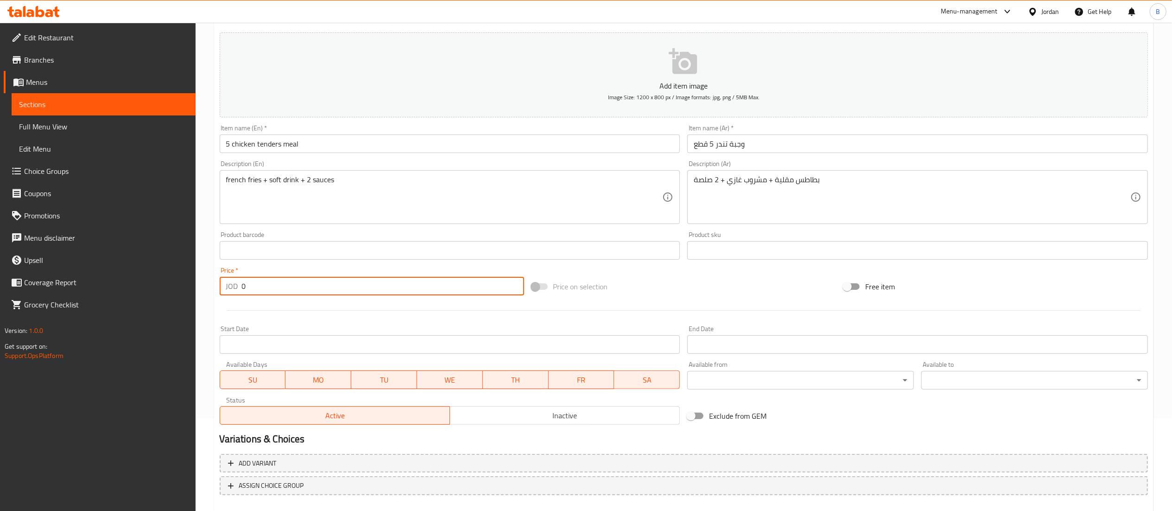
drag, startPoint x: 266, startPoint y: 292, endPoint x: 125, endPoint y: 293, distance: 140.9
click at [126, 293] on div "Edit Restaurant Branches Menus Sections Full Menu View Edit Menu Choice Groups …" at bounding box center [586, 246] width 1172 height 632
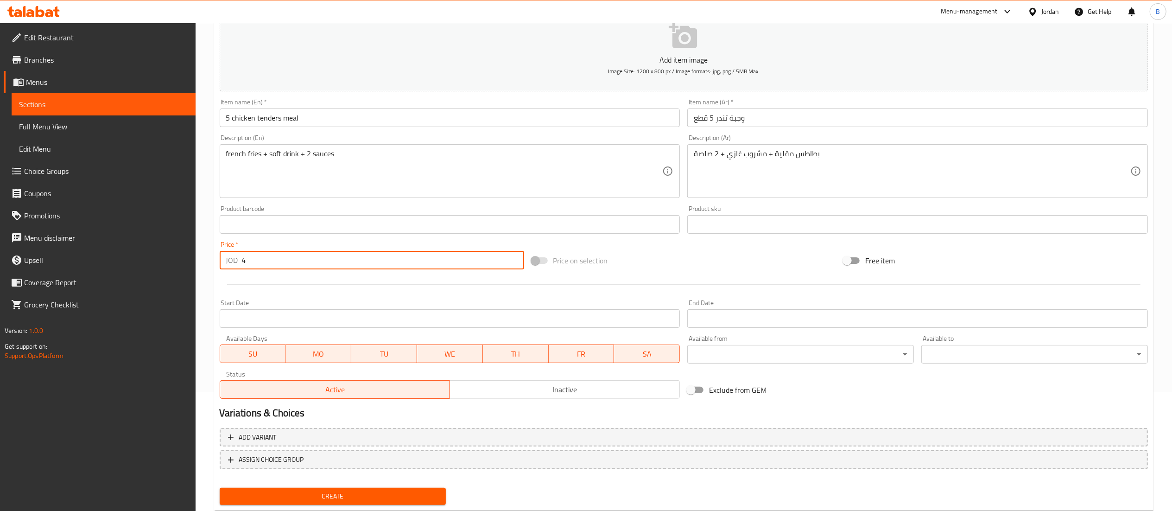
scroll to position [143, 0]
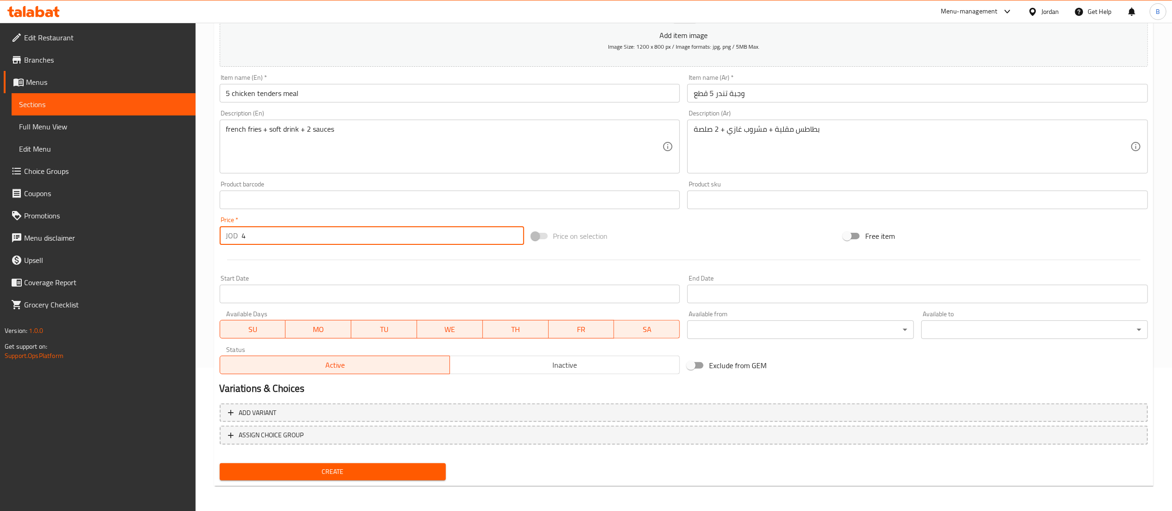
type input "4"
drag, startPoint x: 371, startPoint y: 470, endPoint x: 384, endPoint y: 472, distance: 12.6
click at [371, 470] on span "Create" at bounding box center [333, 472] width 212 height 12
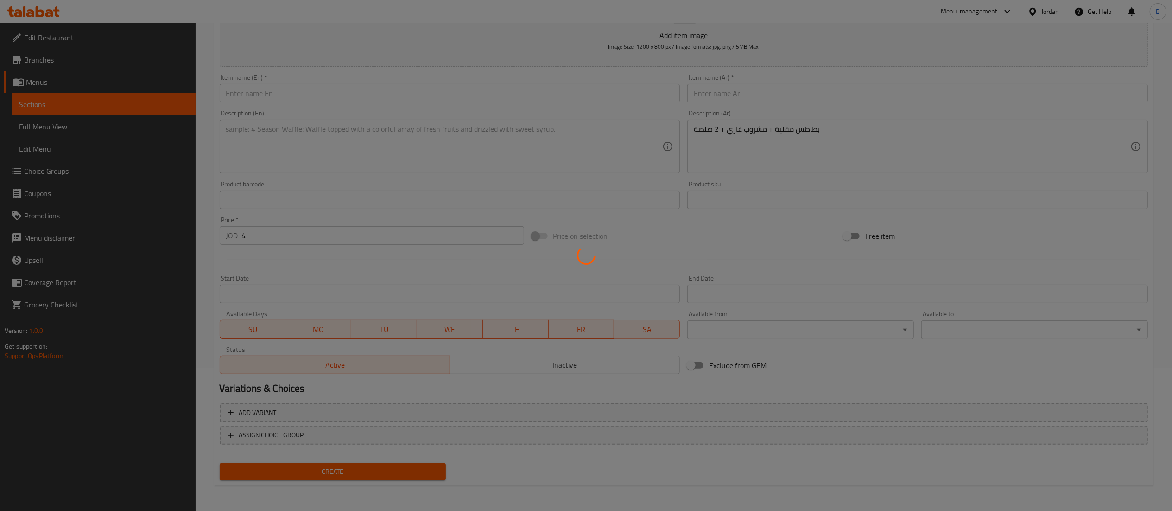
type input "0"
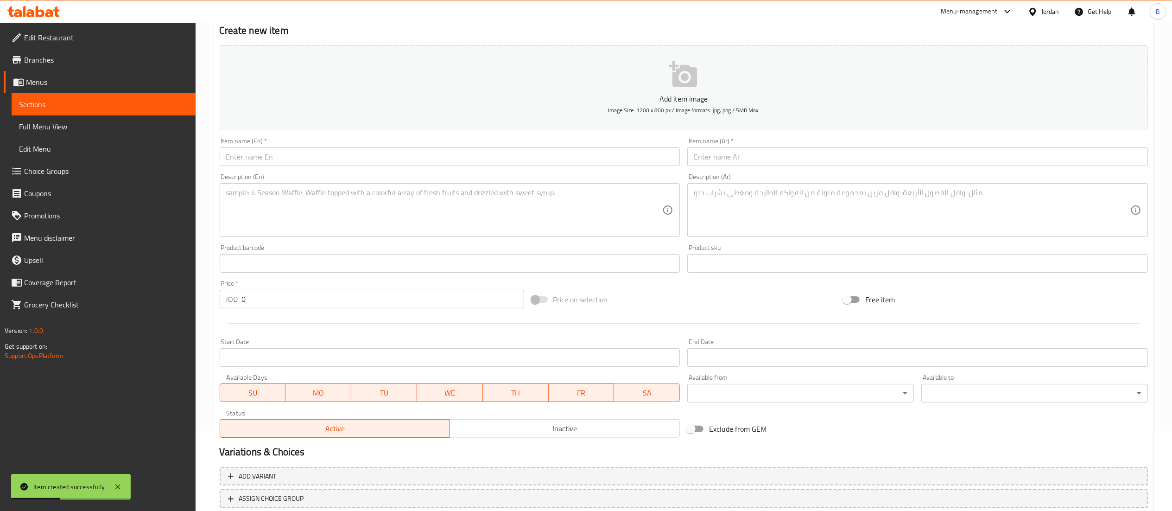
scroll to position [51, 0]
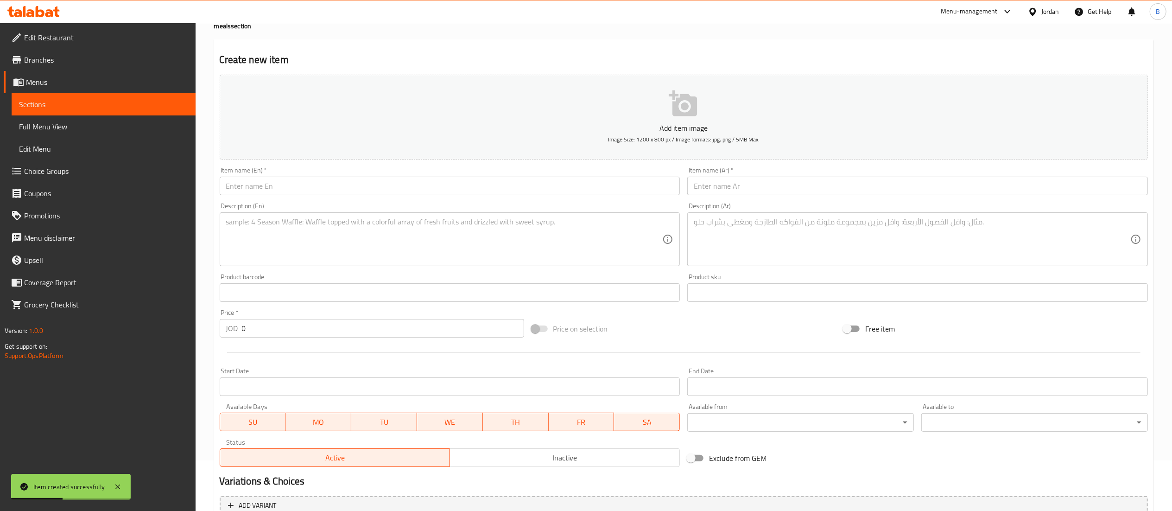
click at [360, 190] on input "text" at bounding box center [450, 186] width 461 height 19
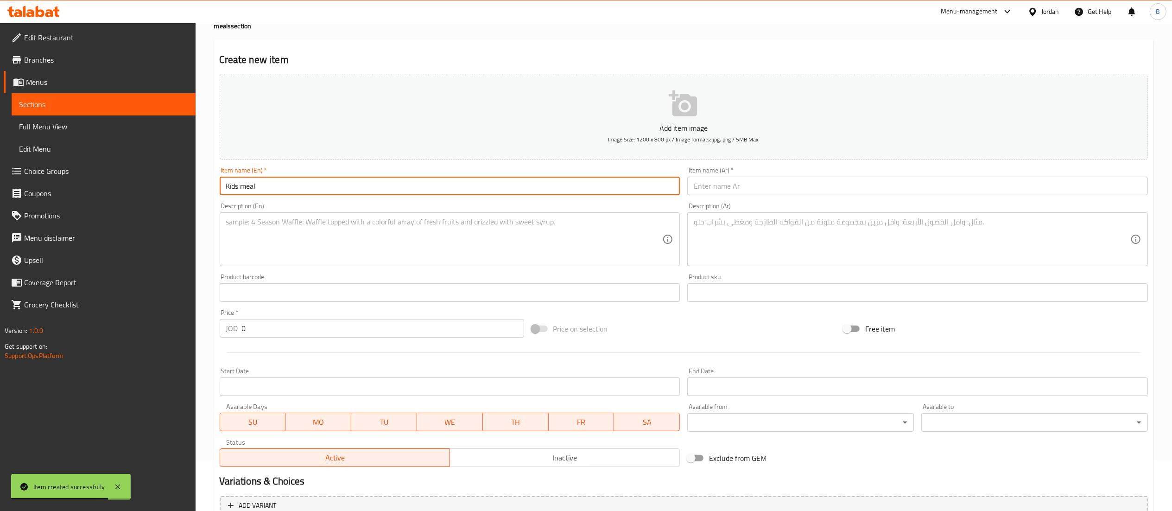
type input "Kids meal"
click at [732, 190] on input "text" at bounding box center [917, 186] width 461 height 19
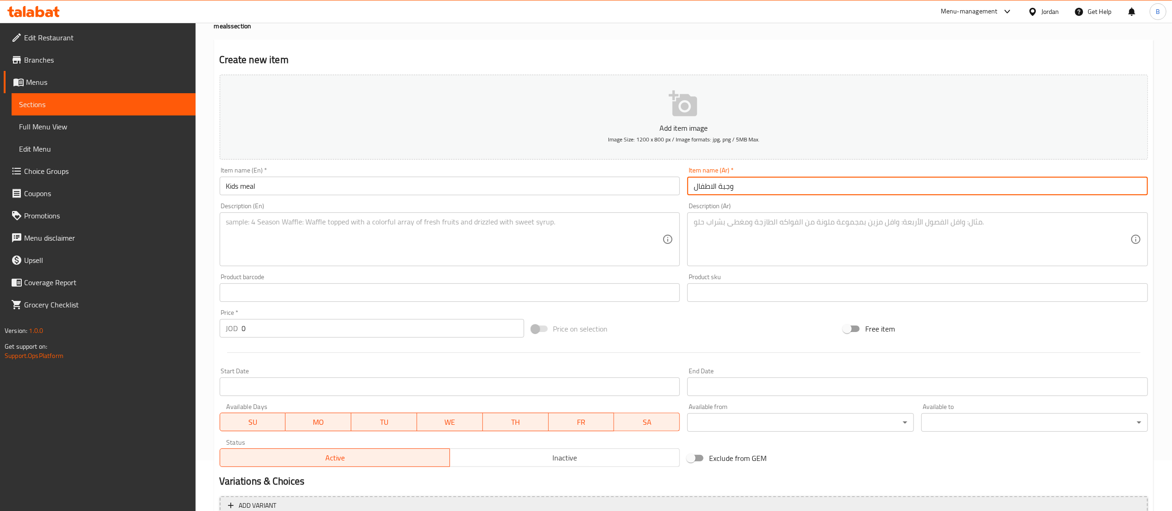
type input "وجبة الاطفال"
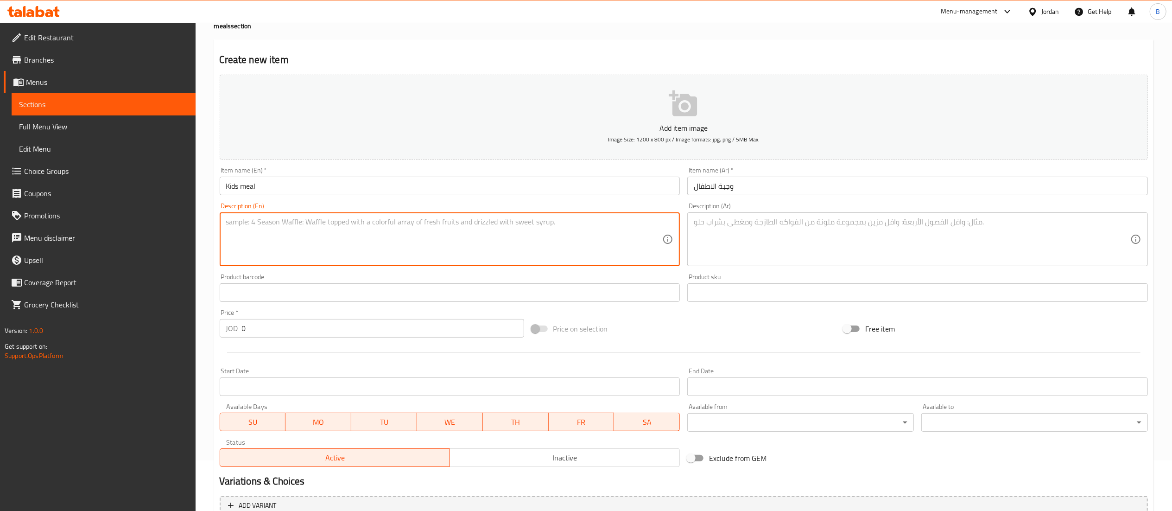
click at [399, 245] on textarea at bounding box center [444, 239] width 437 height 44
drag, startPoint x: 389, startPoint y: 239, endPoint x: 106, endPoint y: 239, distance: 283.6
click at [106, 239] on div "Edit Restaurant Branches Menus Sections Full Menu View Edit Menu Choice Groups …" at bounding box center [586, 288] width 1172 height 632
type textarea "nuggets 7 pcs + french fries + 2 sauces"
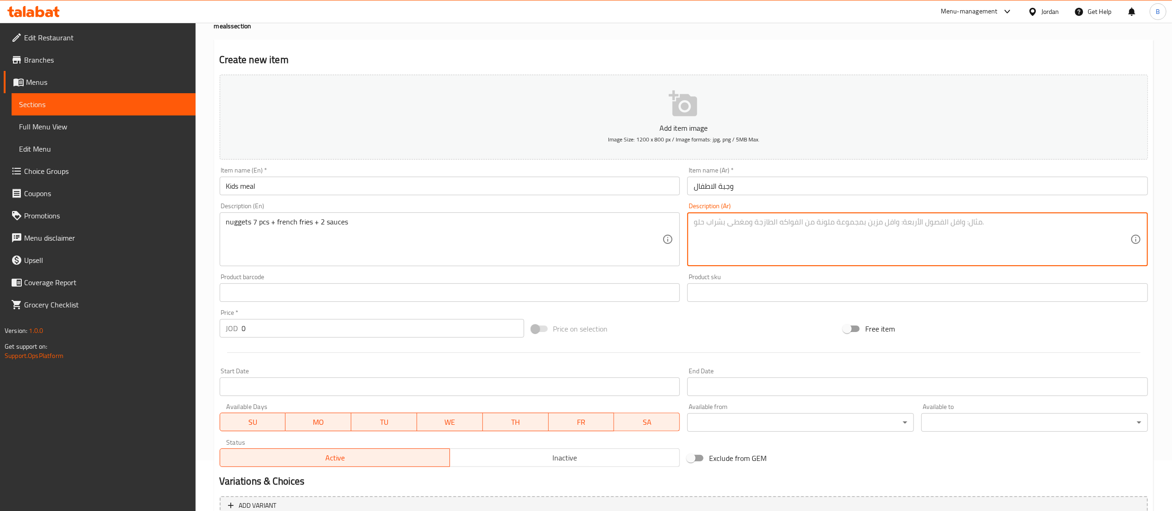
click at [741, 229] on textarea at bounding box center [912, 239] width 437 height 44
paste textarea "ناجتس 7 قطع + بطاطس مقلية + 2 صلصة"
type textarea "ناجتس 7 قطع + بطاطس مقلية + 2 صلصة"
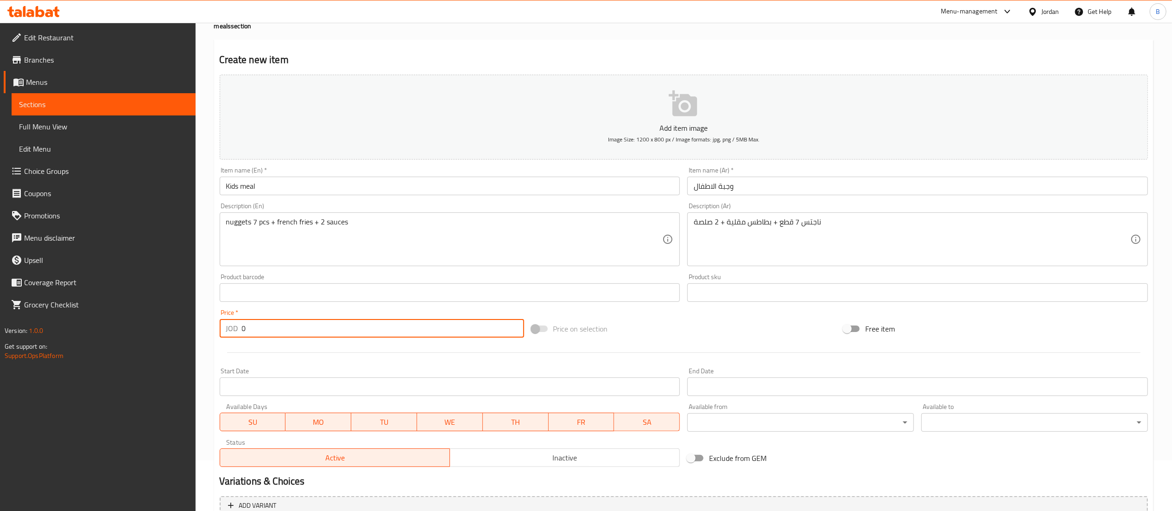
drag, startPoint x: 262, startPoint y: 334, endPoint x: 143, endPoint y: 336, distance: 119.6
click at [143, 335] on div "Edit Restaurant Branches Menus Sections Full Menu View Edit Menu Choice Groups …" at bounding box center [586, 288] width 1172 height 632
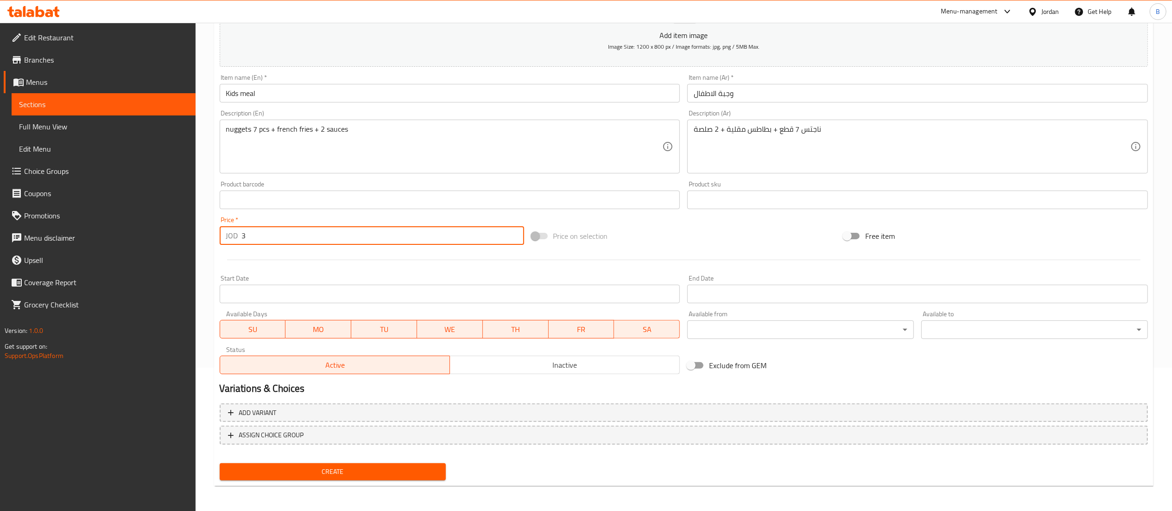
type input "3"
click at [343, 467] on span "Create" at bounding box center [333, 472] width 212 height 12
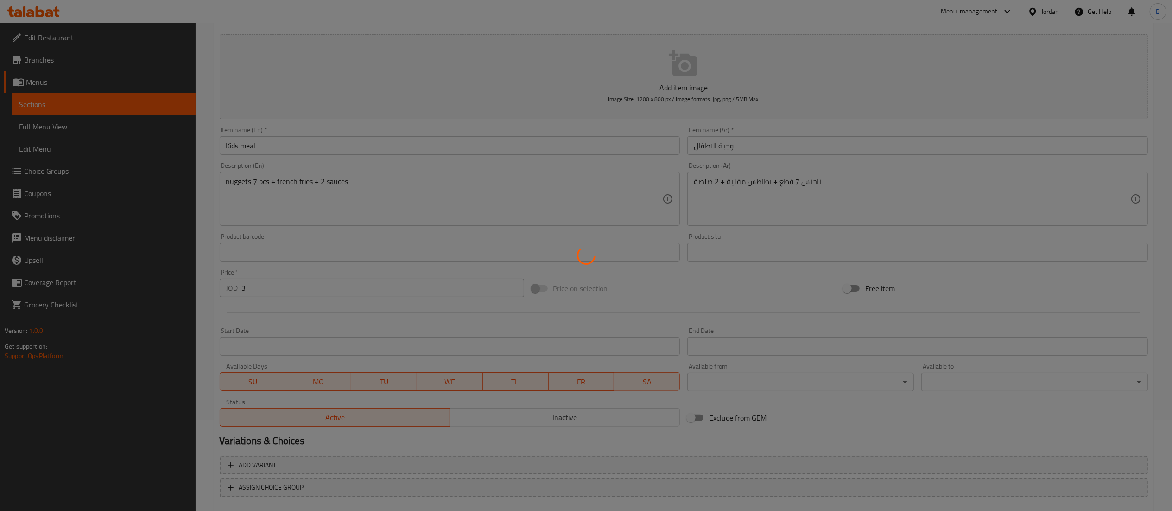
scroll to position [0, 0]
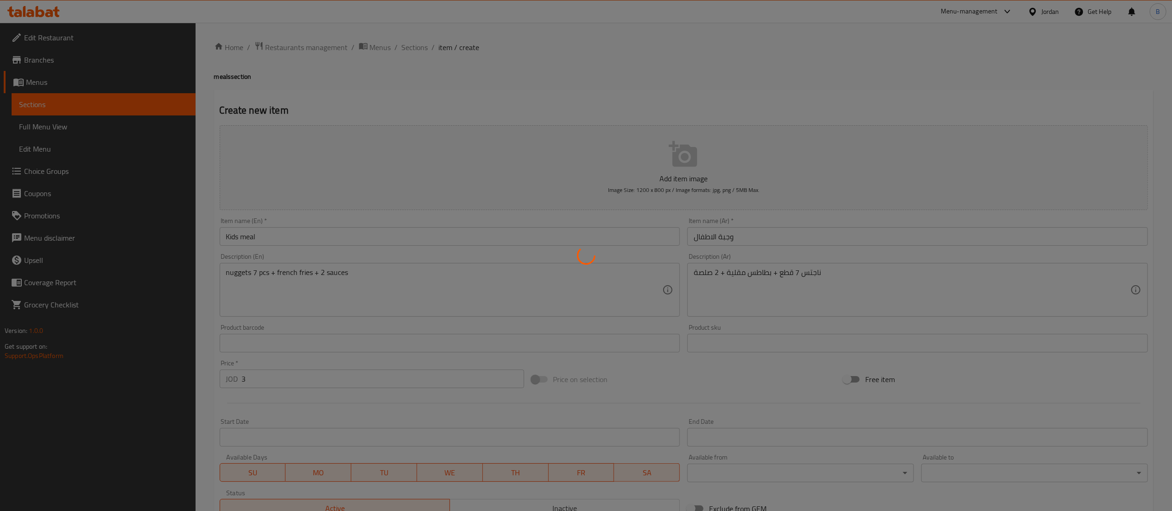
type input "0"
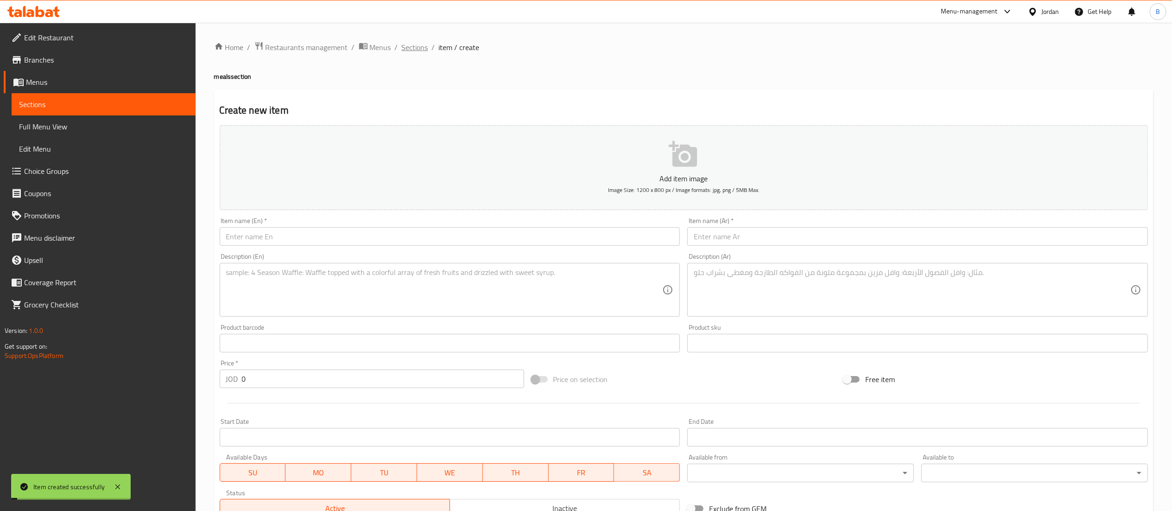
click at [406, 43] on span "Sections" at bounding box center [415, 47] width 26 height 11
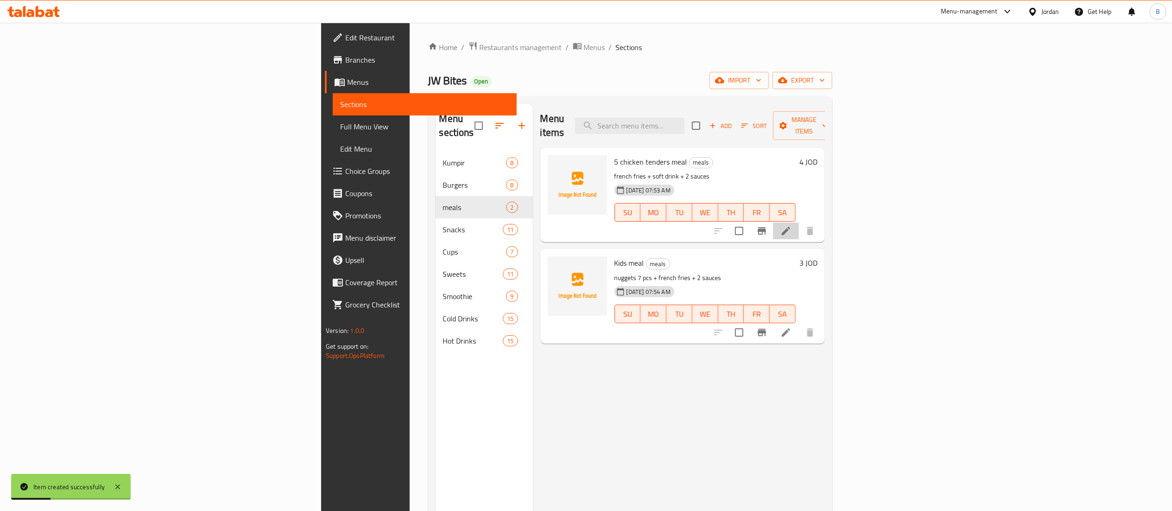
click at [791, 225] on icon at bounding box center [785, 230] width 11 height 11
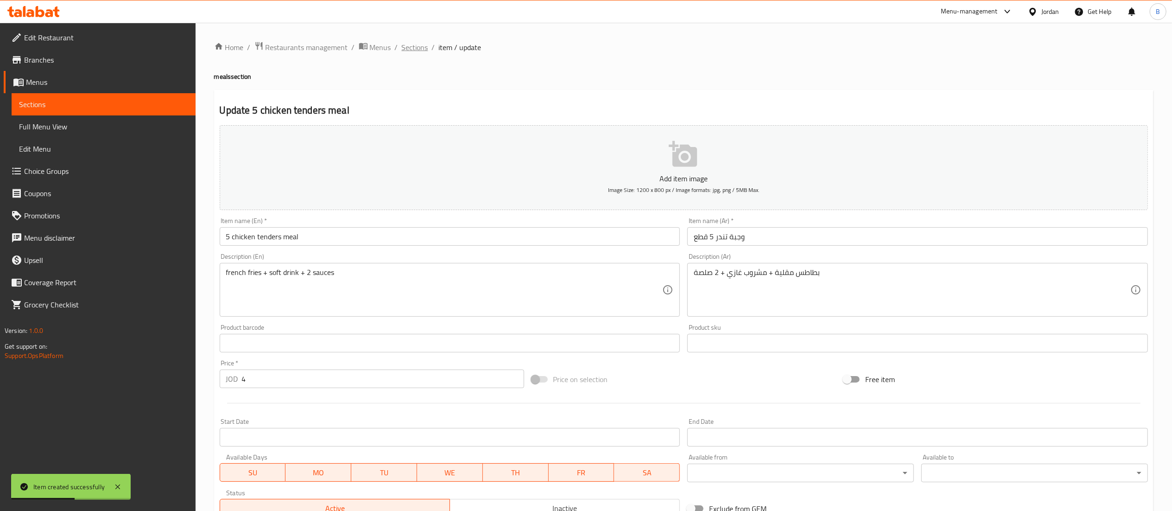
click at [402, 48] on span "Sections" at bounding box center [415, 47] width 26 height 11
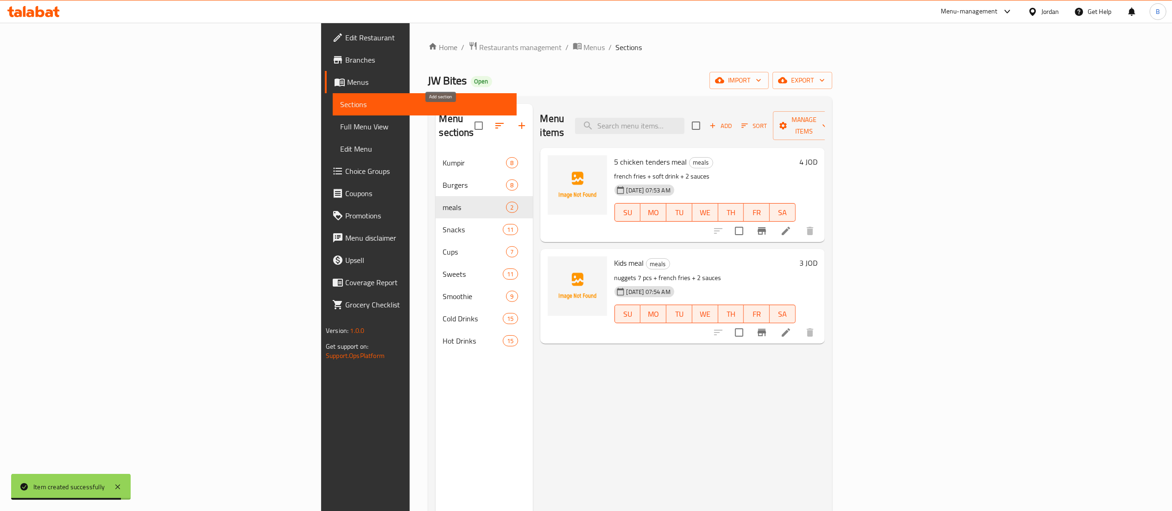
click at [519, 122] on icon "button" at bounding box center [522, 125] width 6 height 6
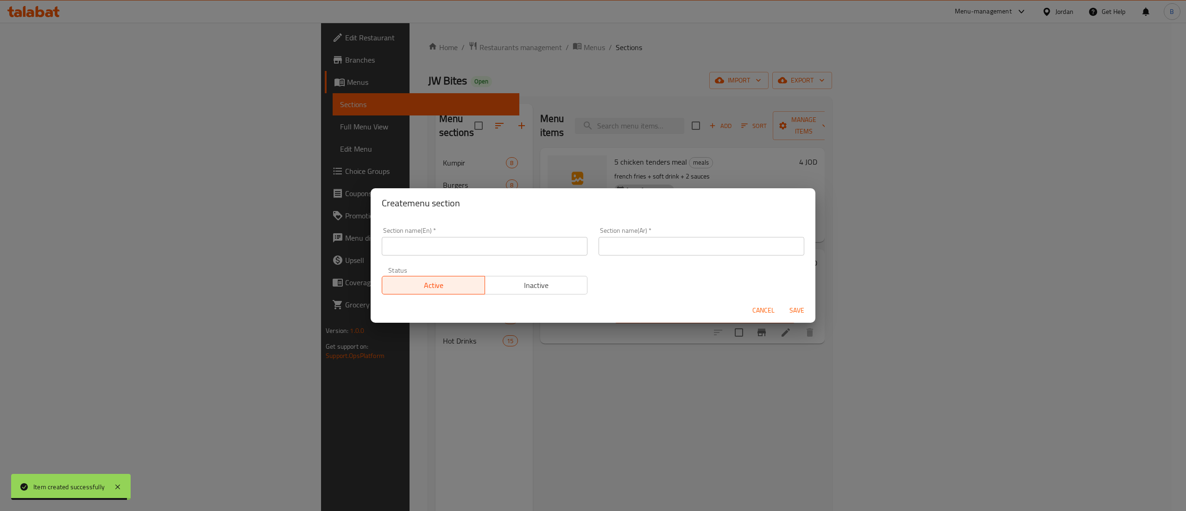
click at [532, 246] on input "text" at bounding box center [485, 246] width 206 height 19
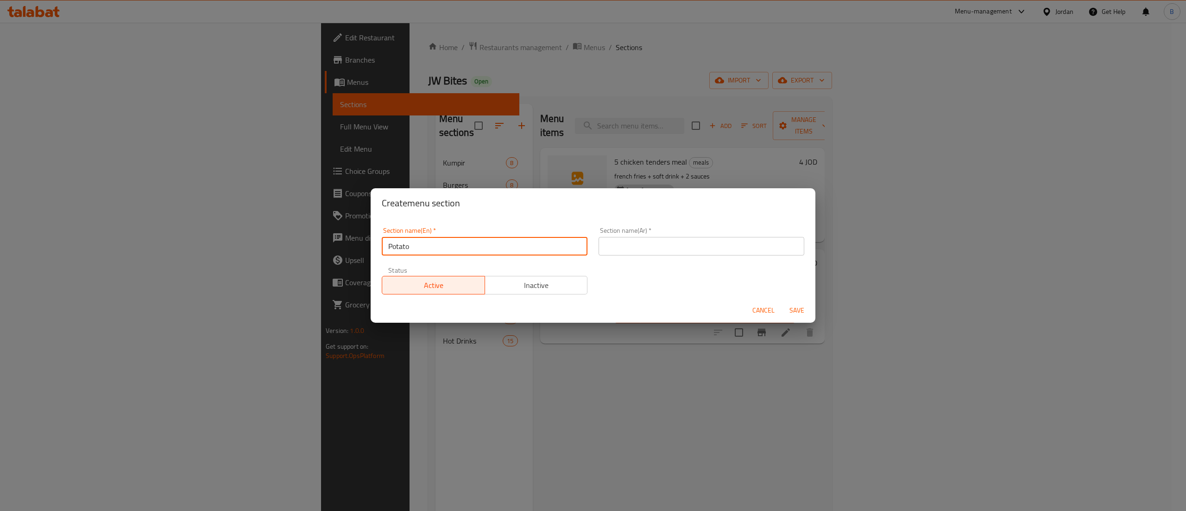
type input "Potato"
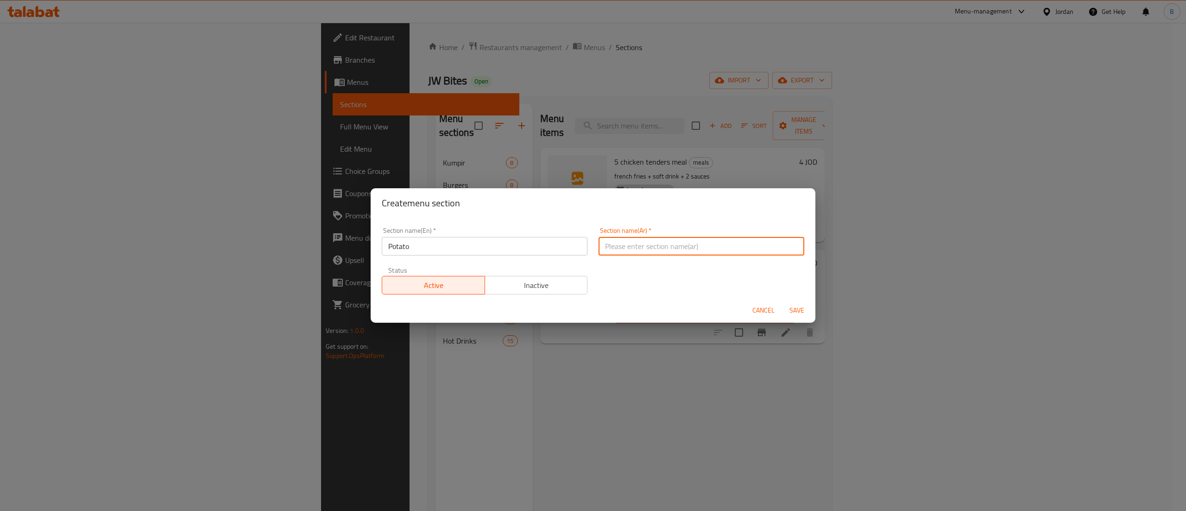
click at [622, 240] on input "text" at bounding box center [702, 246] width 206 height 19
type input "بطاطا"
drag, startPoint x: 630, startPoint y: 289, endPoint x: 665, endPoint y: 301, distance: 36.5
click at [630, 289] on div "Section name(En)   * Potato Section name(En) * Section name(Ar)   * بطاطا Secti…" at bounding box center [593, 261] width 434 height 78
click at [793, 304] on span "Save" at bounding box center [797, 310] width 22 height 12
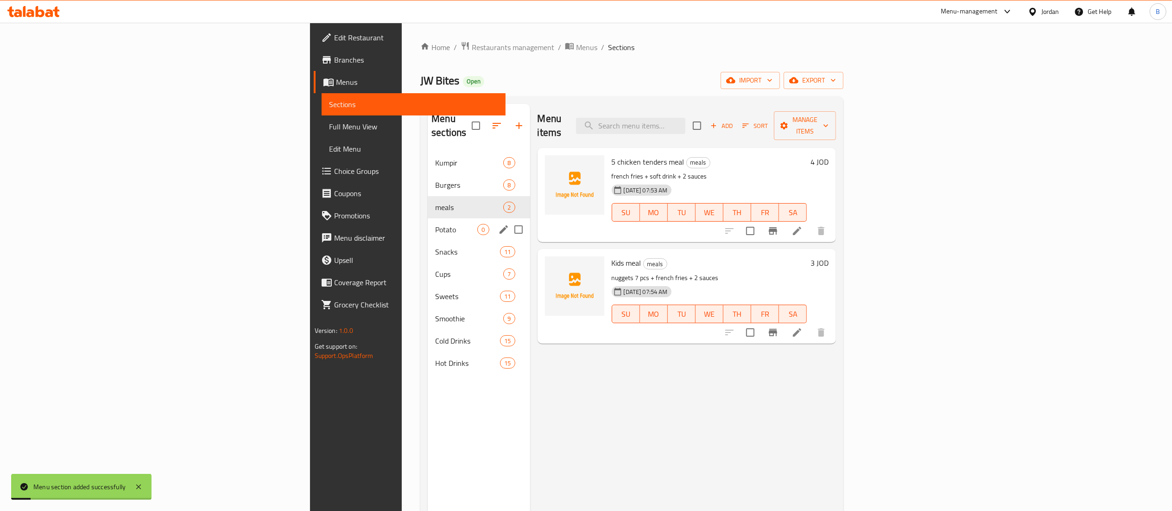
click at [428, 218] on div "Potato 0" at bounding box center [479, 229] width 102 height 22
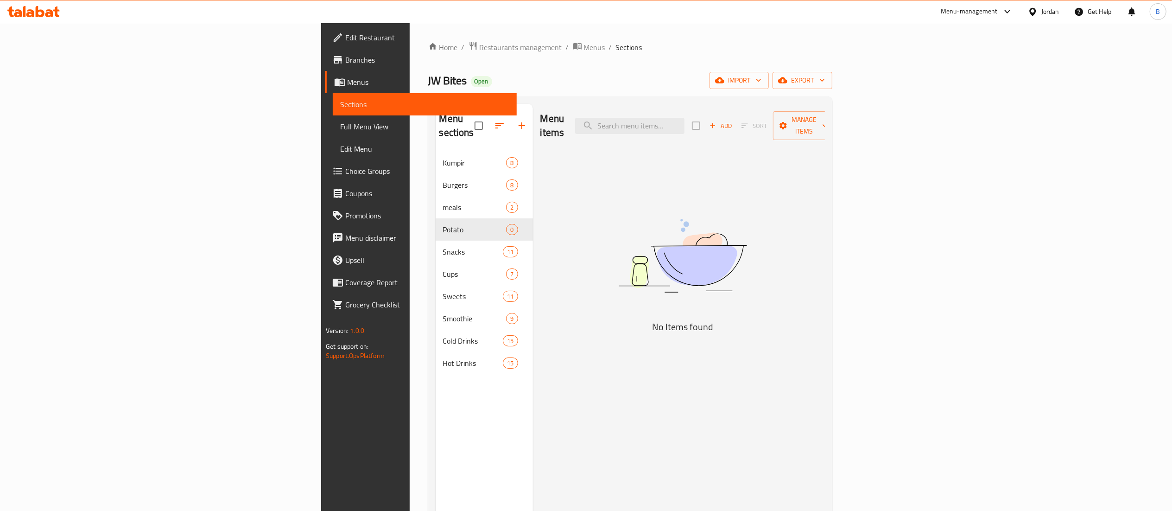
click at [733, 124] on span "Add" at bounding box center [720, 125] width 25 height 11
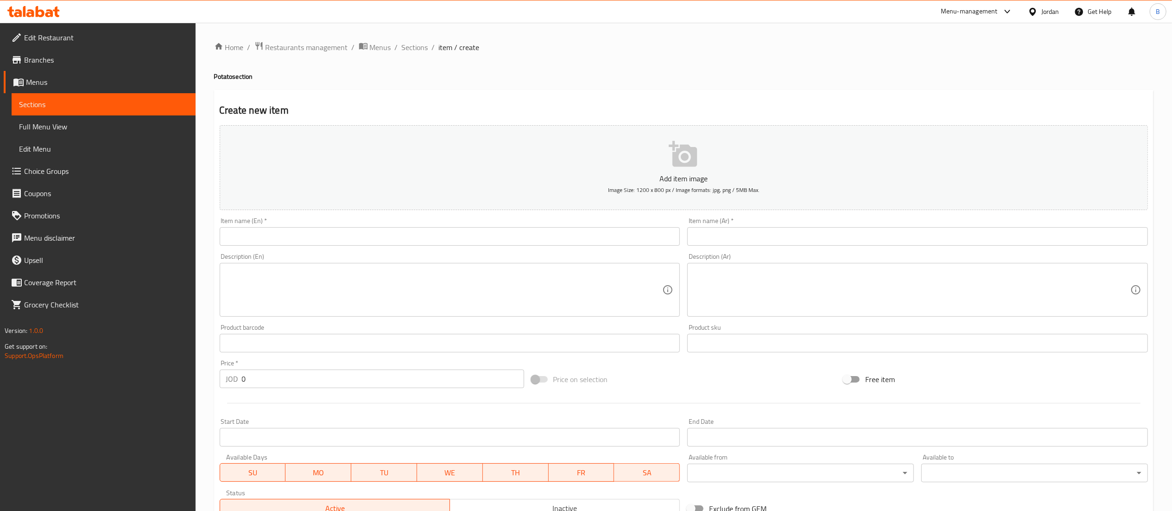
click at [424, 241] on input "text" at bounding box center [450, 236] width 461 height 19
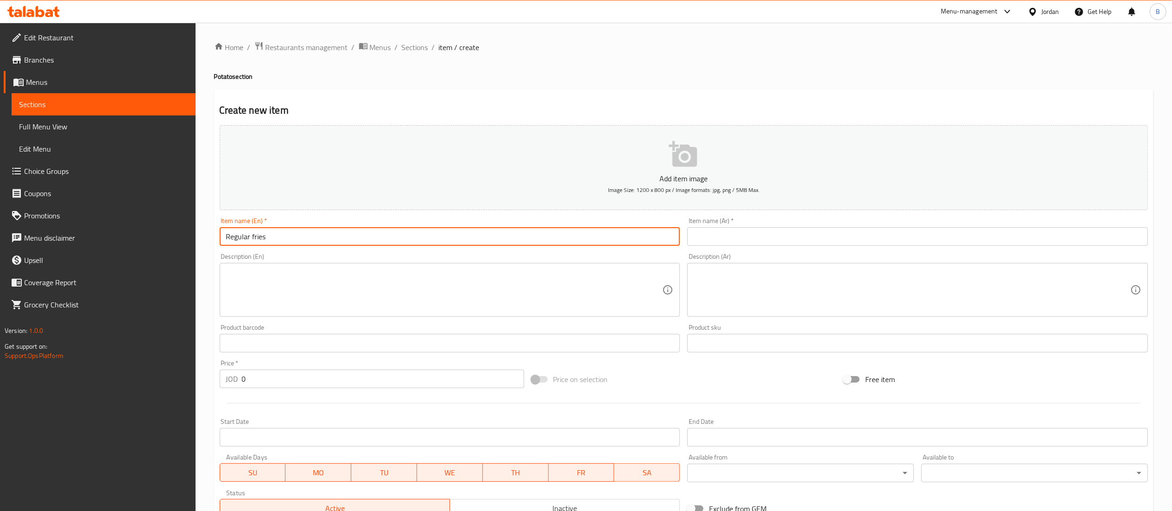
type input "Regular fries"
click at [772, 231] on input "text" at bounding box center [917, 236] width 461 height 19
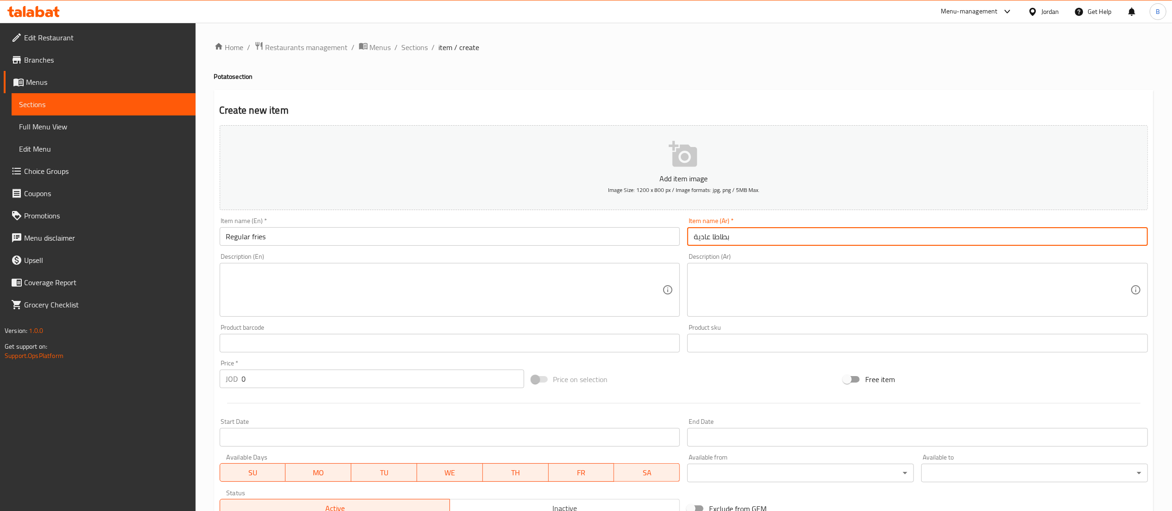
type input "بطاطا عادية"
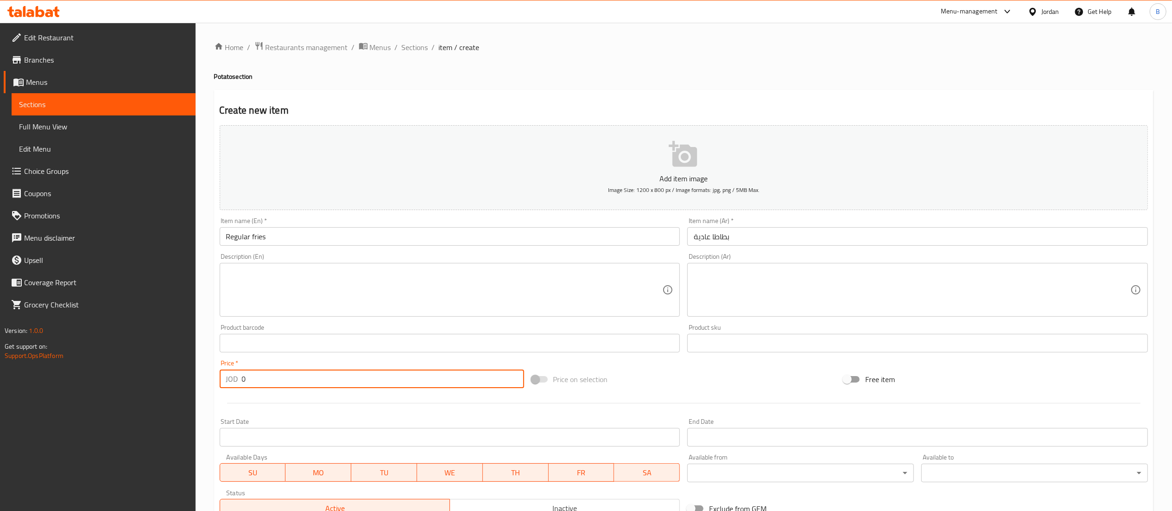
drag, startPoint x: 235, startPoint y: 376, endPoint x: 175, endPoint y: 374, distance: 60.8
click at [180, 373] on div "Edit Restaurant Branches Menus Sections Full Menu View Edit Menu Choice Groups …" at bounding box center [586, 339] width 1172 height 632
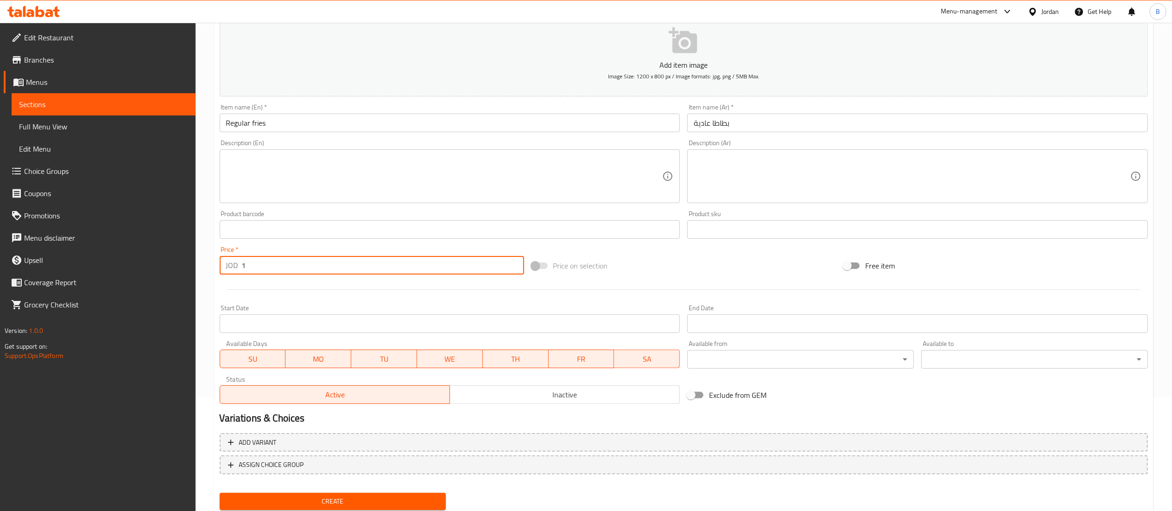
scroll to position [143, 0]
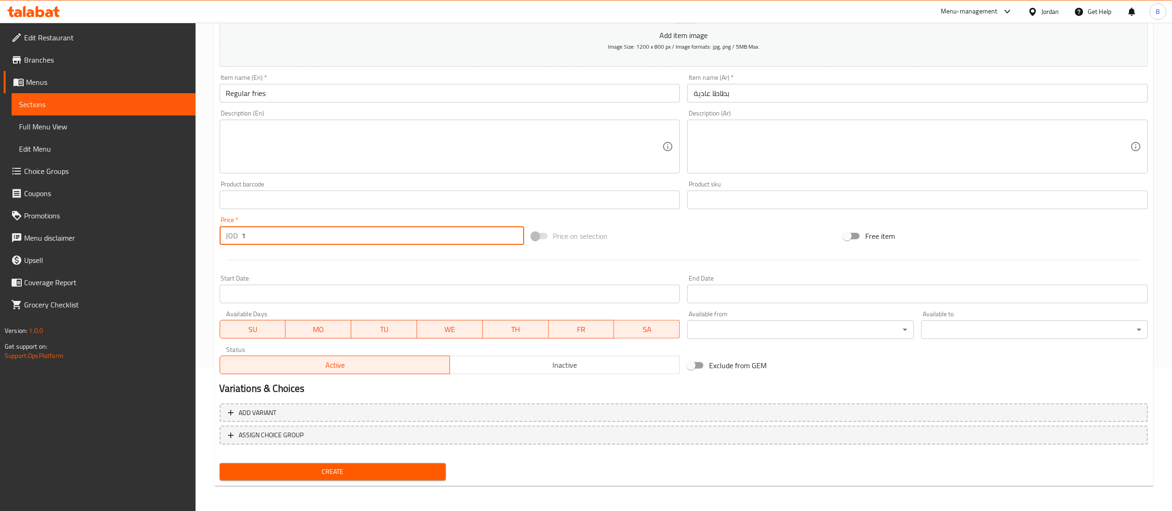
type input "1"
click at [308, 475] on span "Create" at bounding box center [333, 472] width 212 height 12
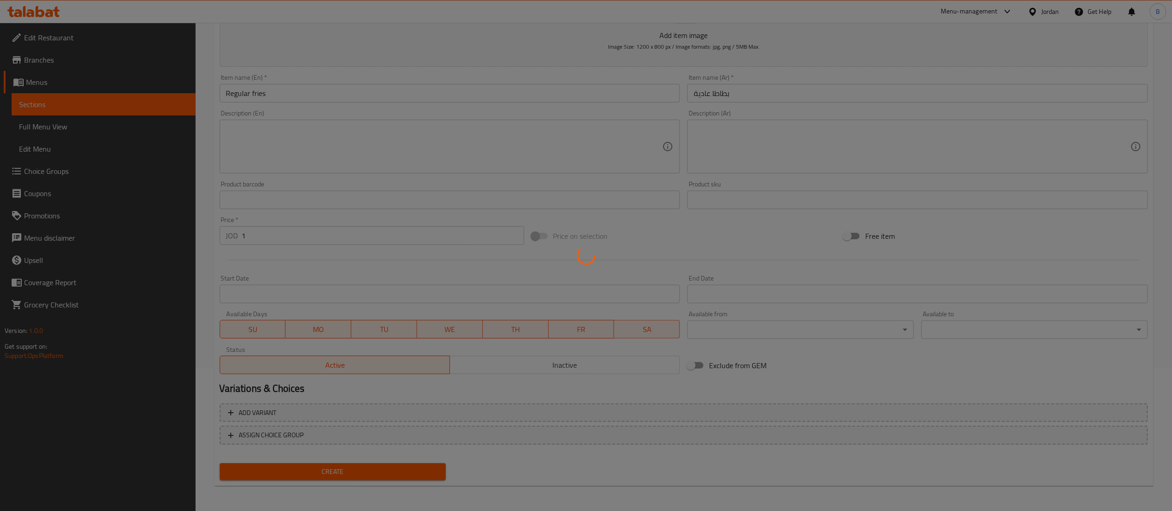
type input "0"
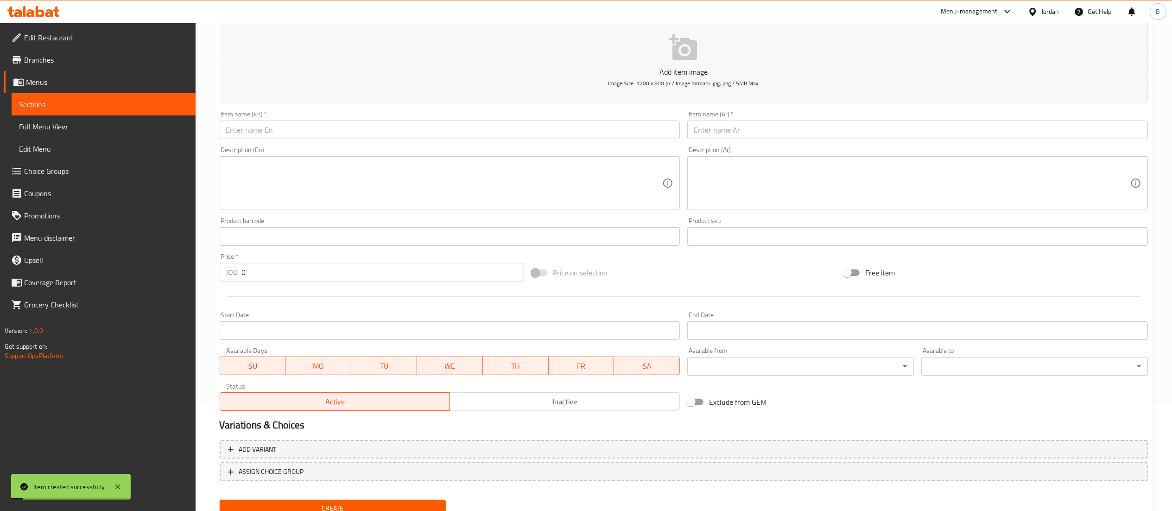
scroll to position [51, 0]
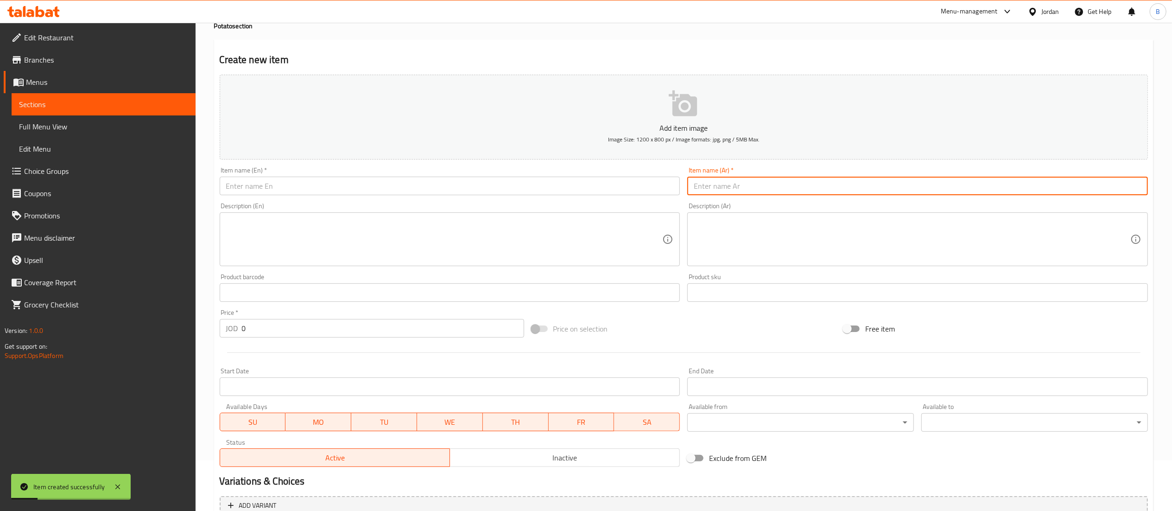
click at [735, 184] on input "text" at bounding box center [917, 186] width 461 height 19
type input "بطاطا ودجيز"
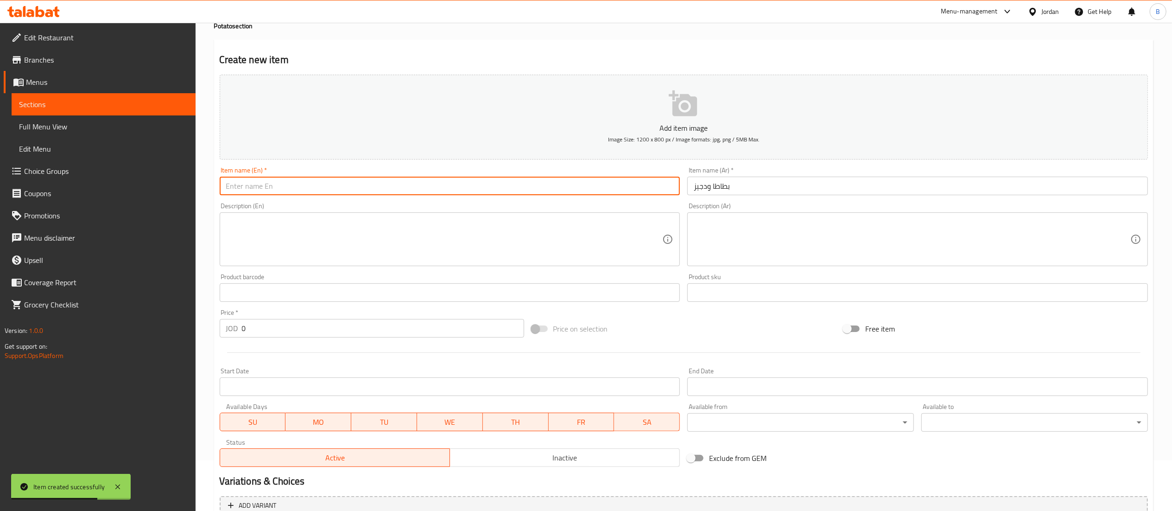
click at [557, 186] on input "text" at bounding box center [450, 186] width 461 height 19
type input "Wedges potato"
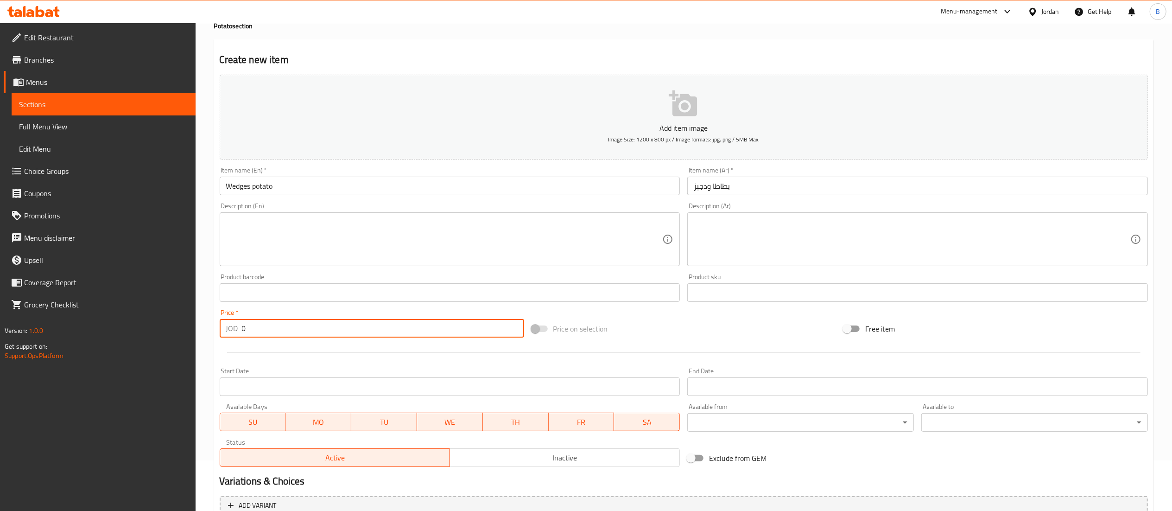
drag, startPoint x: 247, startPoint y: 323, endPoint x: 132, endPoint y: 321, distance: 115.4
click at [177, 322] on div "Edit Restaurant Branches Menus Sections Full Menu View Edit Menu Choice Groups …" at bounding box center [586, 288] width 1172 height 632
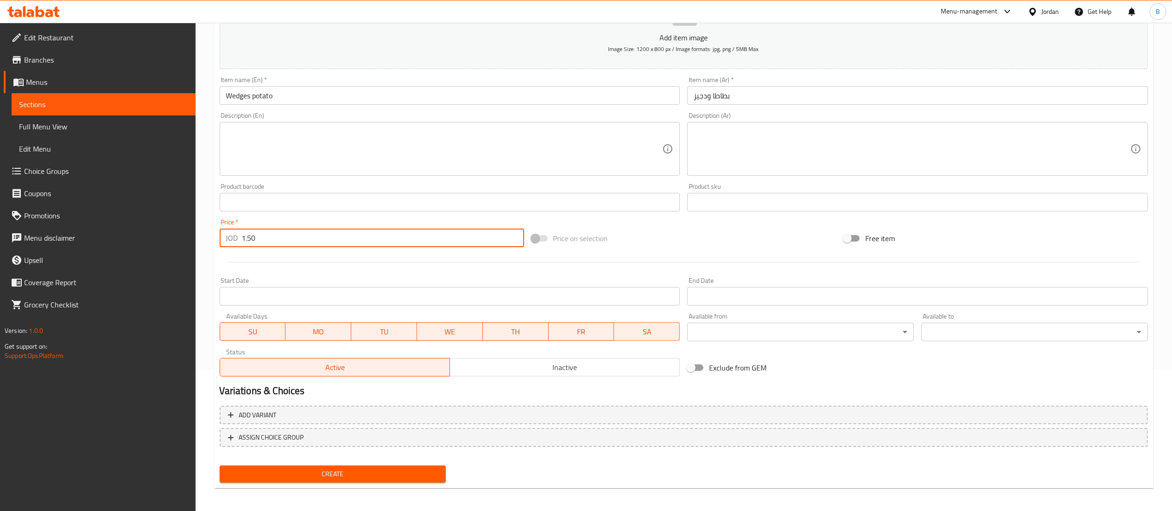
scroll to position [143, 0]
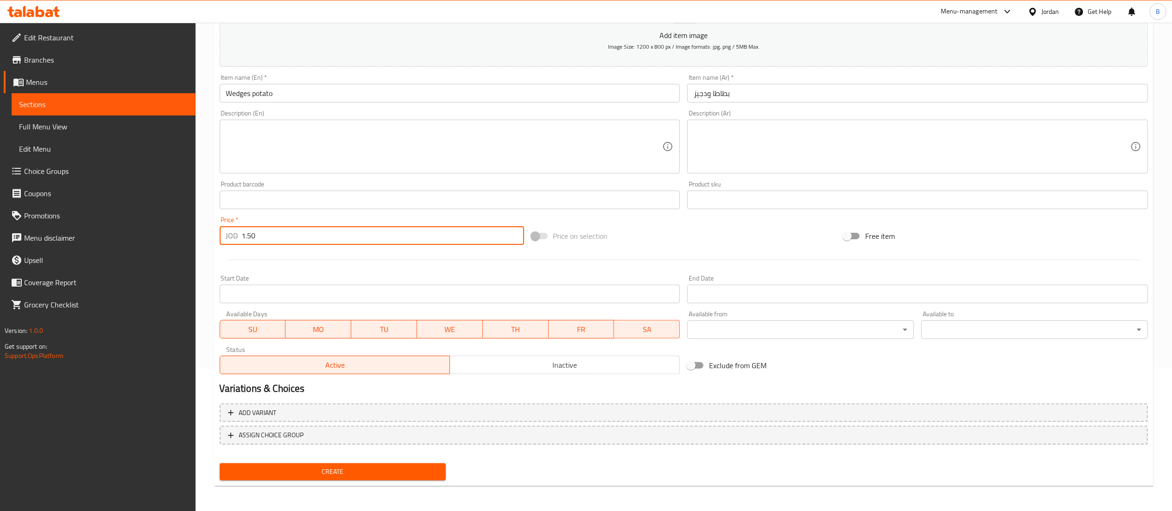
type input "1.50"
click at [355, 469] on span "Create" at bounding box center [333, 472] width 212 height 12
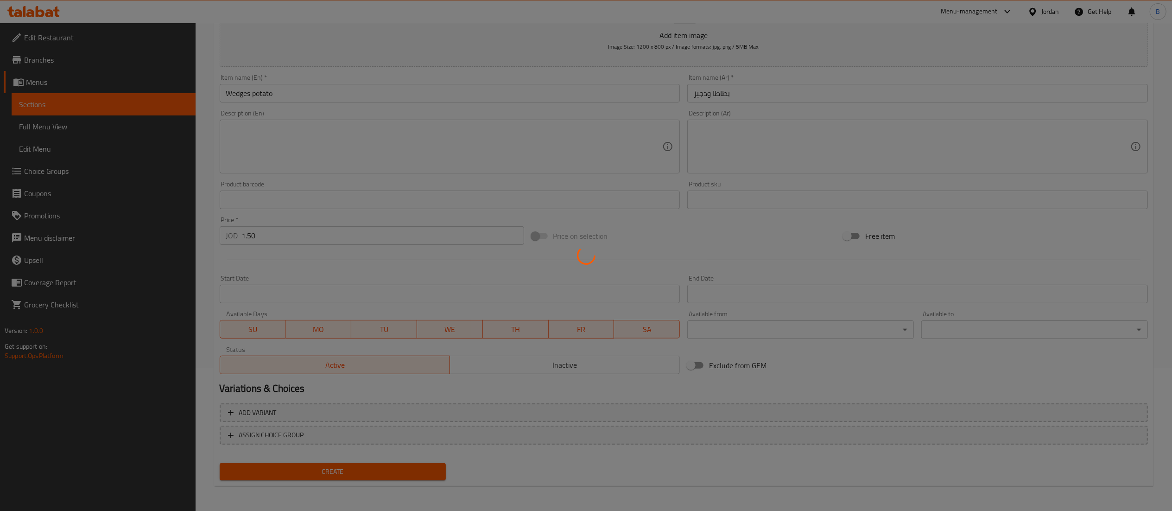
type input "0"
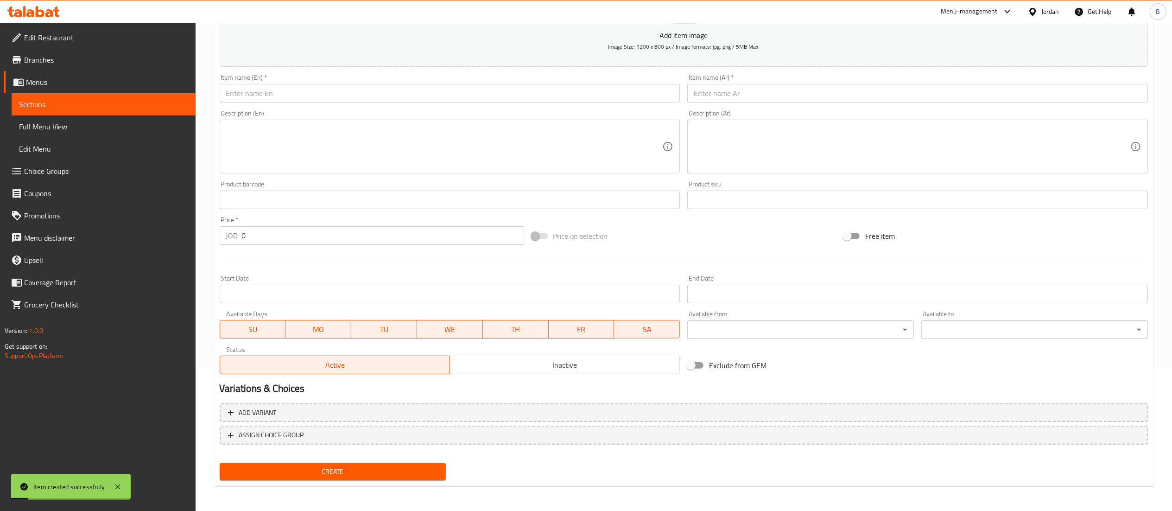
click at [775, 89] on input "text" at bounding box center [917, 93] width 461 height 19
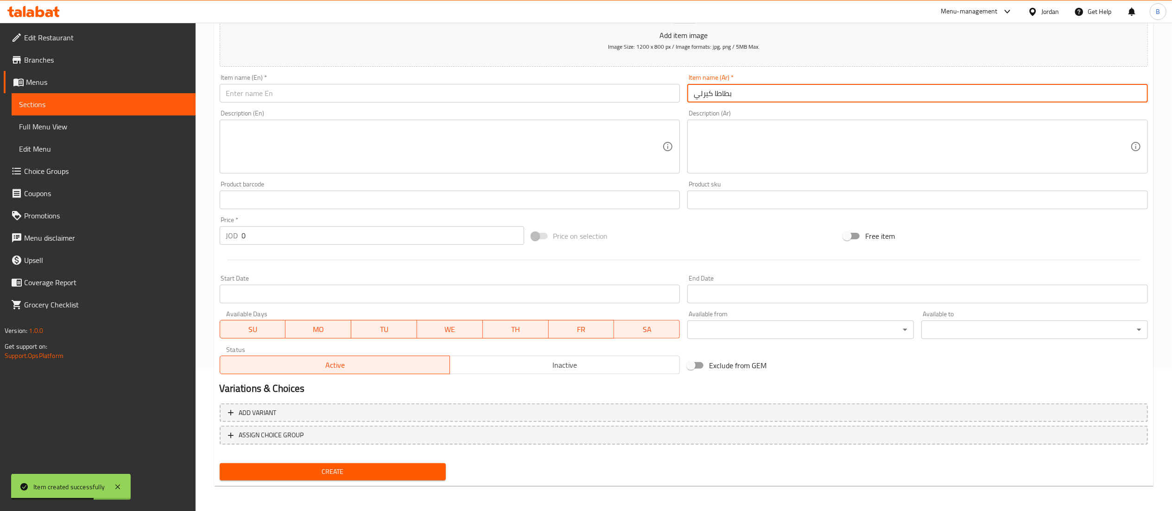
type input "بطاطا كيرلي"
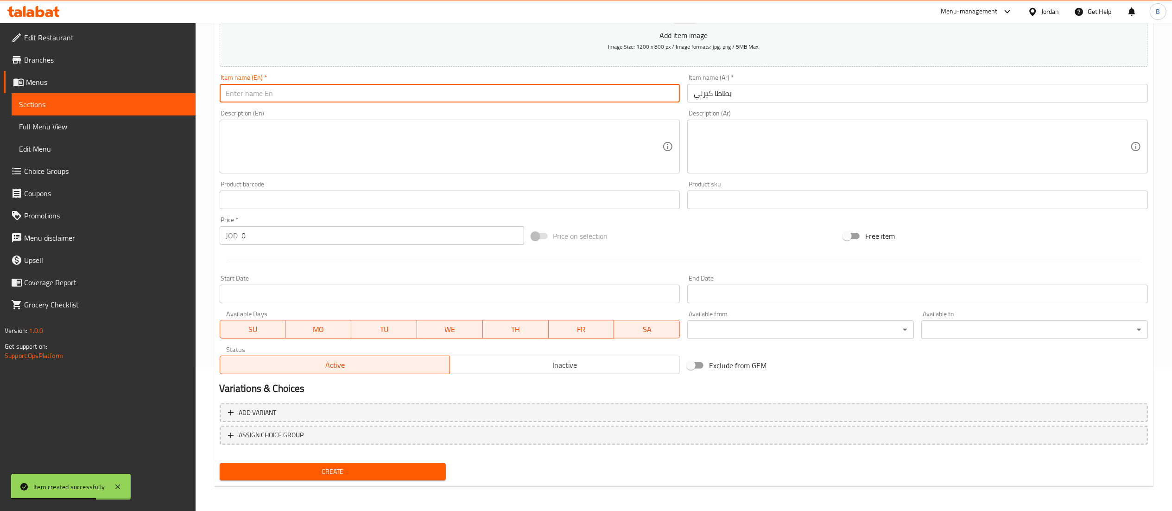
click at [624, 101] on input "text" at bounding box center [450, 93] width 461 height 19
type input "Curly fries"
drag, startPoint x: 251, startPoint y: 236, endPoint x: 190, endPoint y: 233, distance: 60.8
click at [190, 233] on div "Edit Restaurant Branches Menus Sections Full Menu View Edit Menu Choice Groups …" at bounding box center [586, 196] width 1172 height 632
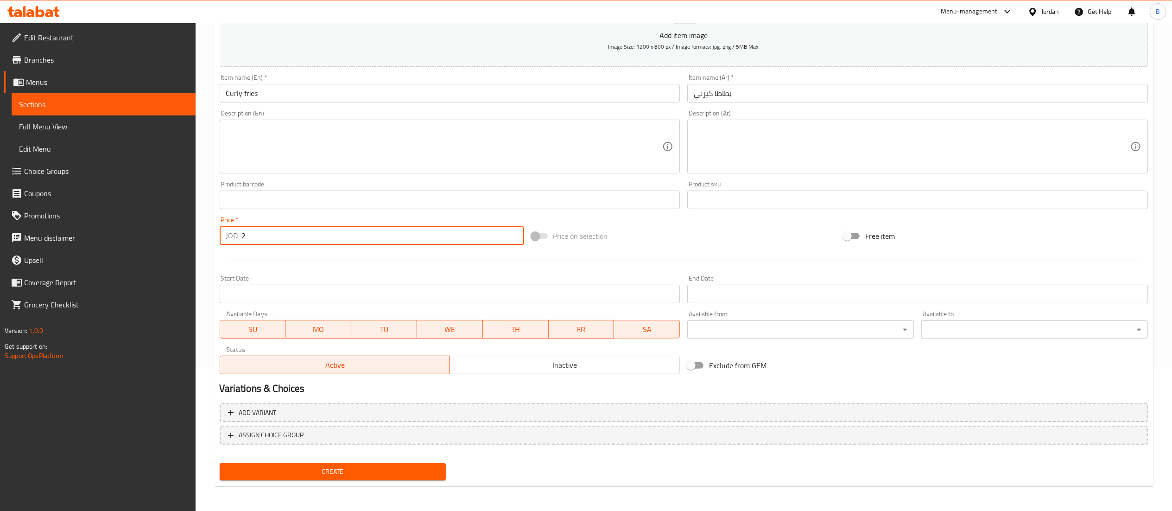
type input "2"
click at [390, 461] on div "Create" at bounding box center [333, 471] width 234 height 25
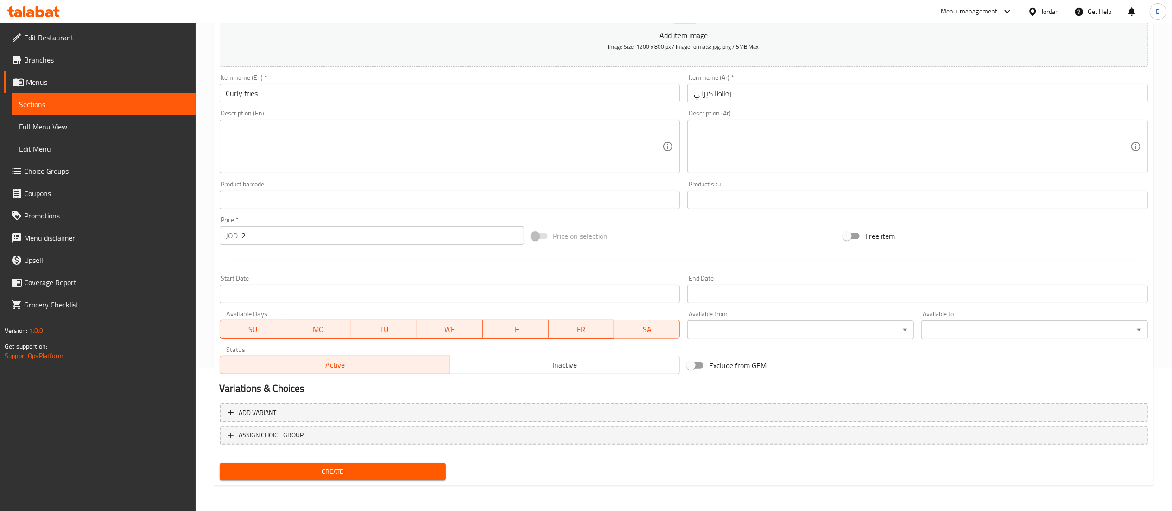
click at [394, 470] on span "Create" at bounding box center [333, 472] width 212 height 12
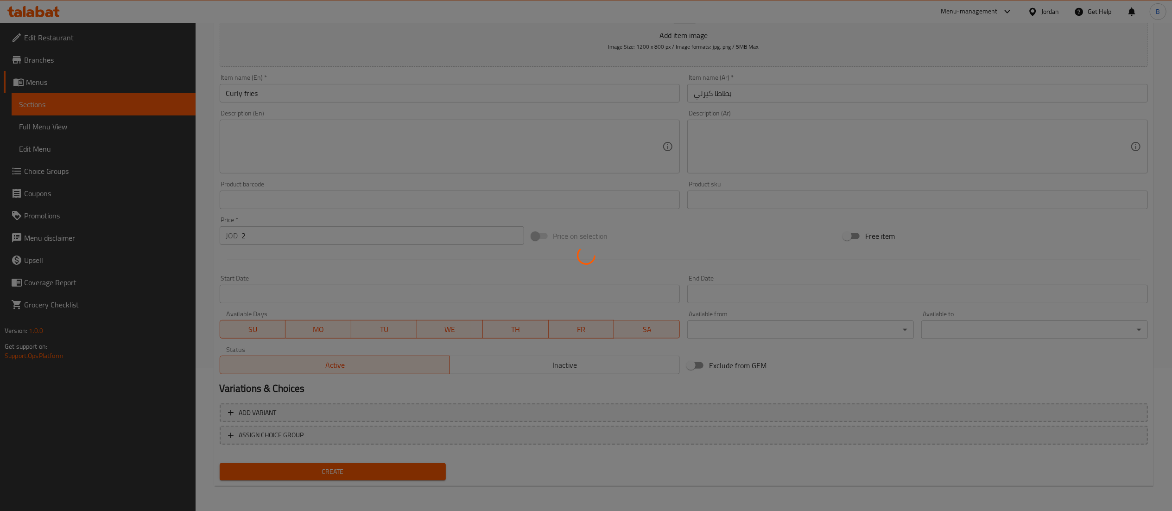
type input "0"
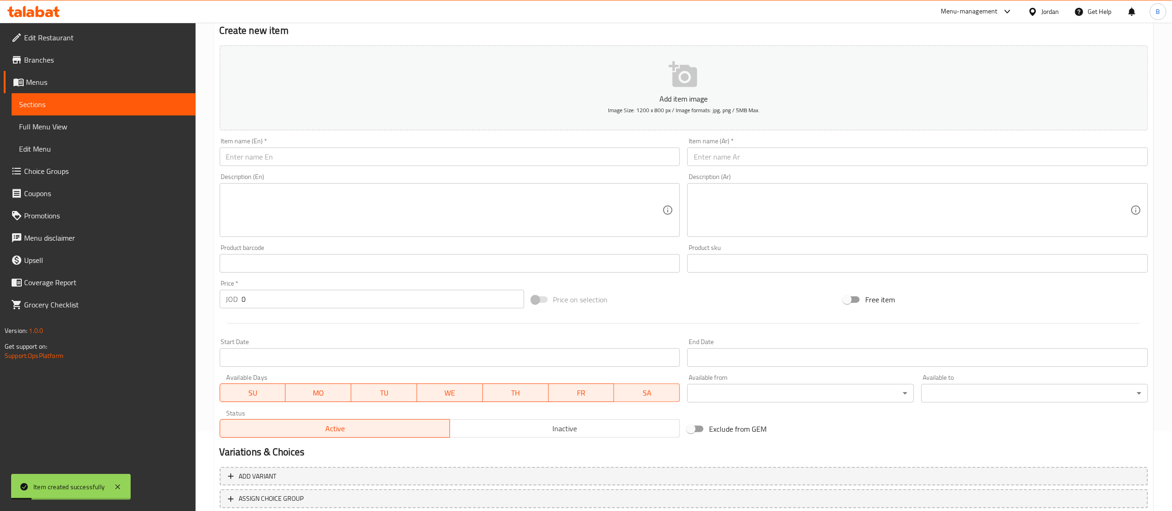
scroll to position [51, 0]
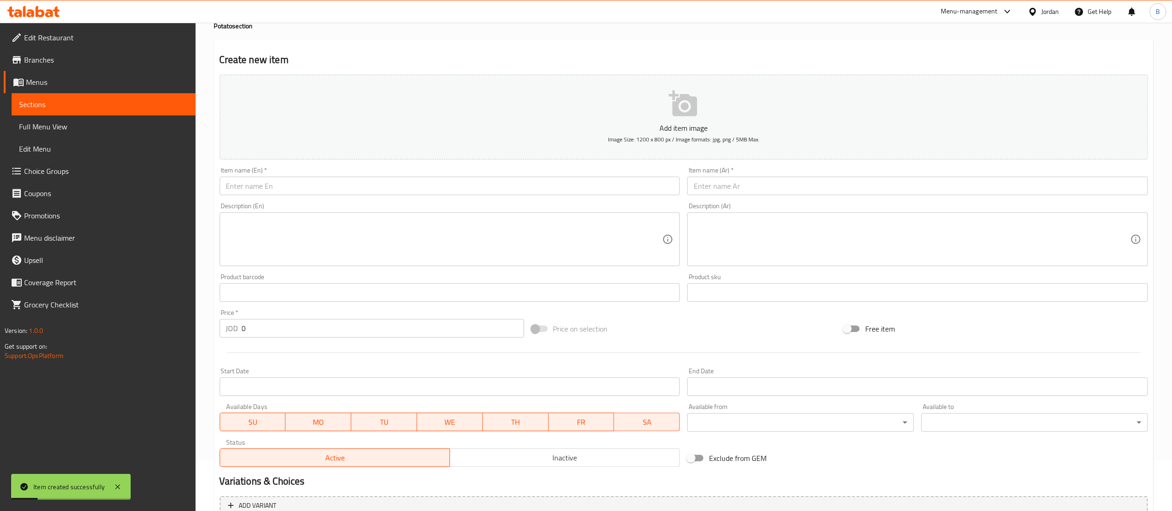
click at [399, 189] on input "text" at bounding box center [450, 186] width 461 height 19
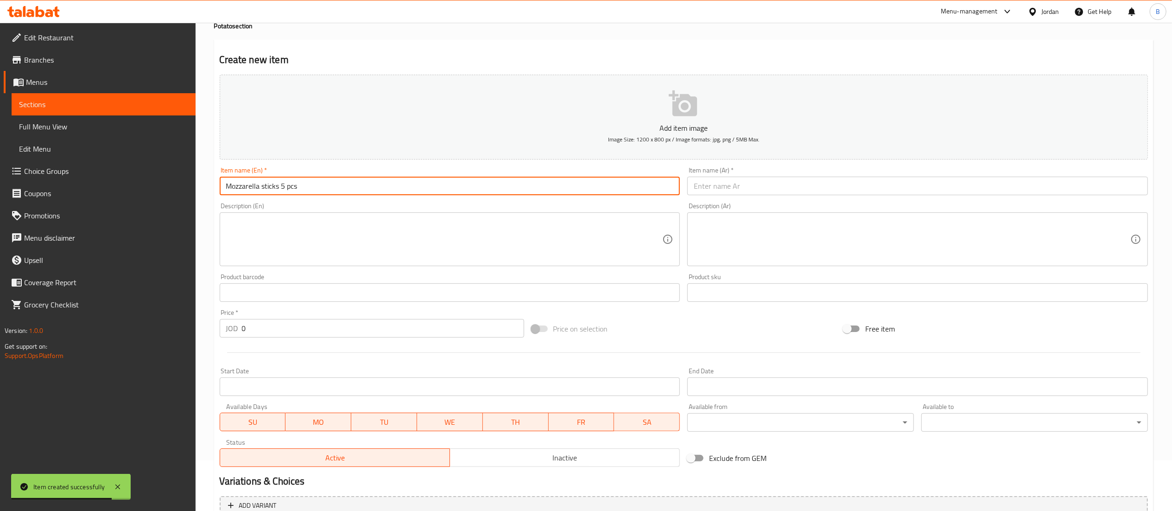
type input "Mozzarella sticks 5 pcs"
click at [762, 186] on input "text" at bounding box center [917, 186] width 461 height 19
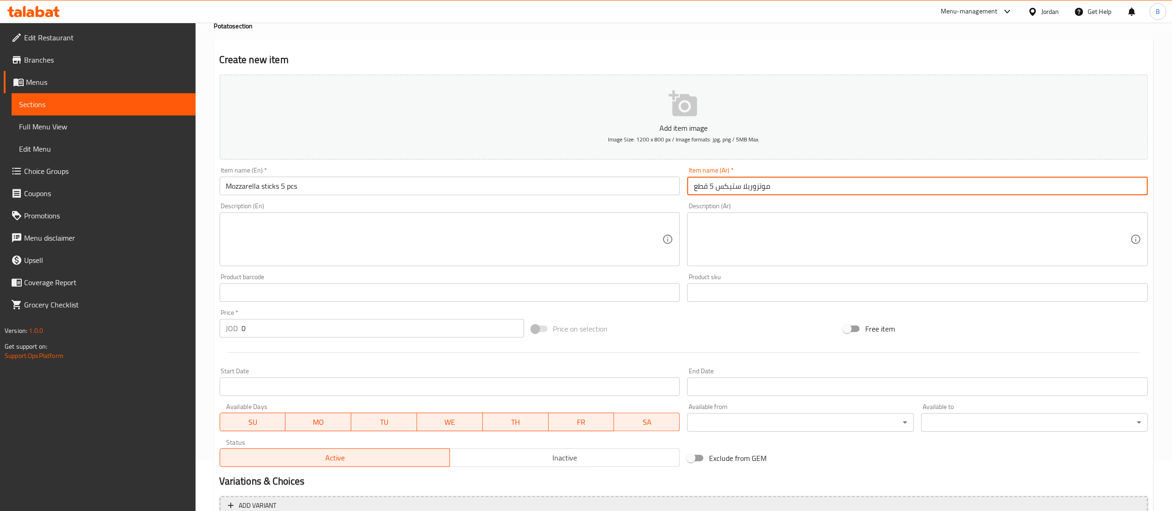
type input "موتزوريلا ستيكس 5 قطع"
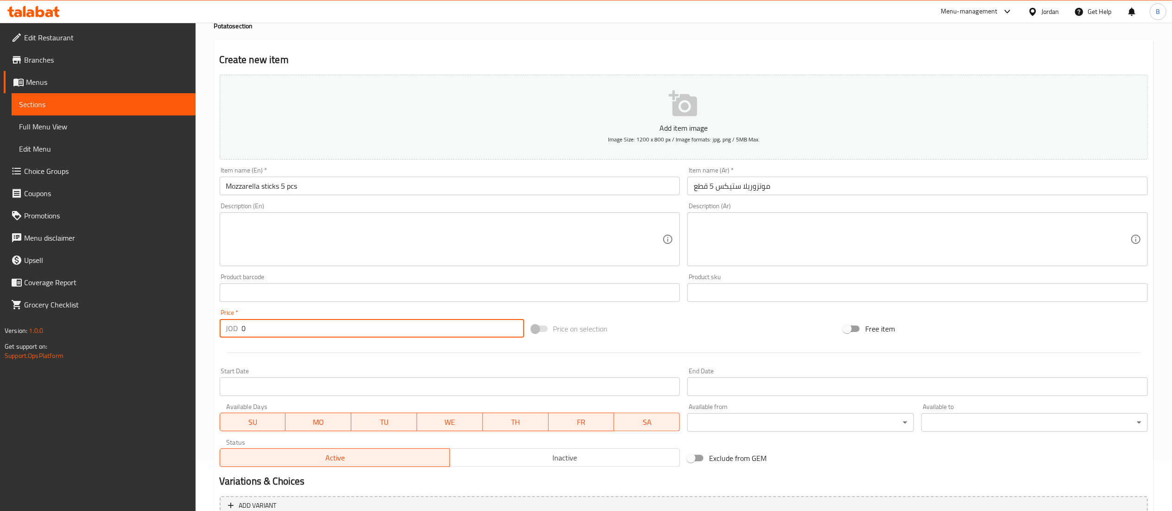
drag, startPoint x: 282, startPoint y: 336, endPoint x: 180, endPoint y: 320, distance: 103.1
click at [180, 320] on div "Edit Restaurant Branches Menus Sections Full Menu View Edit Menu Choice Groups …" at bounding box center [586, 288] width 1172 height 632
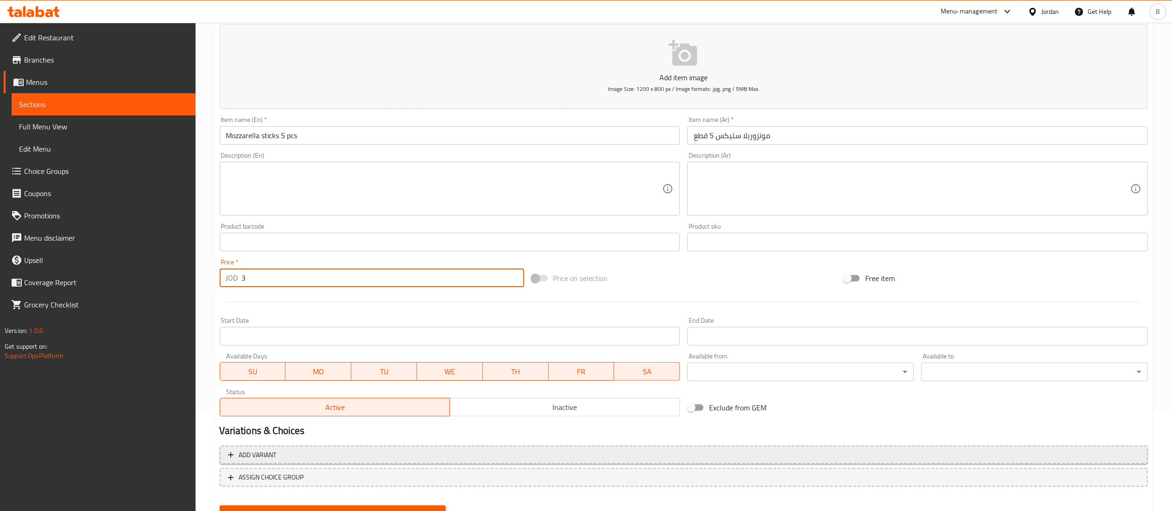
scroll to position [143, 0]
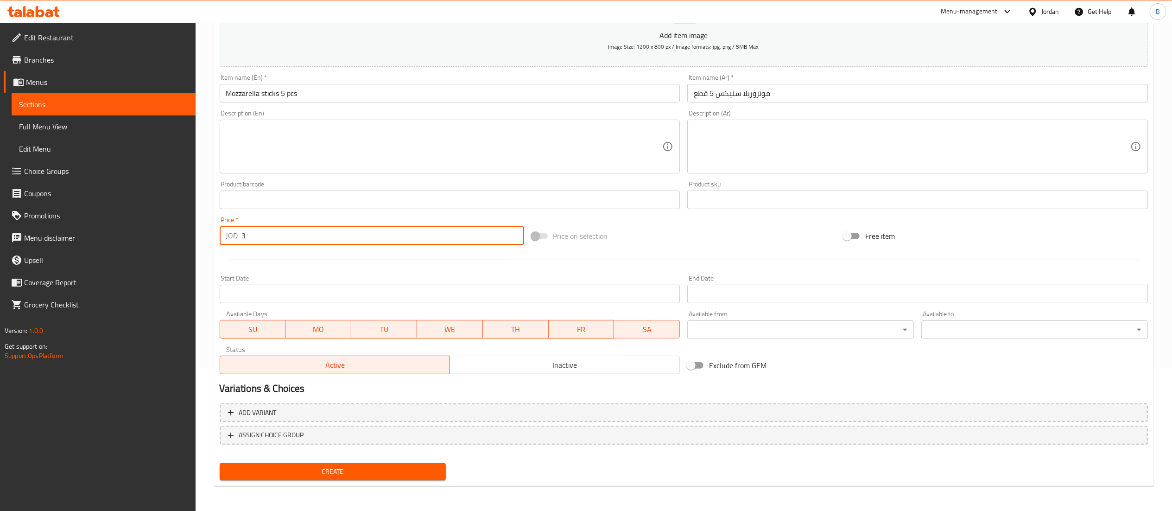
type input "3"
click at [377, 473] on span "Create" at bounding box center [333, 472] width 212 height 12
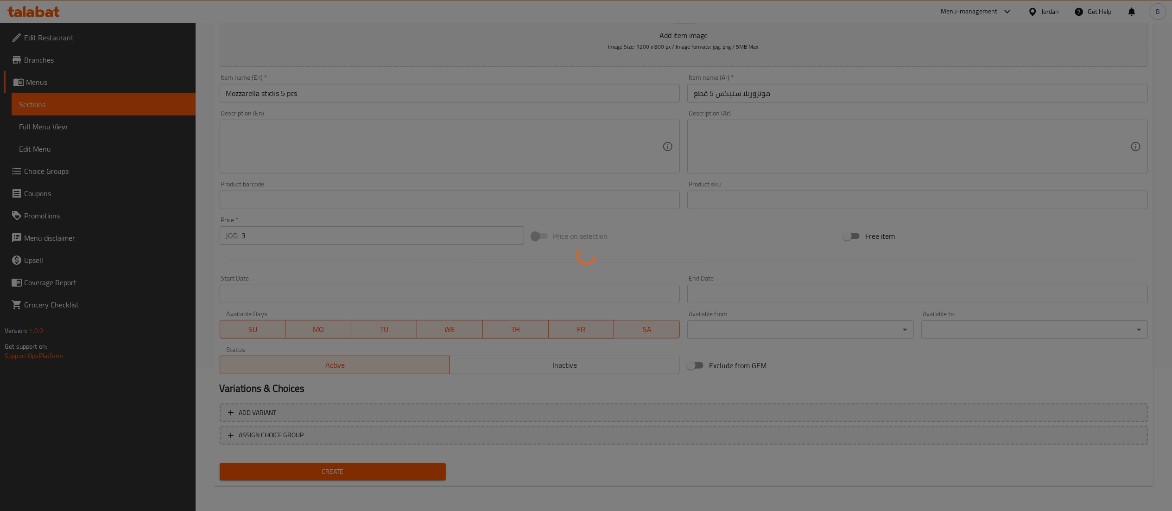
type input "0"
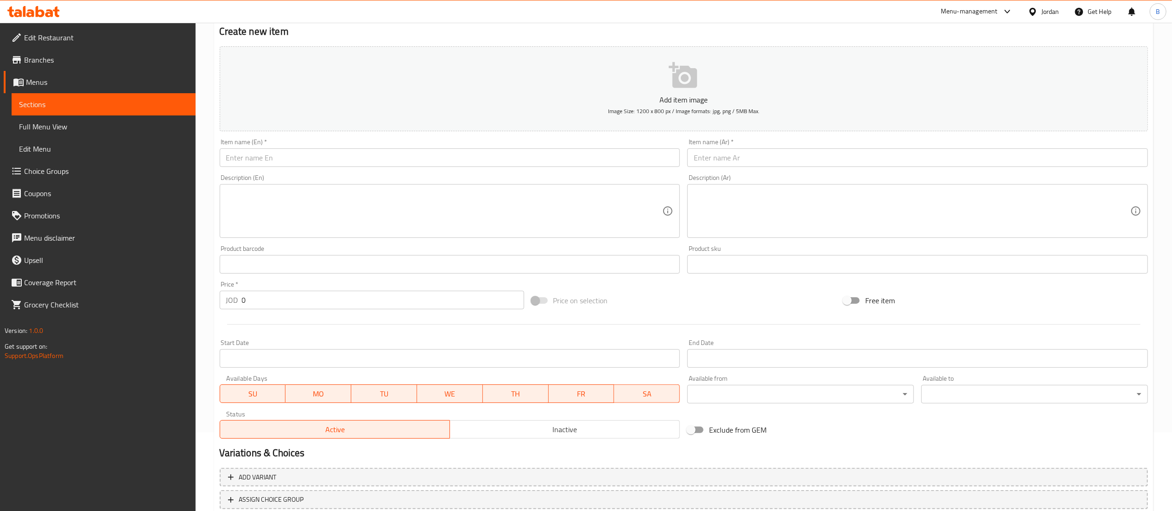
scroll to position [0, 0]
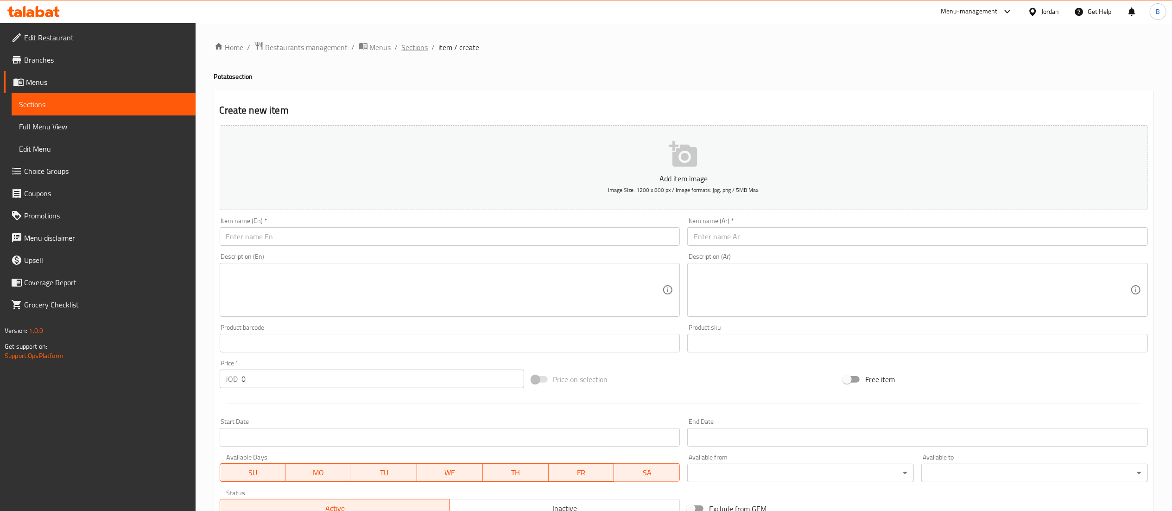
click at [419, 43] on span "Sections" at bounding box center [415, 47] width 26 height 11
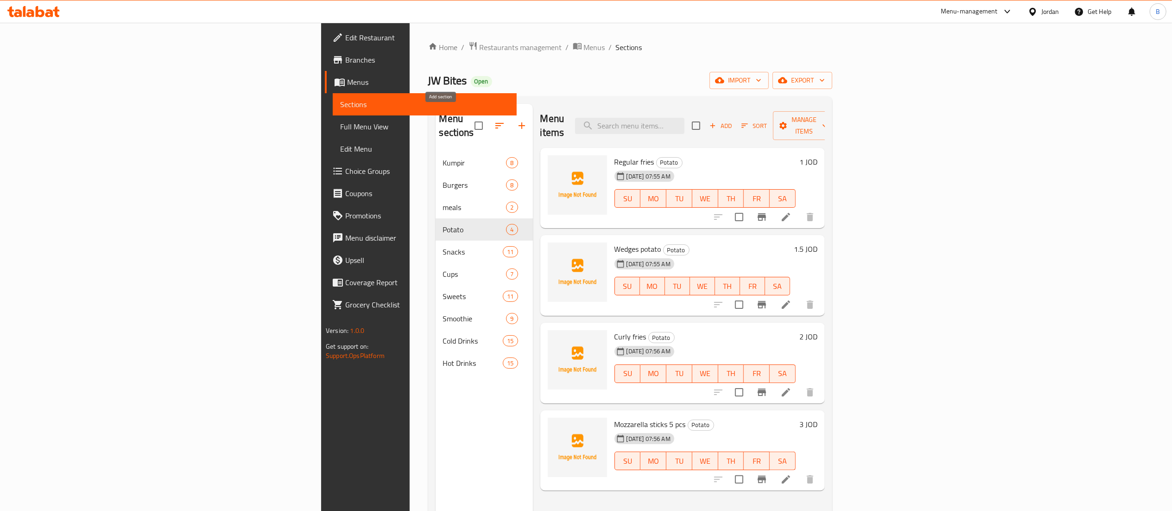
click at [516, 121] on icon "button" at bounding box center [521, 125] width 11 height 11
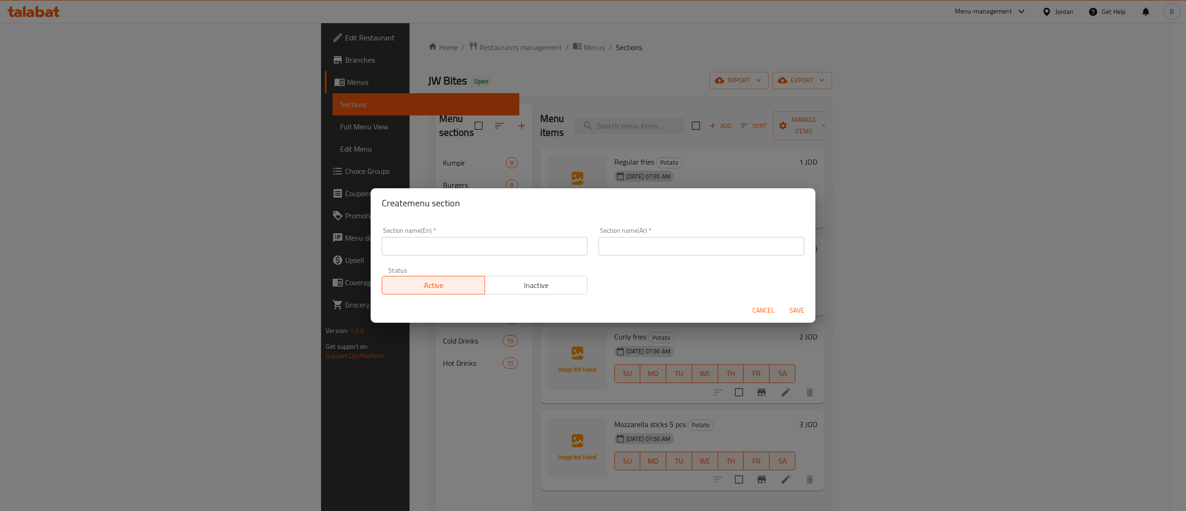
click at [447, 237] on input "text" at bounding box center [485, 246] width 206 height 19
click at [652, 252] on input "text" at bounding box center [702, 246] width 206 height 19
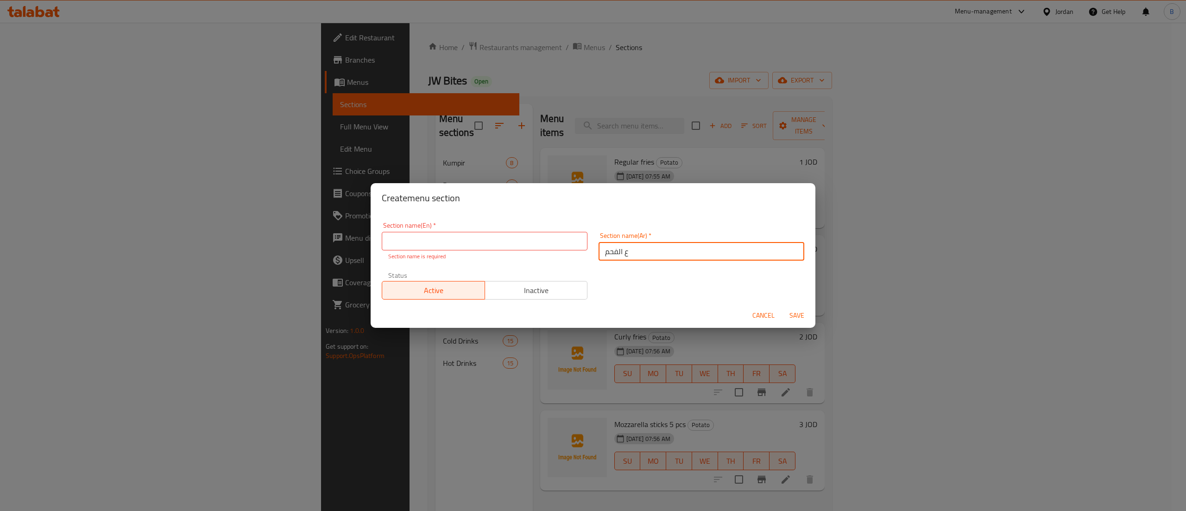
type input "ع الفحم"
click at [459, 234] on input "text" at bounding box center [485, 241] width 206 height 19
type input "On Charcoal"
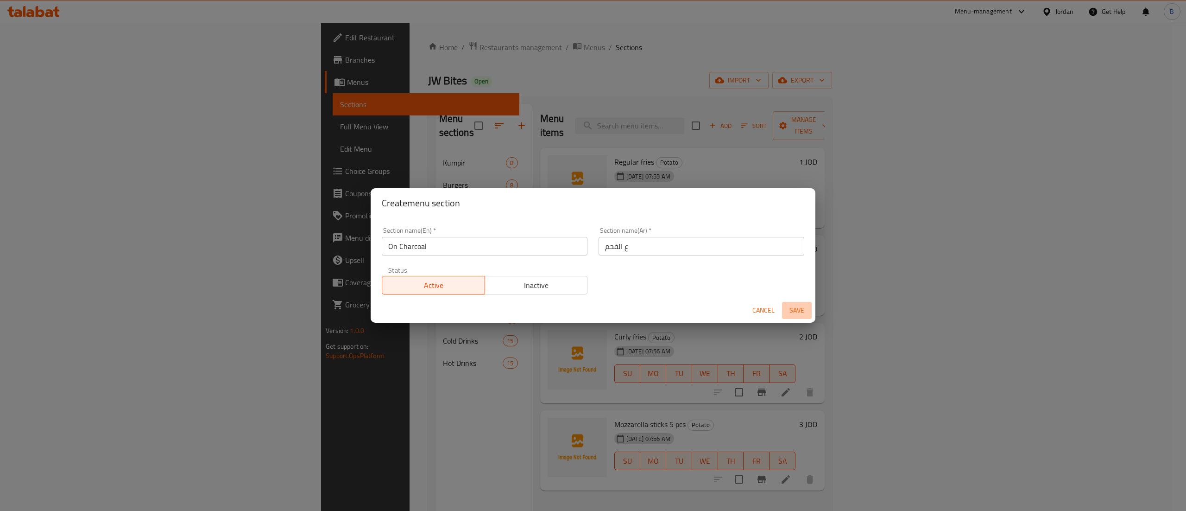
click at [801, 317] on button "Save" at bounding box center [797, 310] width 30 height 17
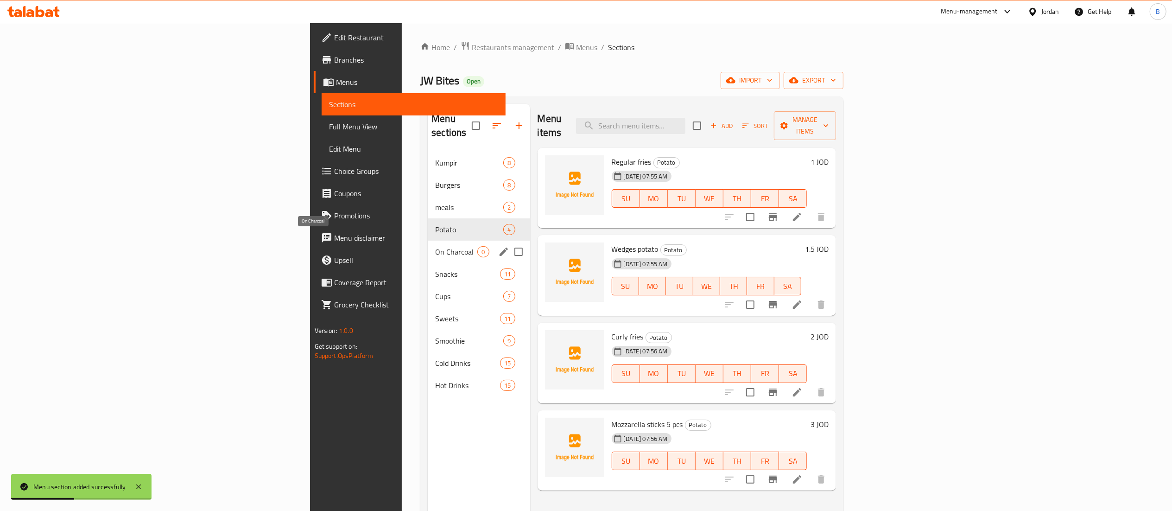
click at [435, 246] on span "On Charcoal" at bounding box center [456, 251] width 42 height 11
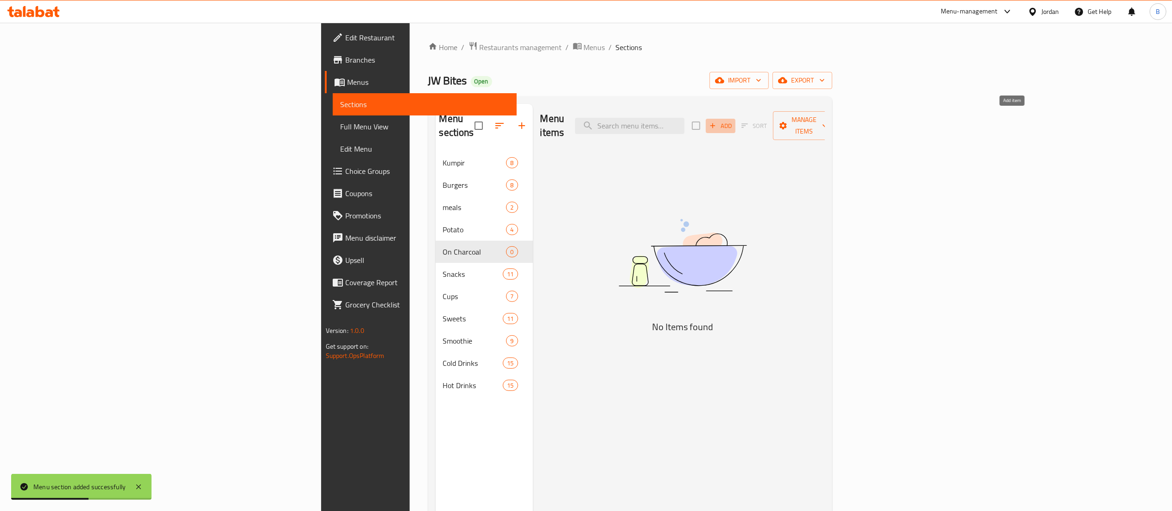
click at [733, 124] on span "Add" at bounding box center [720, 125] width 25 height 11
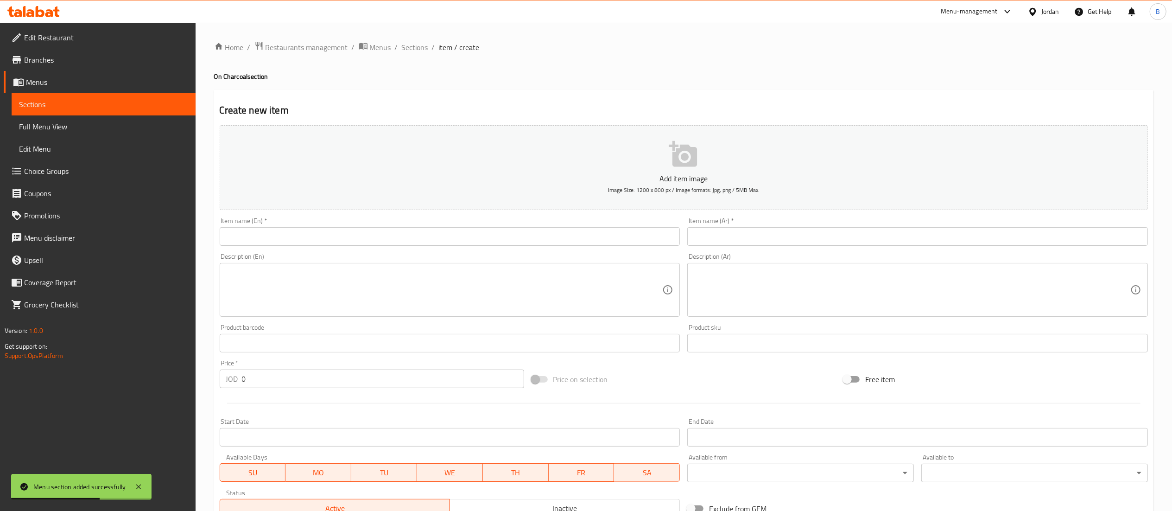
click at [959, 236] on input "text" at bounding box center [917, 236] width 461 height 19
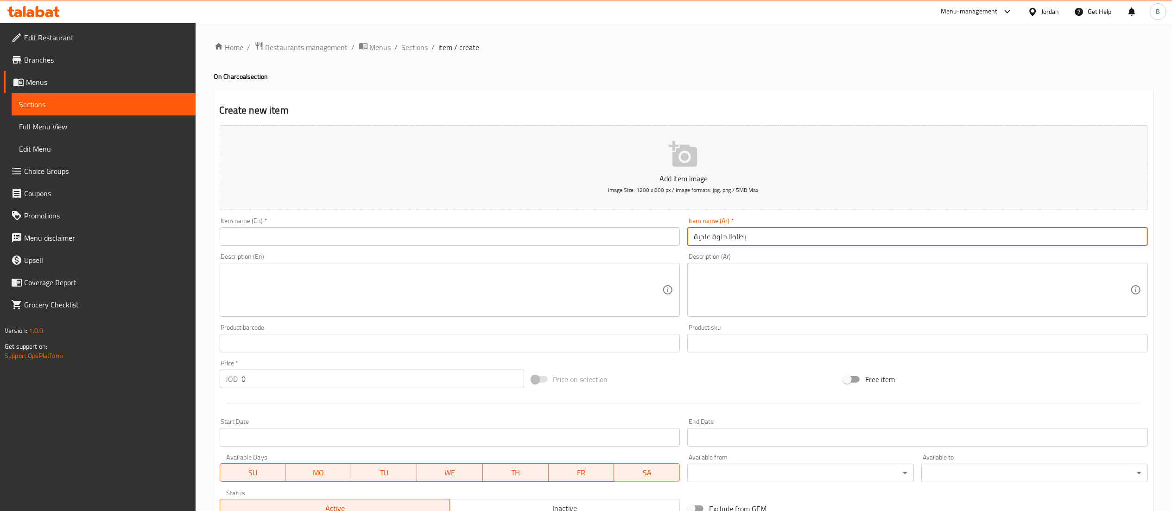
type input "بطاطا حلوة عادية"
click at [447, 240] on input "text" at bounding box center [450, 236] width 461 height 19
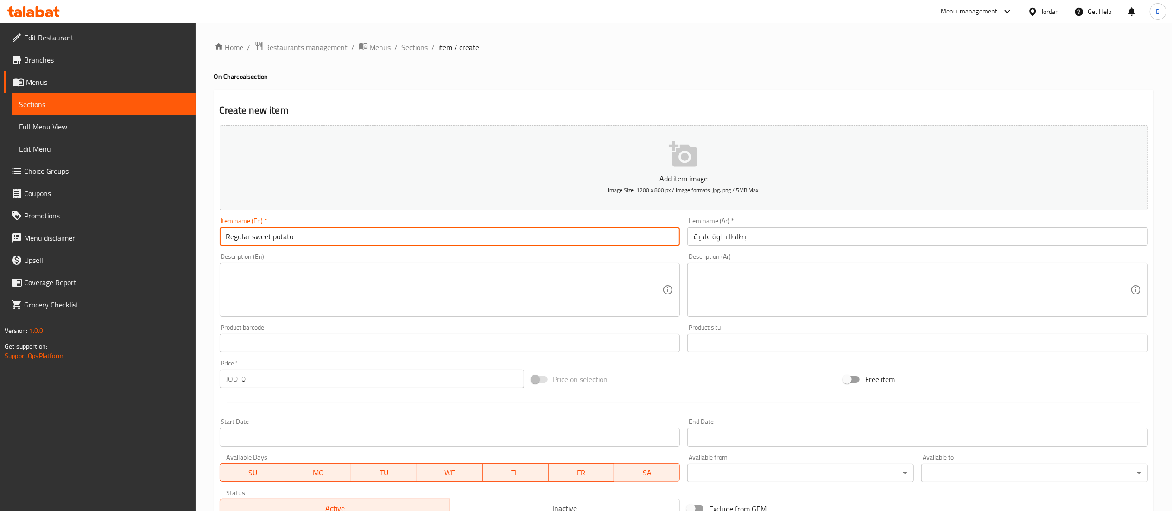
type input "Regular sweet potato"
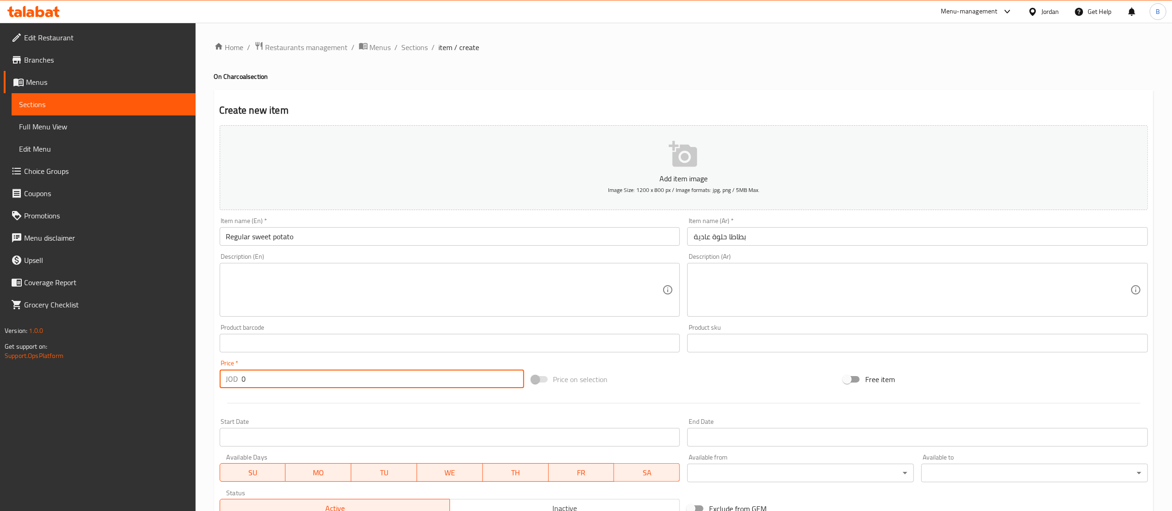
drag, startPoint x: 150, startPoint y: 367, endPoint x: 0, endPoint y: 391, distance: 152.1
click at [0, 391] on div "Edit Restaurant Branches Menus Sections Full Menu View Edit Menu Choice Groups …" at bounding box center [586, 339] width 1172 height 632
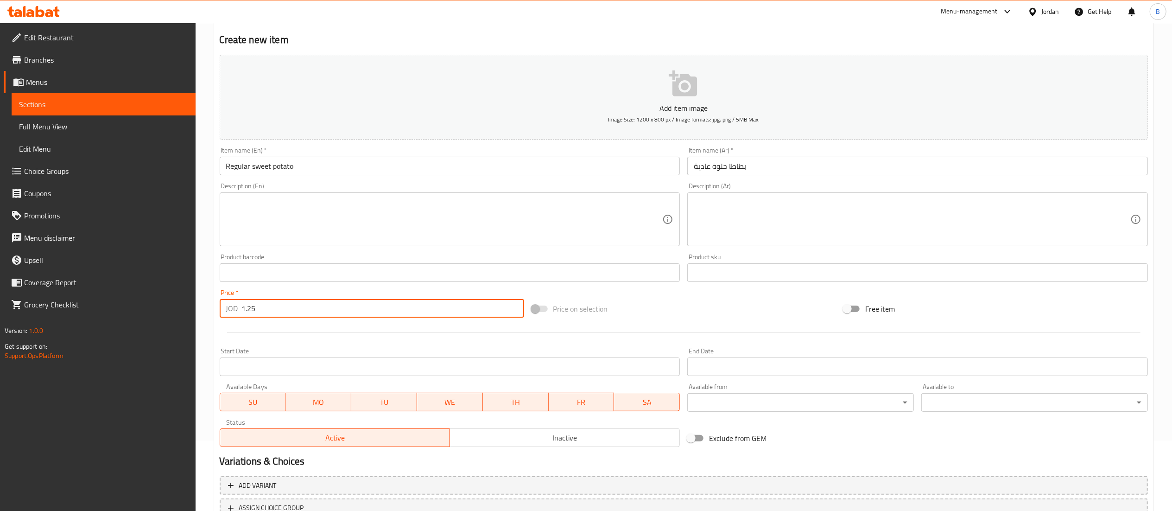
scroll to position [143, 0]
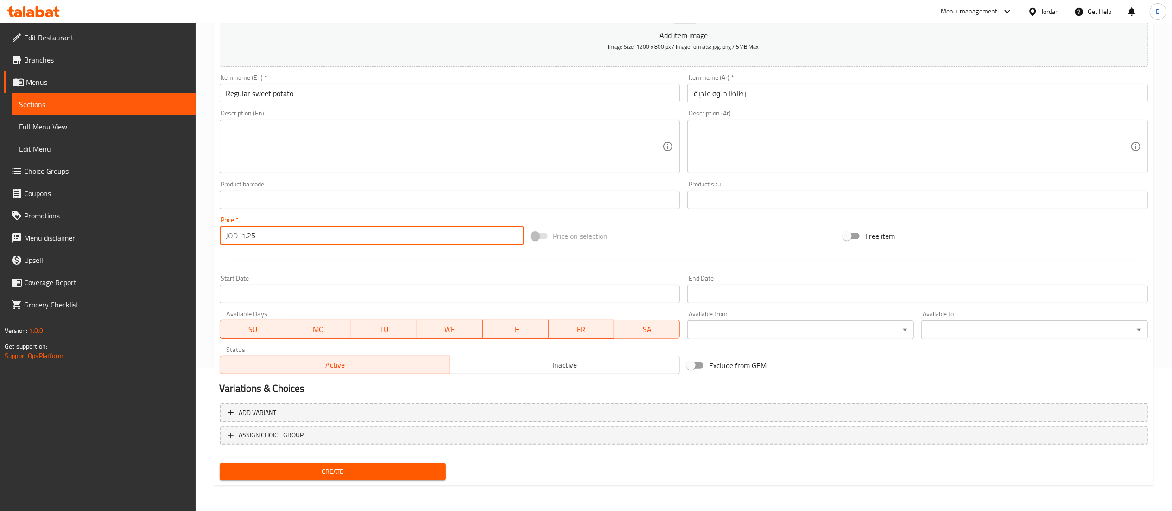
type input "1.25"
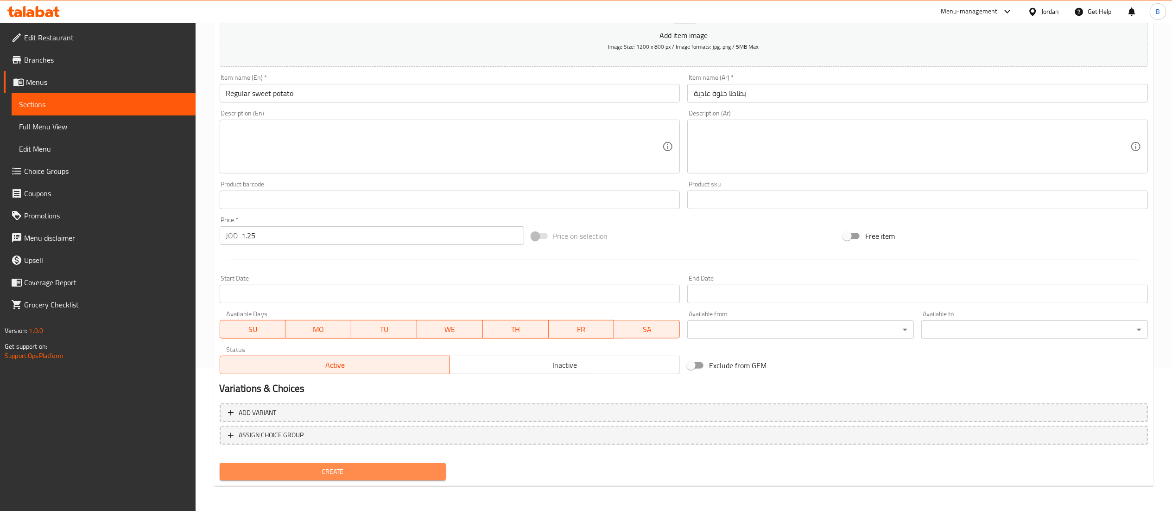
drag, startPoint x: 359, startPoint y: 478, endPoint x: 388, endPoint y: 480, distance: 29.3
click at [359, 478] on button "Create" at bounding box center [333, 471] width 227 height 17
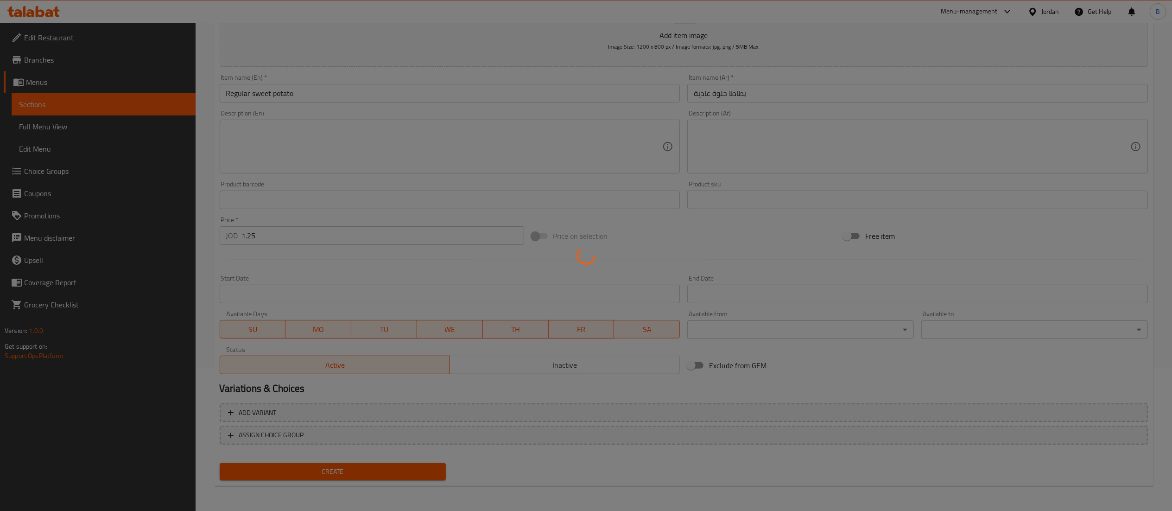
type input "0"
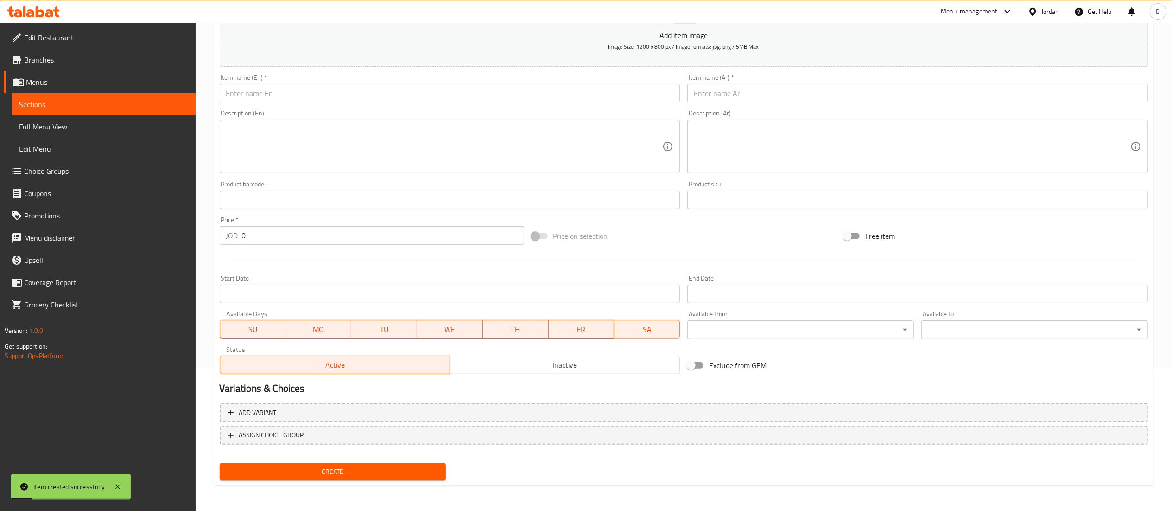
click at [737, 100] on input "text" at bounding box center [917, 93] width 461 height 19
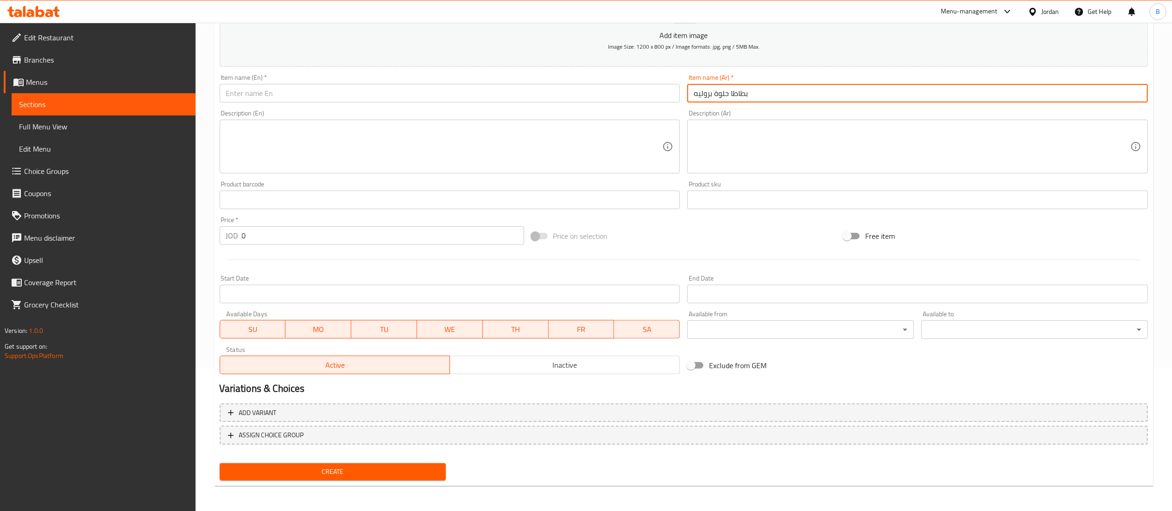
type input "بطاطا حلوة بروليه"
click at [382, 94] on input "text" at bounding box center [450, 93] width 461 height 19
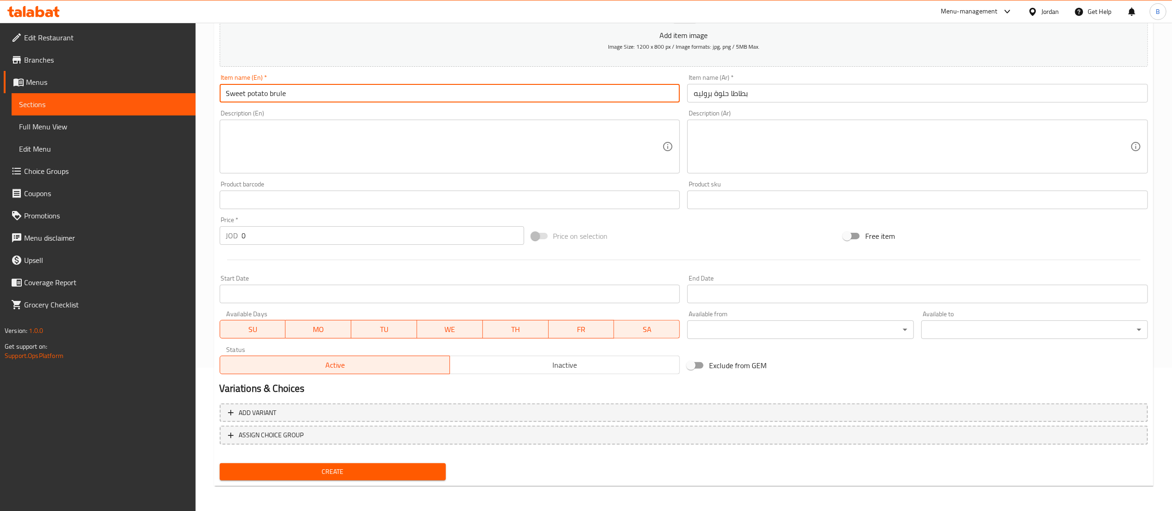
type input "Sweet potato brule"
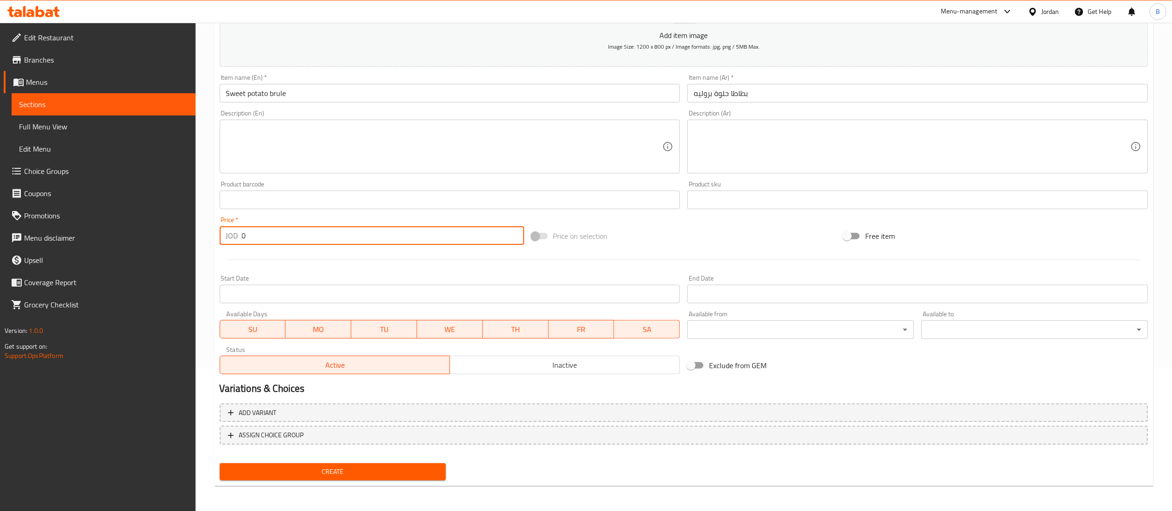
drag, startPoint x: 262, startPoint y: 240, endPoint x: 146, endPoint y: 246, distance: 116.9
click at [162, 241] on div "Edit Restaurant Branches Menus Sections Full Menu View Edit Menu Choice Groups …" at bounding box center [586, 196] width 1172 height 632
type input "1.75"
click at [343, 474] on span "Create" at bounding box center [333, 472] width 212 height 12
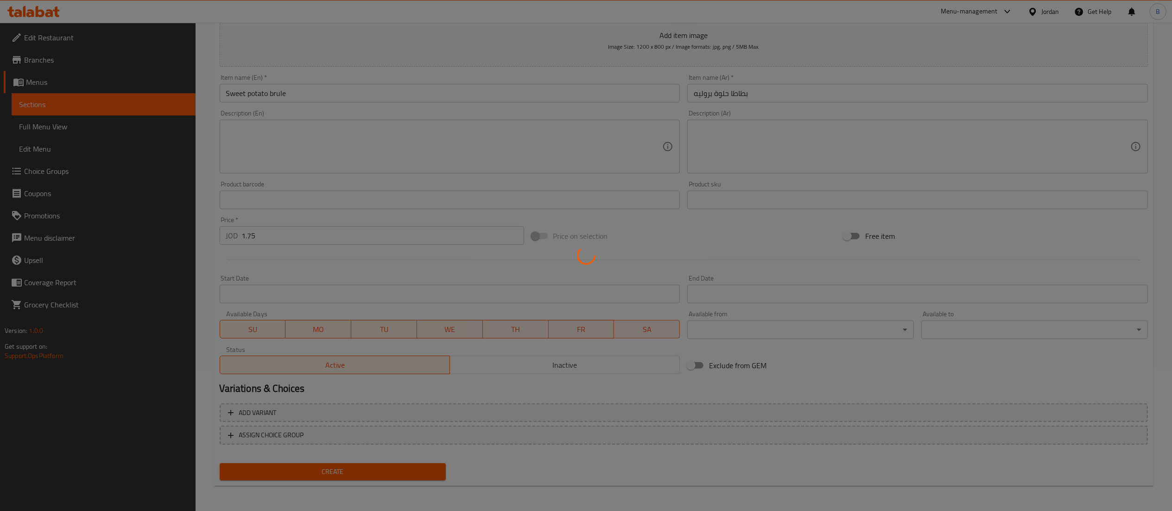
type input "0"
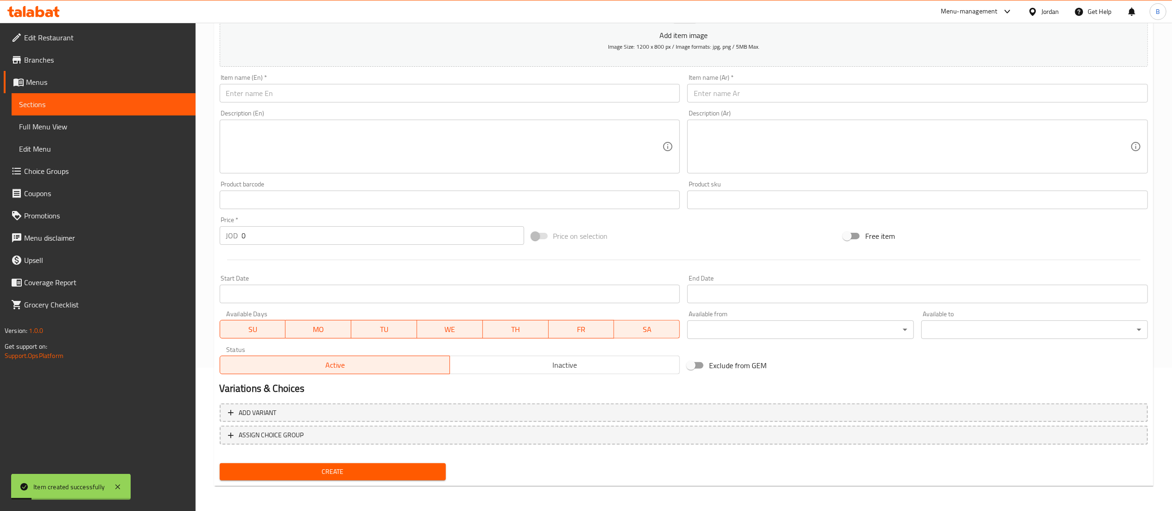
click at [764, 94] on input "text" at bounding box center [917, 93] width 461 height 19
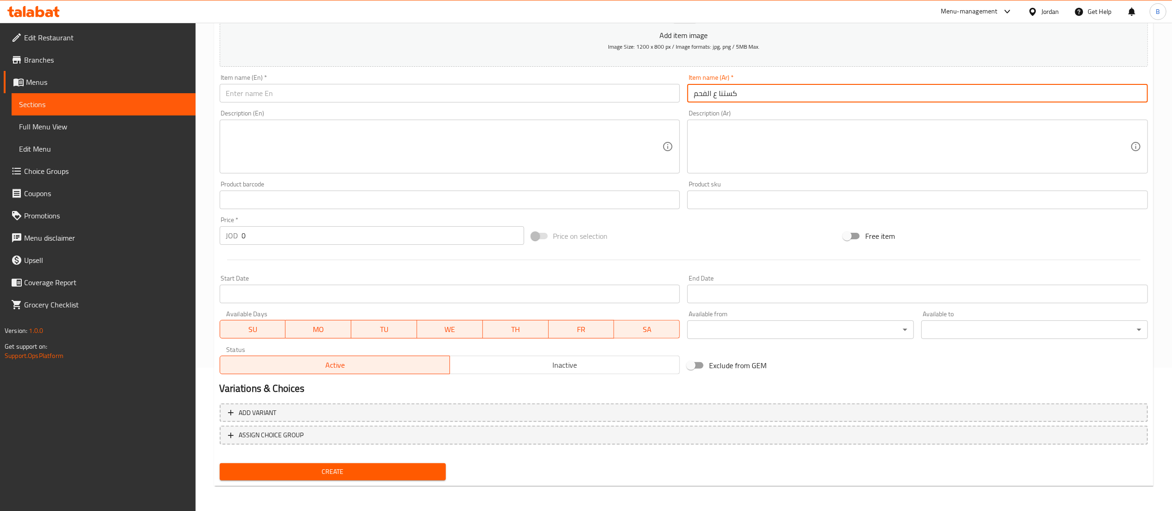
type input "كستنا ع الفحم"
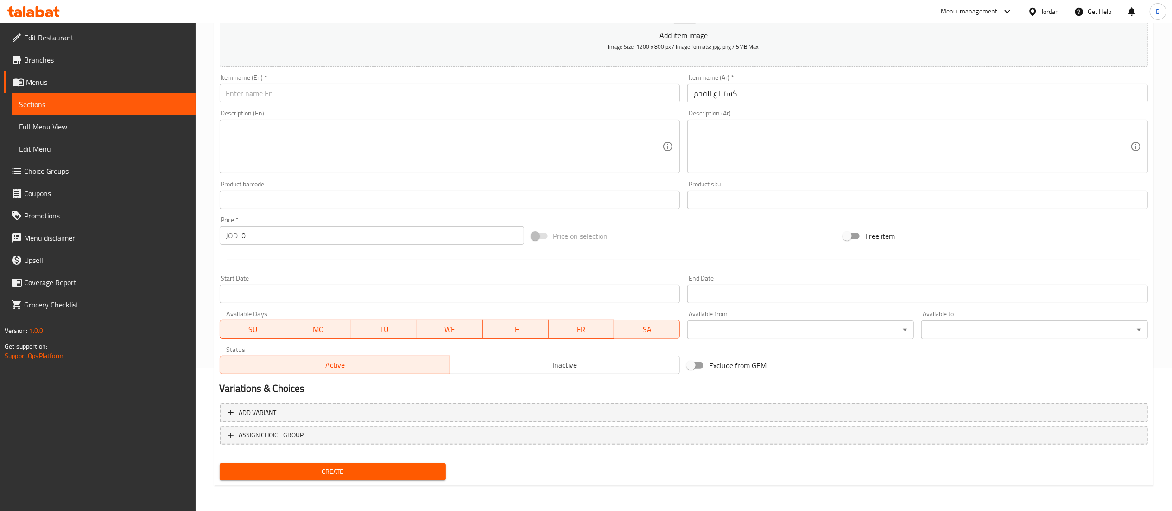
click at [497, 82] on div "Item name (En)   * Item name (En) *" at bounding box center [450, 88] width 461 height 28
click at [497, 96] on input "text" at bounding box center [450, 93] width 461 height 19
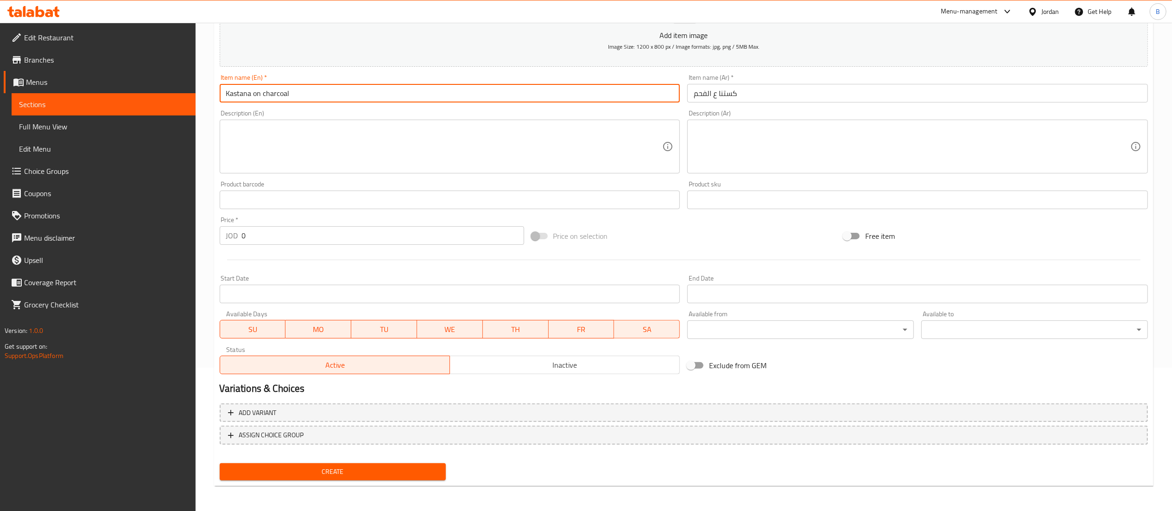
type input "Kastana on charcoal"
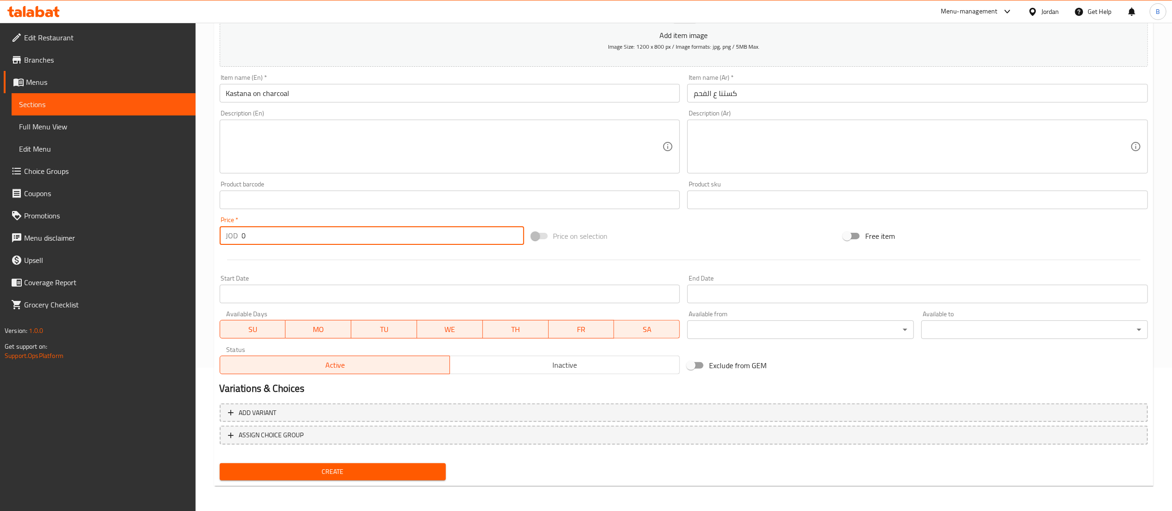
drag, startPoint x: 273, startPoint y: 239, endPoint x: 169, endPoint y: 239, distance: 104.3
click at [175, 239] on div "Edit Restaurant Branches Menus Sections Full Menu View Edit Menu Choice Groups …" at bounding box center [586, 196] width 1172 height 632
type input "2.25"
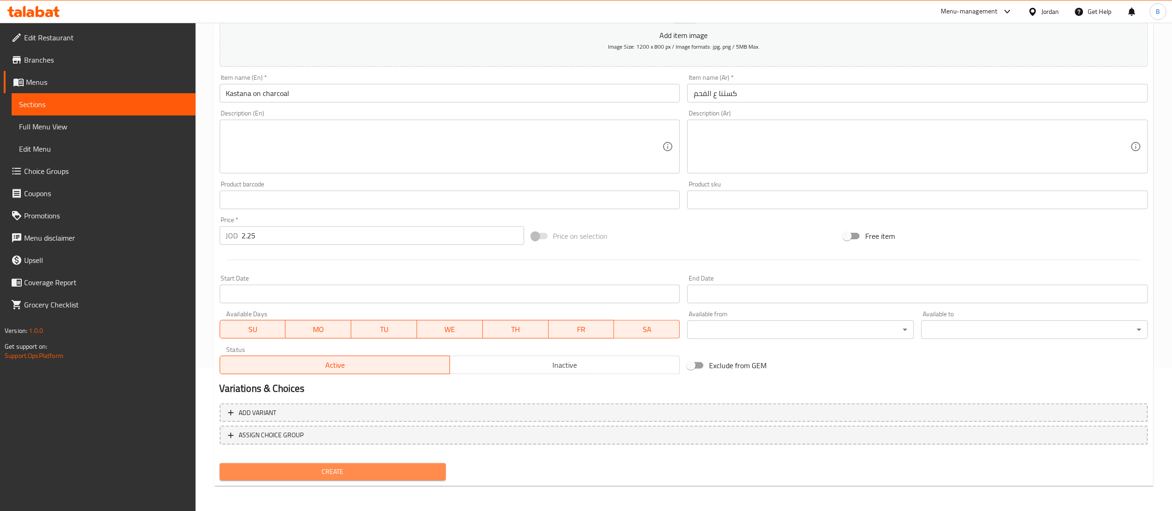
click at [345, 468] on span "Create" at bounding box center [333, 472] width 212 height 12
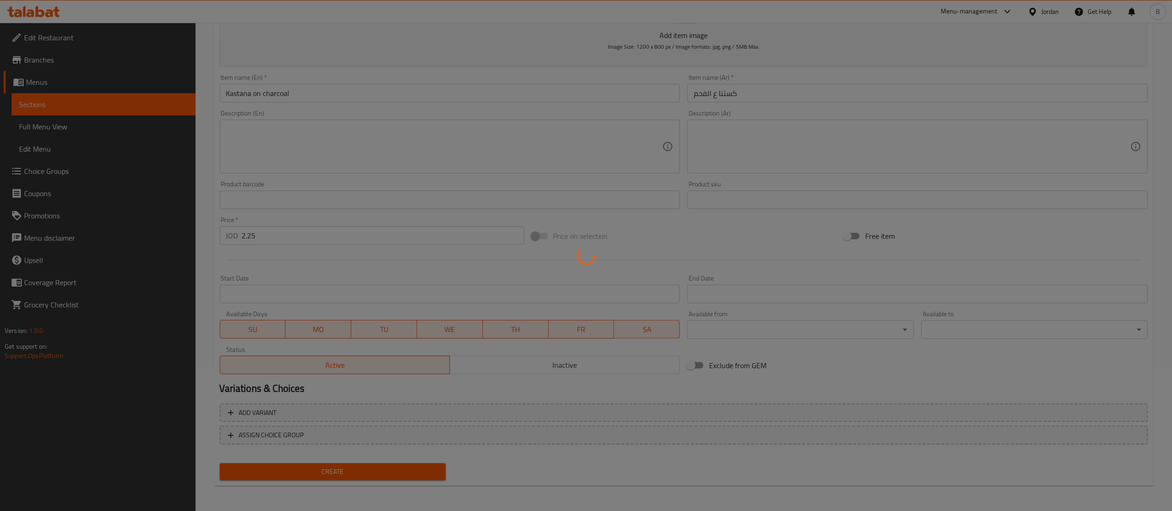
type input "0"
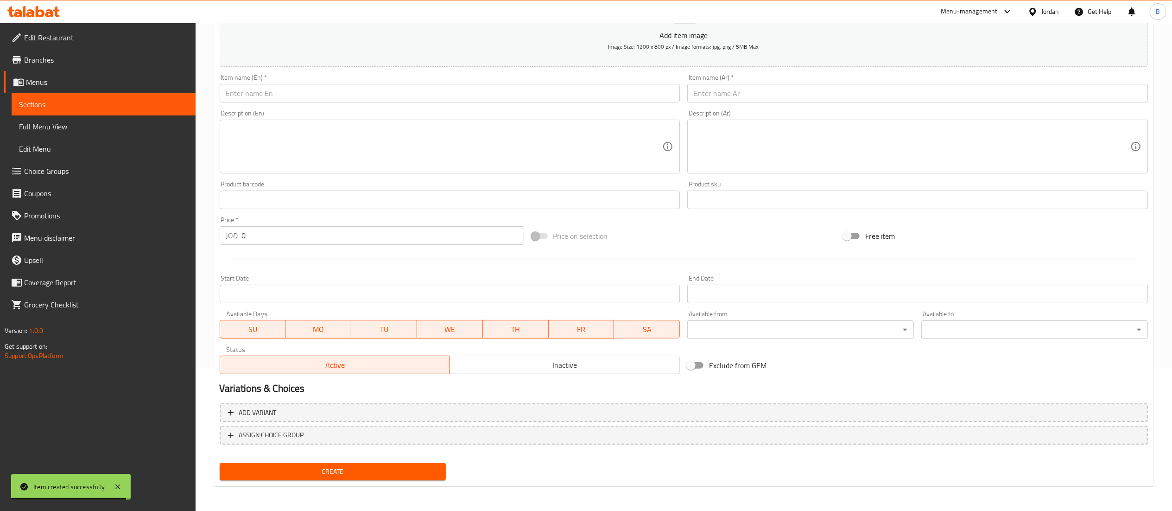
click at [52, 10] on icon at bounding box center [33, 11] width 52 height 11
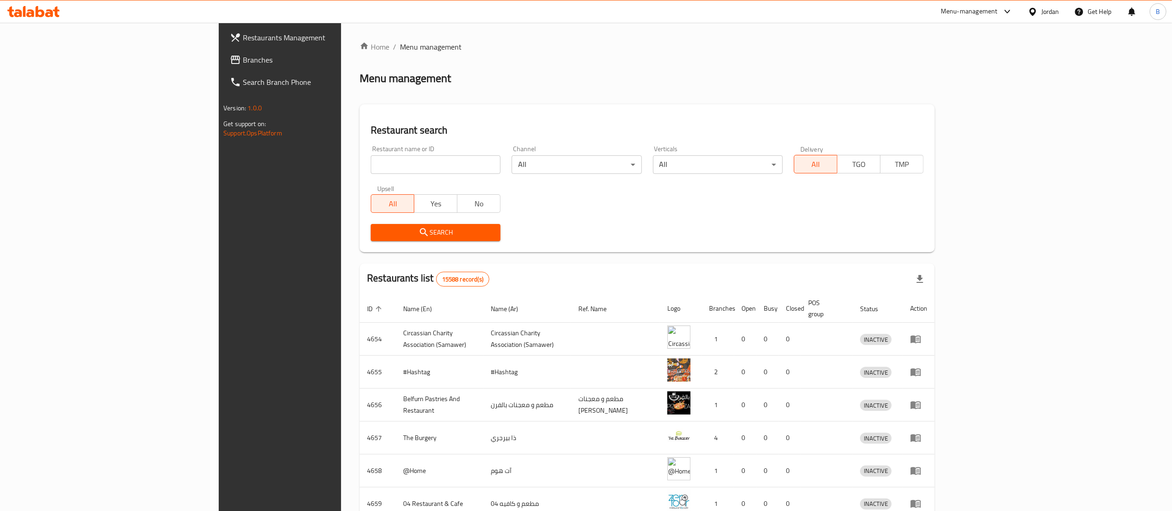
click at [243, 61] on span "Branches" at bounding box center [325, 59] width 164 height 11
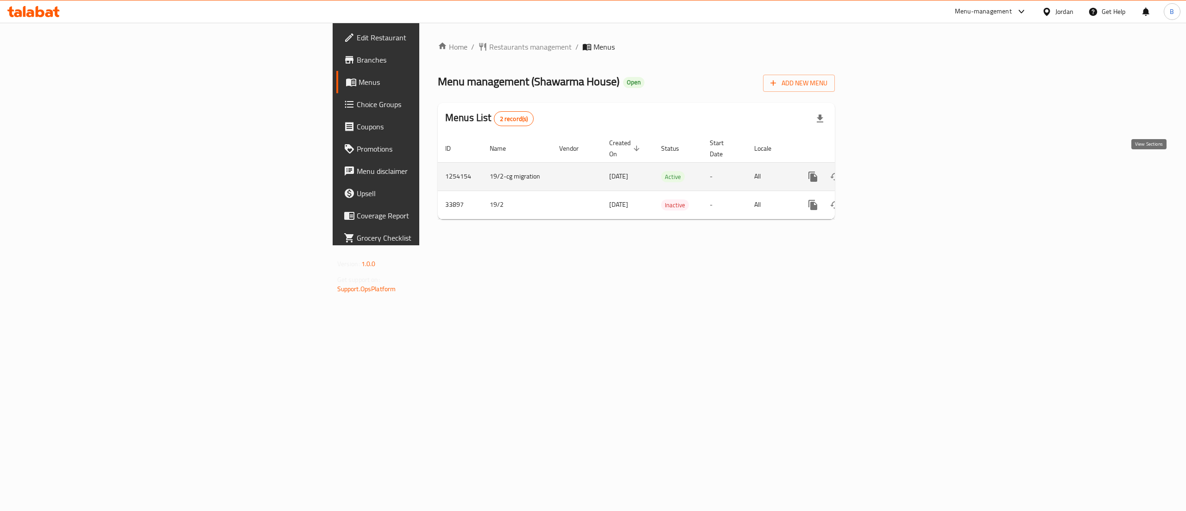
click at [886, 171] on icon "enhanced table" at bounding box center [879, 176] width 11 height 11
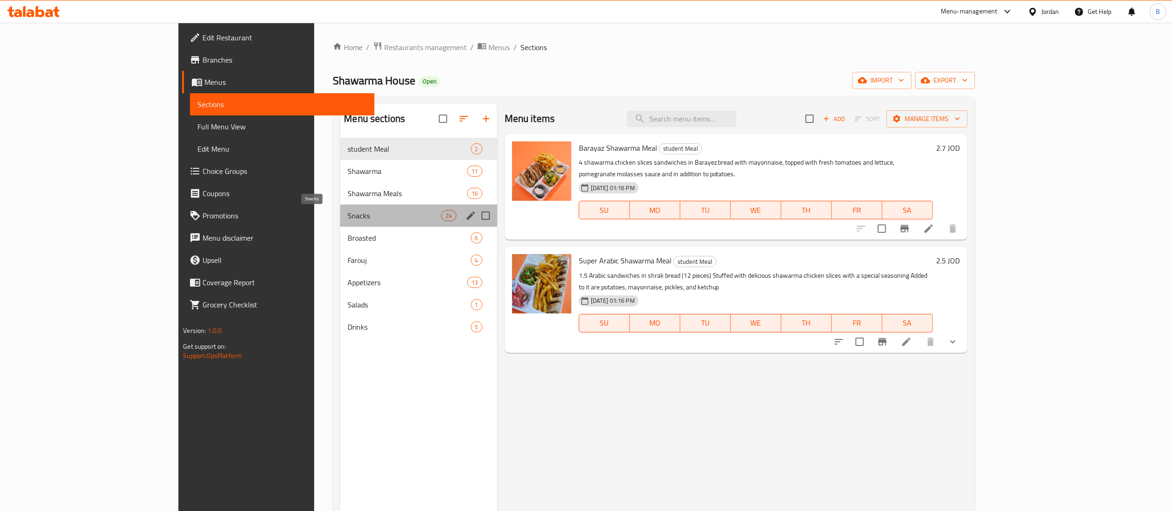
click at [348, 212] on span "Snacks" at bounding box center [395, 215] width 94 height 11
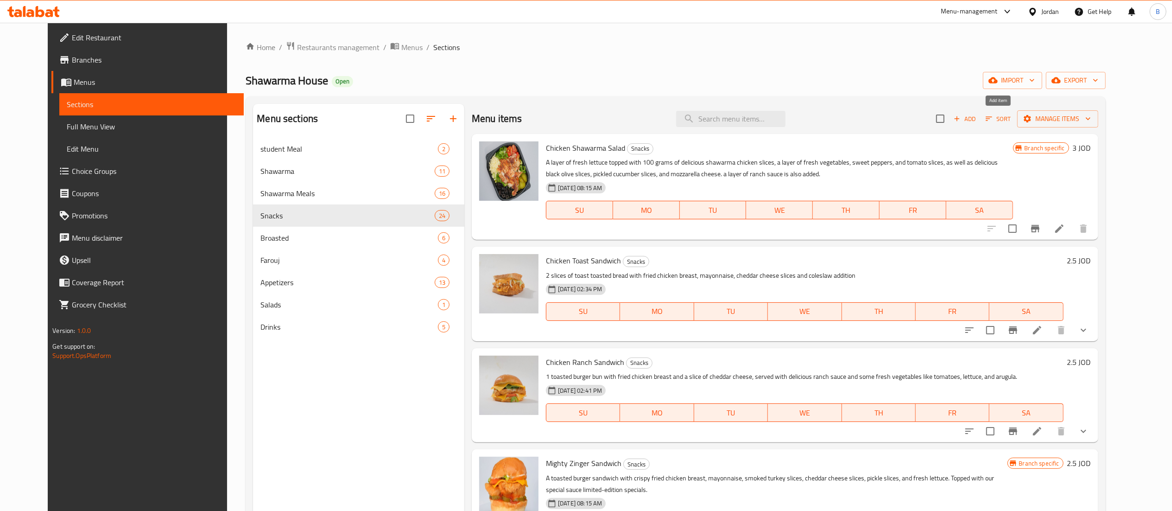
click at [977, 124] on span "Add" at bounding box center [964, 119] width 25 height 11
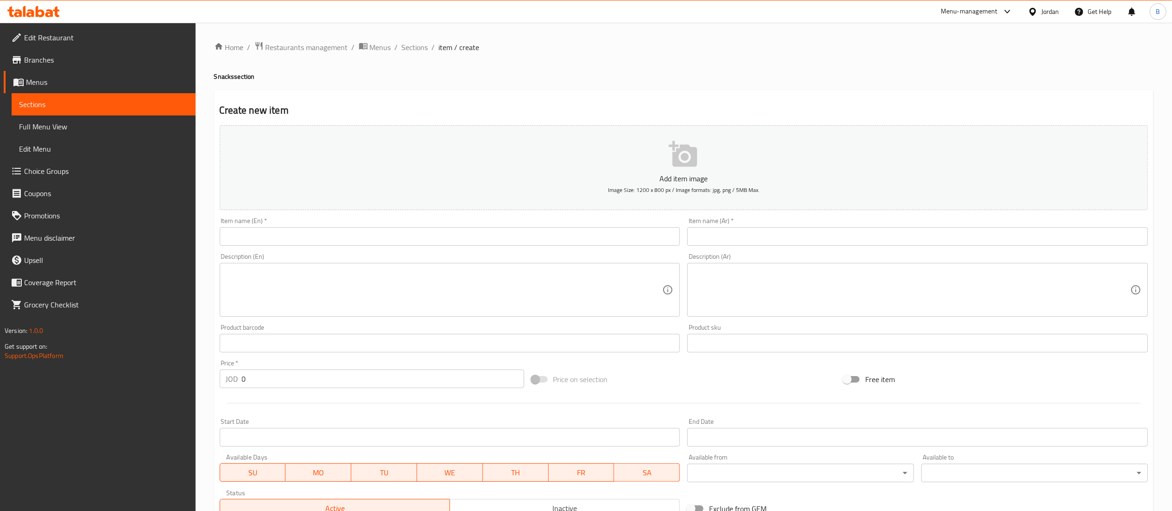
click at [834, 246] on input "text" at bounding box center [917, 236] width 461 height 19
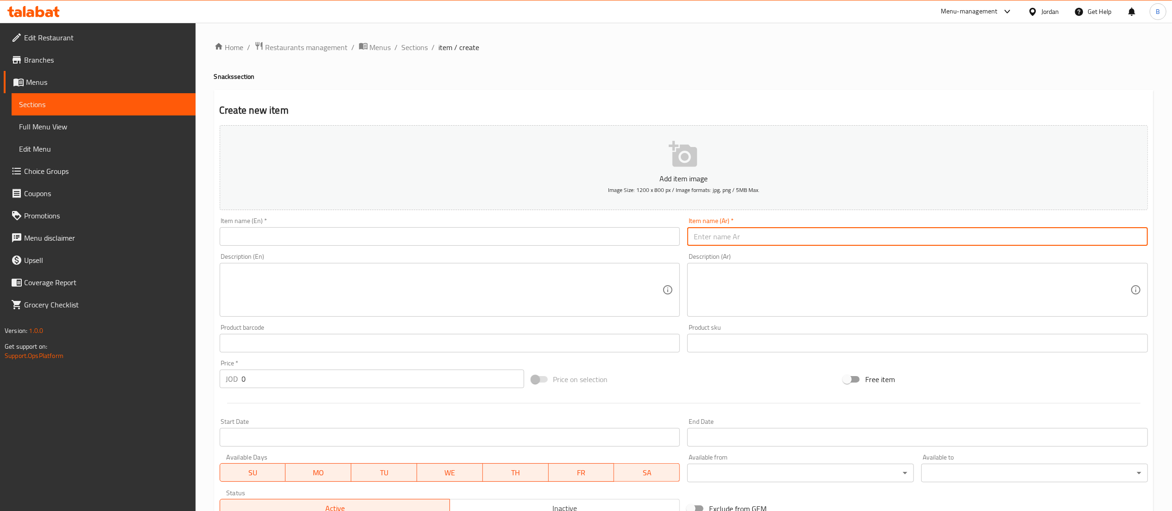
paste input "دبل سكالوب"
type input "دبل سكالوب ساندويش"
click at [513, 244] on input "text" at bounding box center [450, 236] width 461 height 19
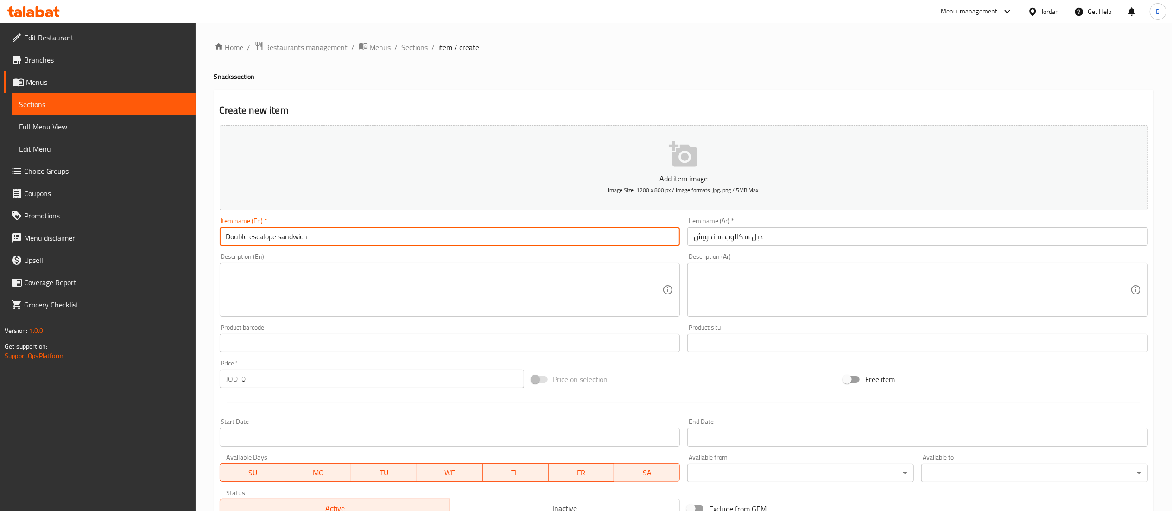
type input "Double escalope sandwich"
click at [782, 299] on textarea at bounding box center [912, 290] width 437 height 44
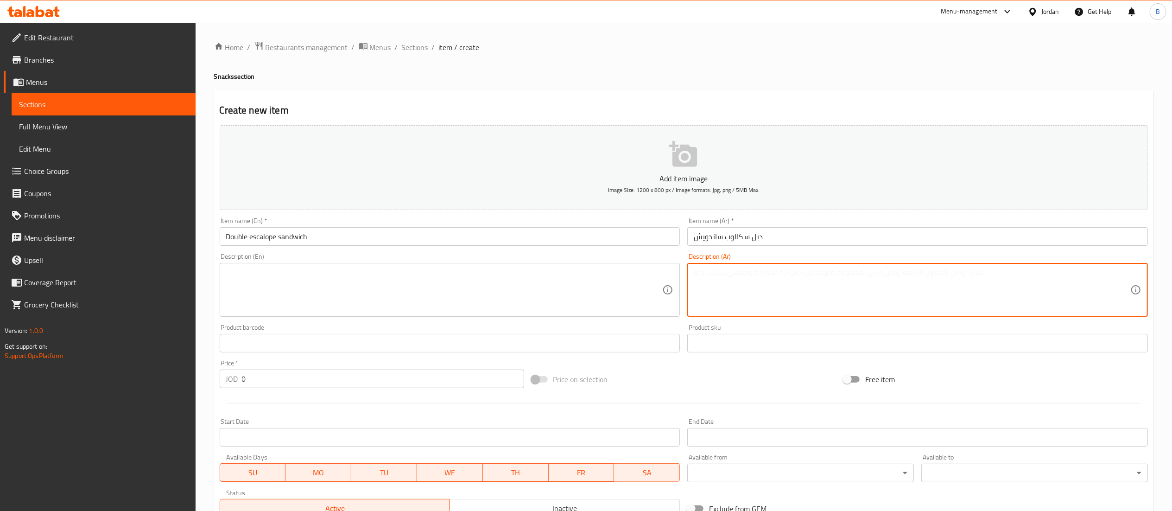
paste textarea "١ساندويش بخبز البرغر المحمص محشو ٢ قطعة برغر مقرمش مغطى بالبقسماط بوزن ١٥٠ غم م…"
type textarea "١ساندويش بخبز البرغر المحمص محشو ٢ قطعة برغر مقرمش مغطى بالبقسماط بوزن ١٥٠ غم م…"
click at [349, 277] on textarea at bounding box center [444, 290] width 437 height 44
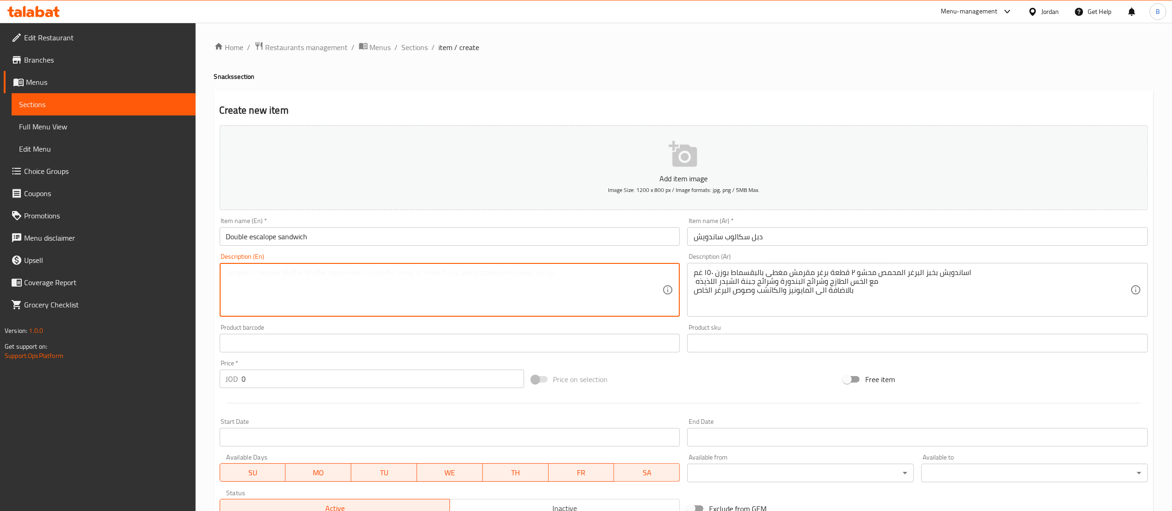
paste textarea "1 toasted burger bun sandwich filled with 2 crispy, breaded burger patties, eac…"
type textarea "1 toasted burger bun sandwich filled with 2 crispy, breaded burger patties, eac…"
click at [420, 51] on span "Sections" at bounding box center [415, 47] width 26 height 11
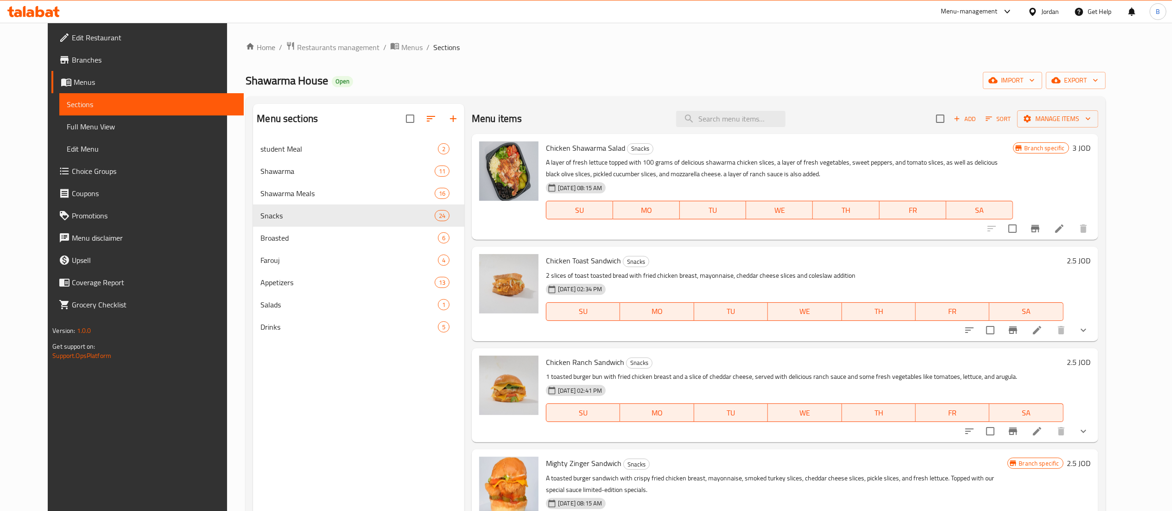
click at [775, 109] on div "Menu items Add Sort Manage items" at bounding box center [785, 119] width 627 height 30
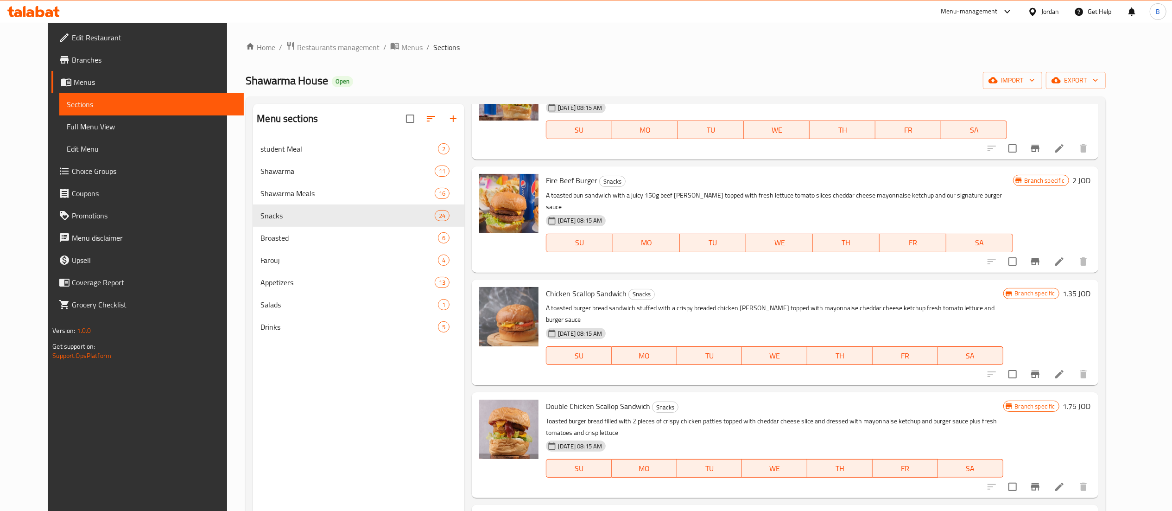
scroll to position [1946, 0]
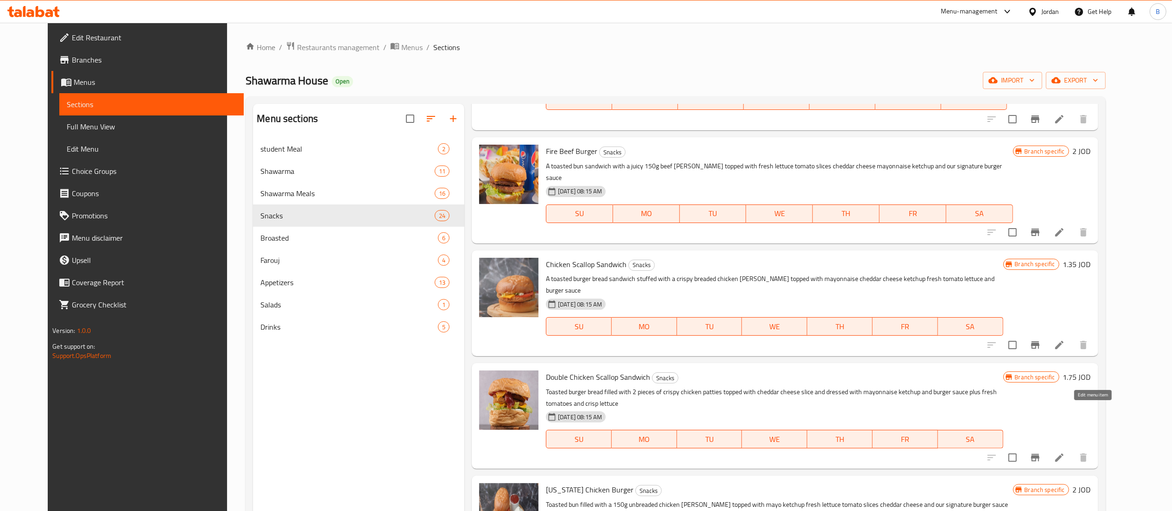
click at [1065, 452] on icon at bounding box center [1059, 457] width 11 height 11
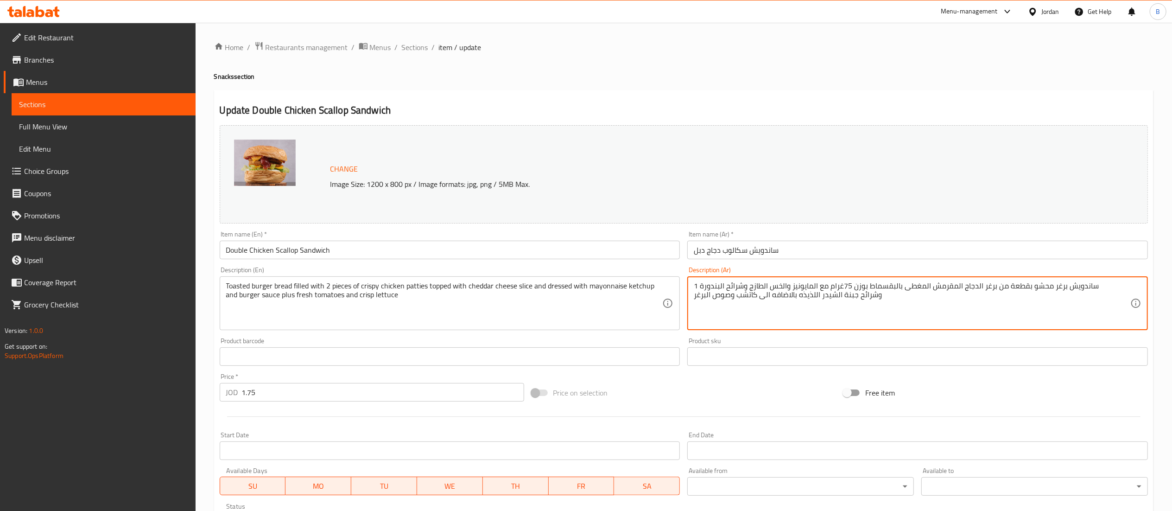
drag, startPoint x: 853, startPoint y: 290, endPoint x: 556, endPoint y: 174, distance: 318.8
paste textarea "١ساندويش بخبز البرغر المحمص محشو ٢ قطعة برغر مقرمش مغطى بالبقسماط بوزن ١٥٠ غم م…"
type textarea "١ساندويش بخبز البرغر المحمص محشو ٢ قطعة برغر مقرمش مغطى بالبقسماط بوزن ١٥٠ غم م…"
click at [634, 292] on textarea "Toasted burger bread filled with 2 pieces of crispy chicken patties topped with…" at bounding box center [444, 303] width 437 height 44
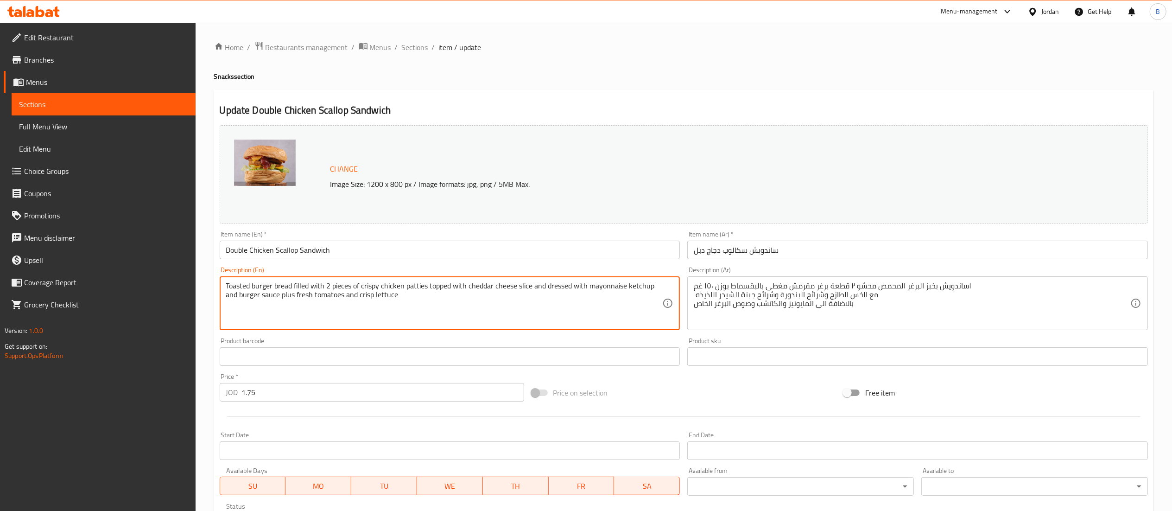
click at [634, 292] on textarea "Toasted burger bread filled with 2 pieces of crispy chicken patties topped with…" at bounding box center [444, 303] width 437 height 44
paste textarea "1 toasted burger bun sandwich filled with 2 crispy, breaded burger patties, eac…"
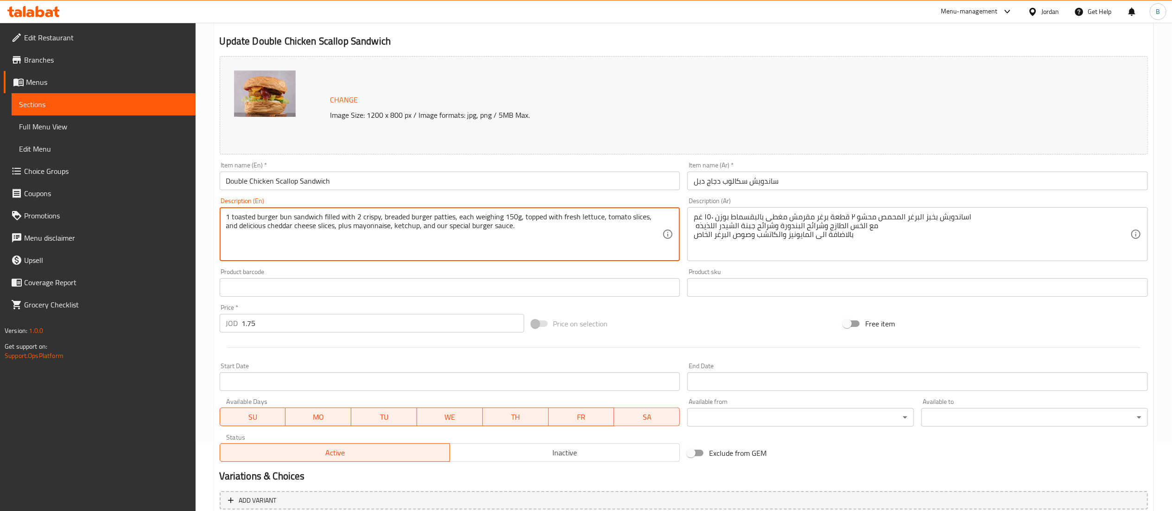
scroll to position [157, 0]
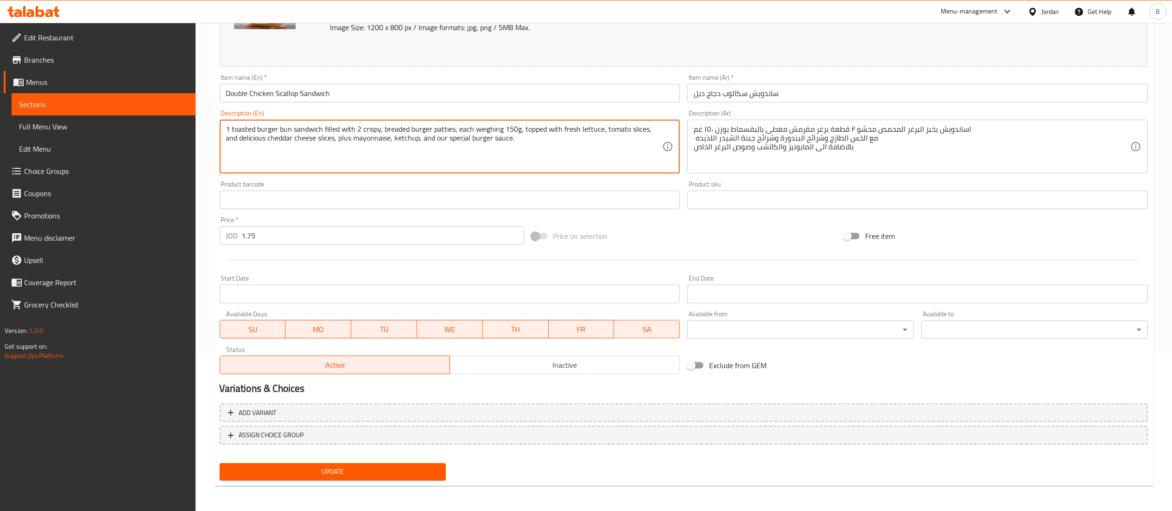
type textarea "1 toasted burger bun sandwich filled with 2 crispy, breaded burger patties, eac…"
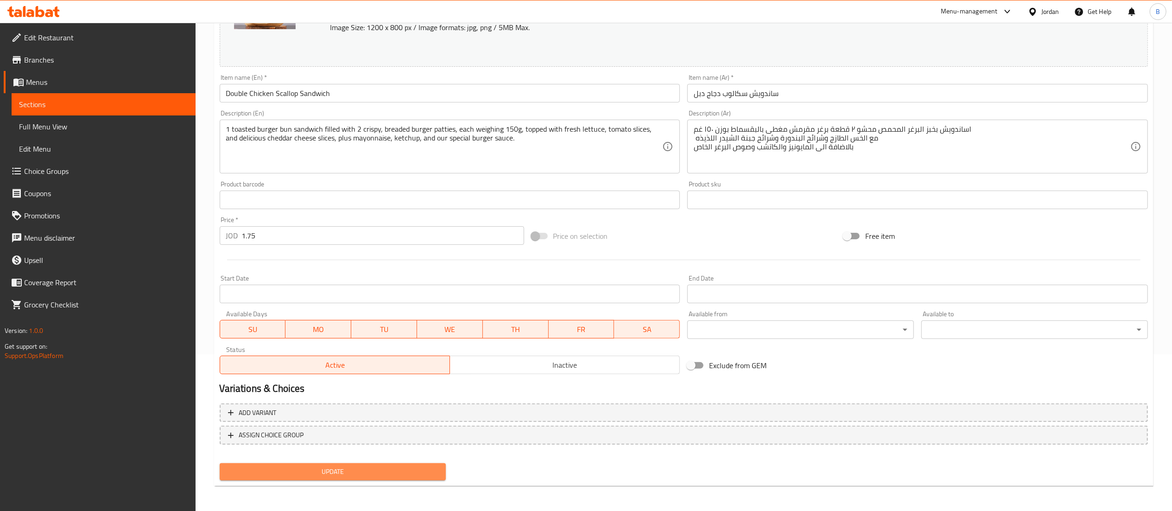
click at [401, 474] on span "Update" at bounding box center [333, 472] width 212 height 12
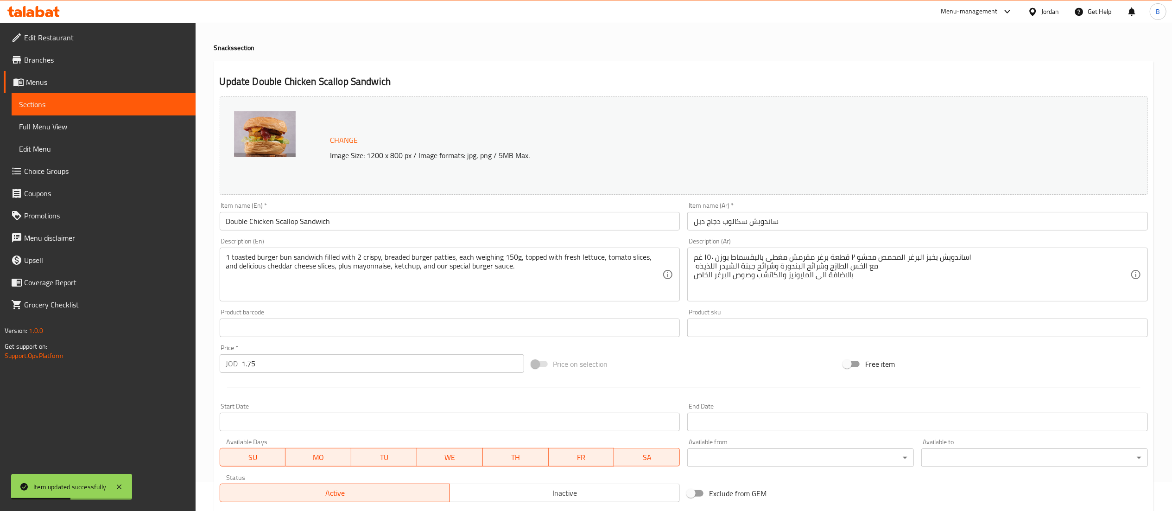
scroll to position [0, 0]
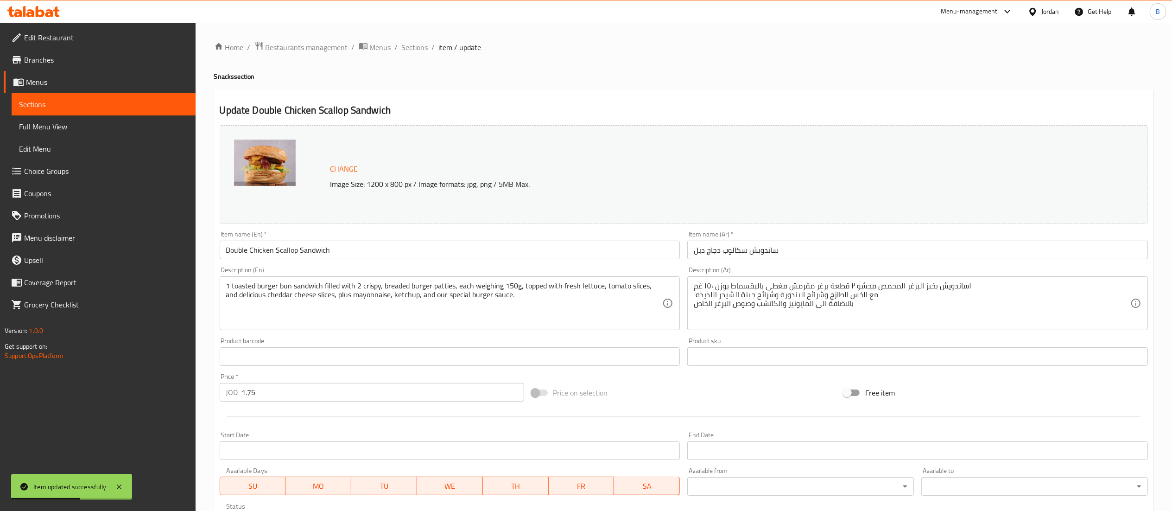
click at [401, 37] on div "Home / Restaurants management / Menus / Sections / item / update Snacks section…" at bounding box center [684, 346] width 976 height 646
click at [399, 44] on ol "Home / Restaurants management / Menus / Sections / item / update" at bounding box center [683, 47] width 939 height 12
click at [409, 48] on span "Sections" at bounding box center [415, 47] width 26 height 11
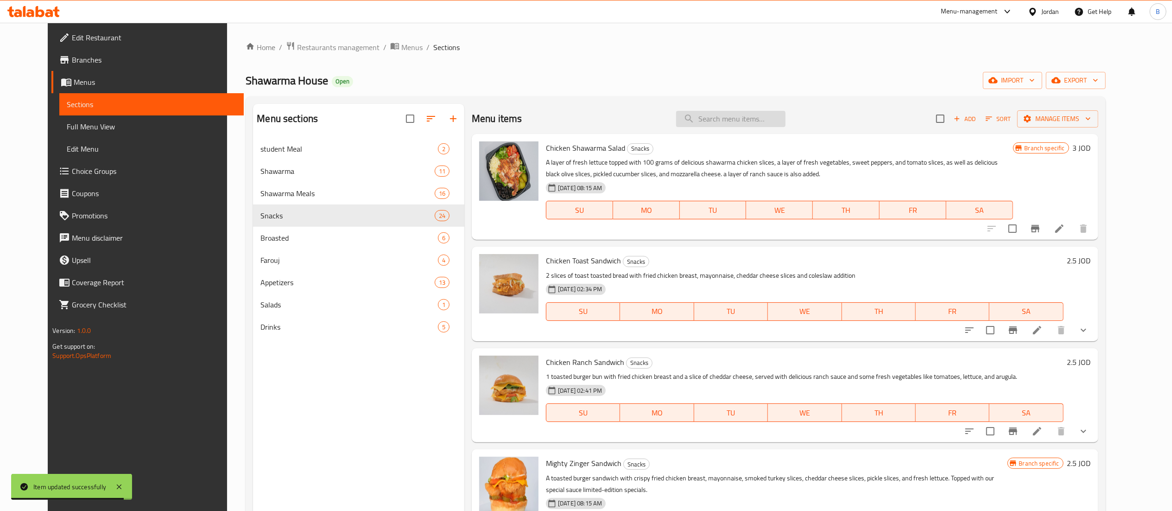
click at [772, 121] on input "search" at bounding box center [730, 119] width 109 height 16
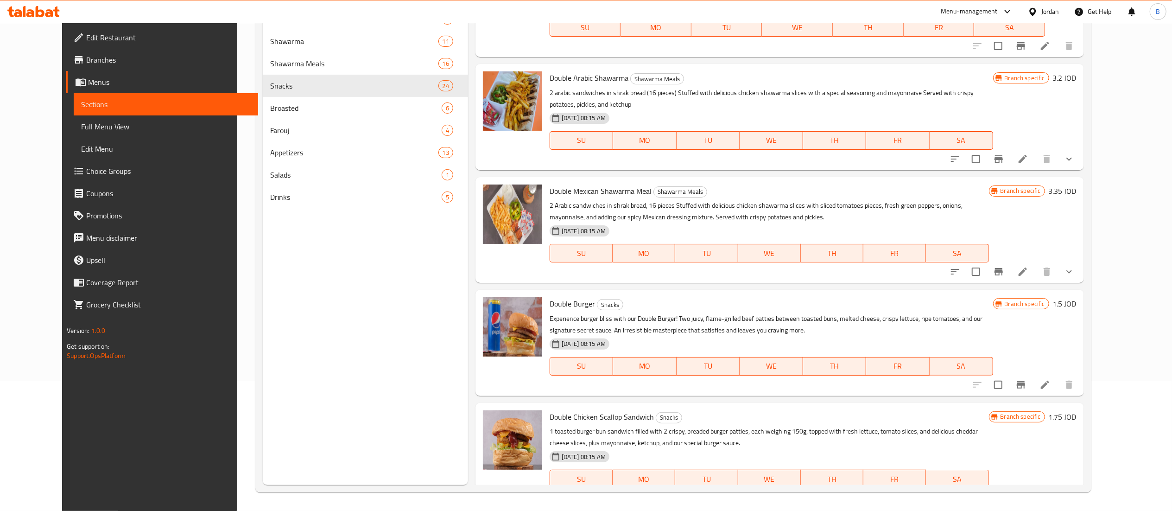
scroll to position [130, 0]
type input "double"
click at [19, 15] on icon at bounding box center [33, 11] width 52 height 11
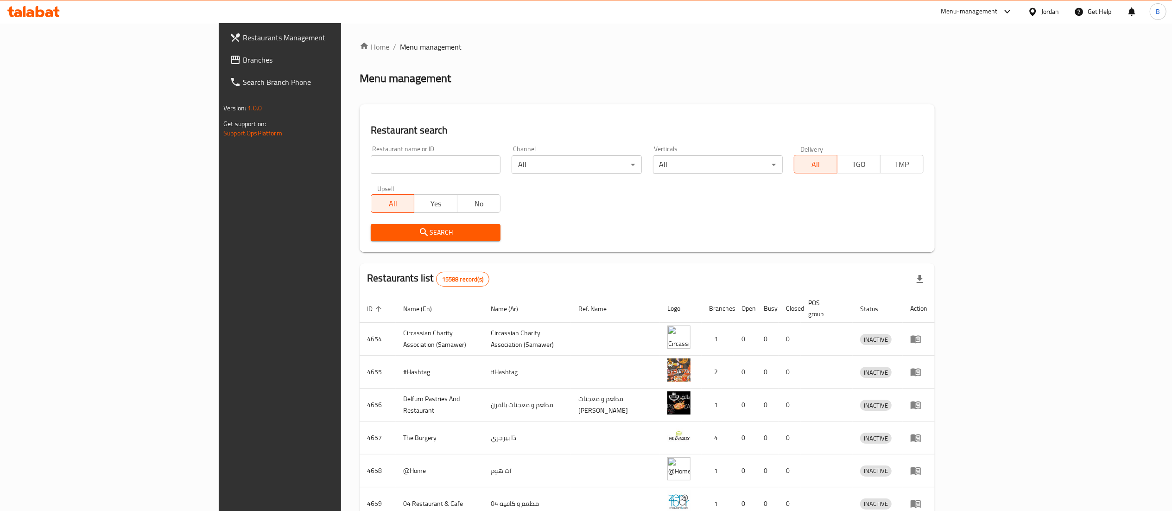
click at [371, 158] on input "search" at bounding box center [436, 164] width 130 height 19
paste input "636670"
type input "636670"
click button "Search" at bounding box center [436, 232] width 130 height 17
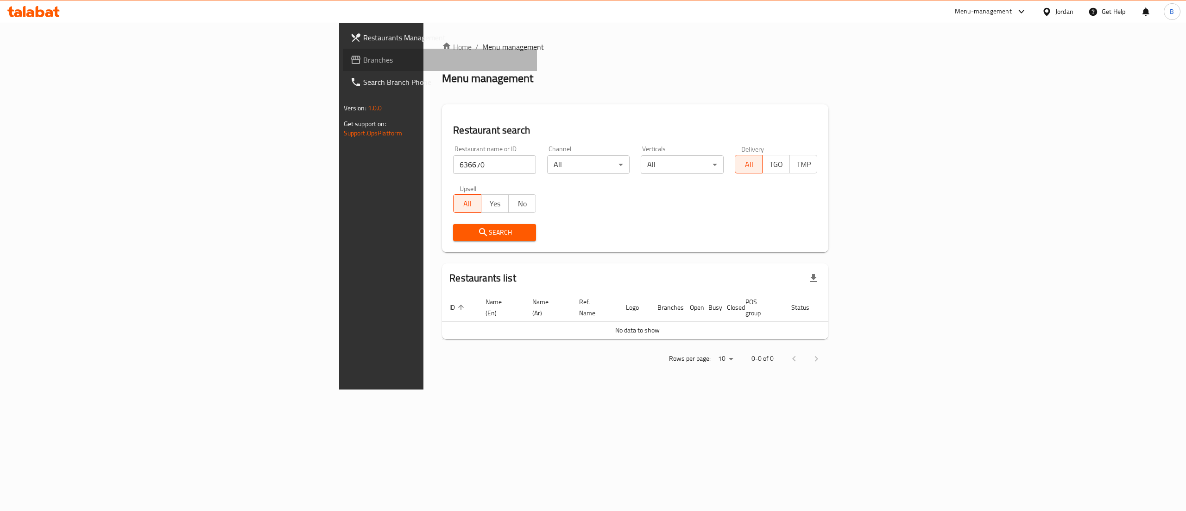
click at [363, 54] on span "Branches" at bounding box center [446, 59] width 167 height 11
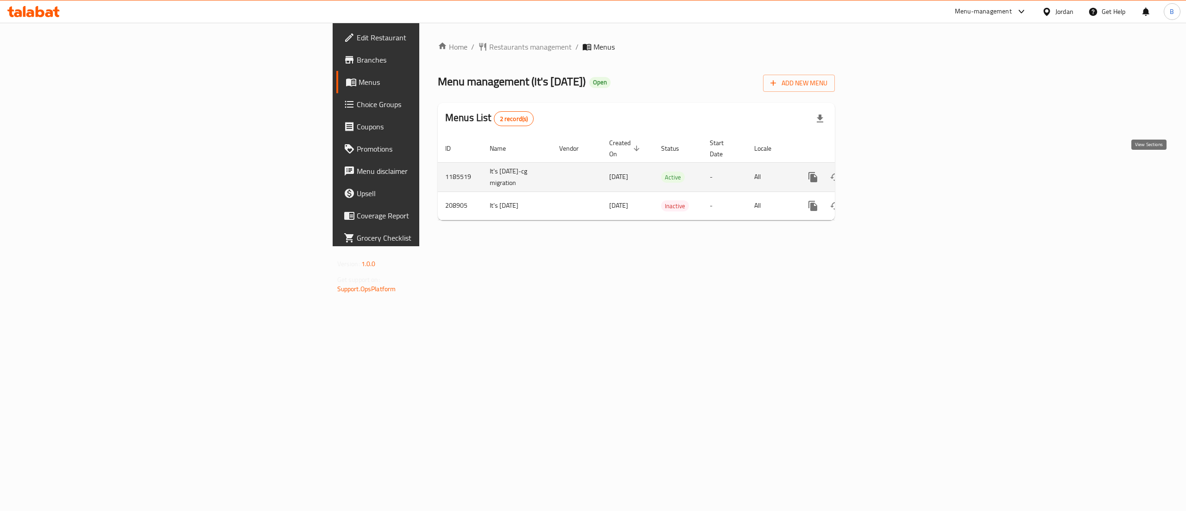
click at [886, 171] on icon "enhanced table" at bounding box center [879, 176] width 11 height 11
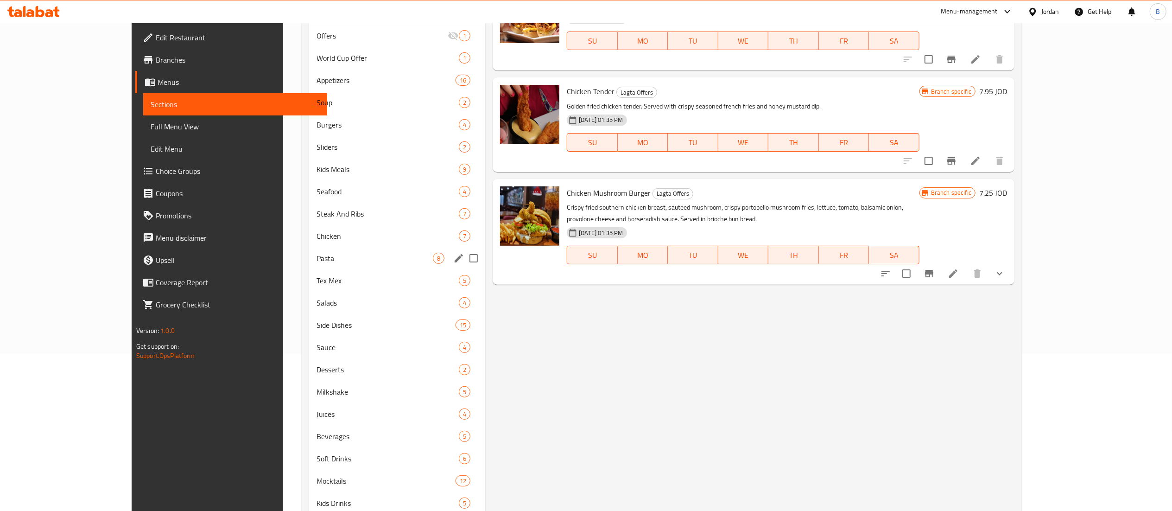
scroll to position [185, 0]
